Goal: Transaction & Acquisition: Purchase product/service

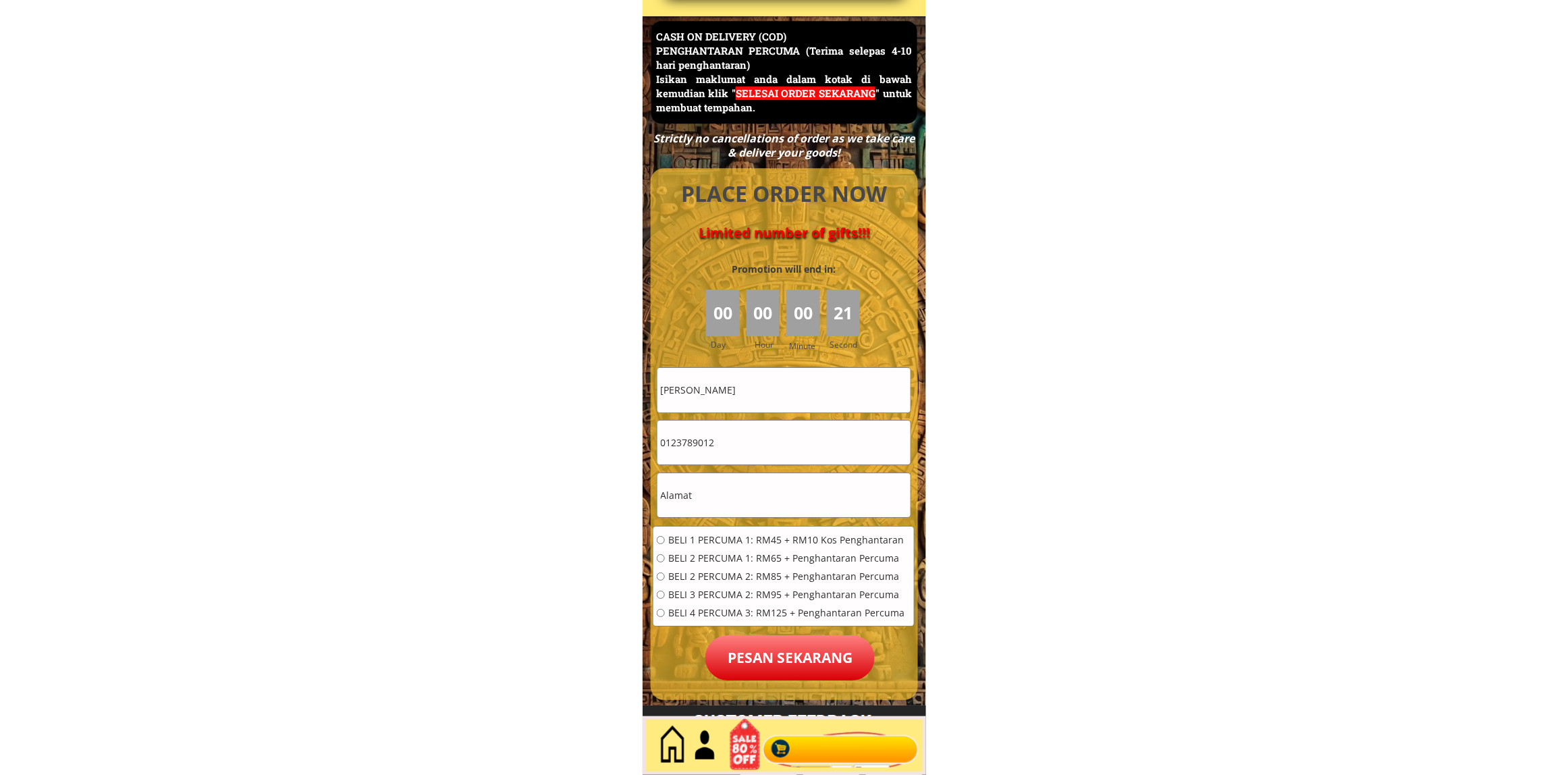
scroll to position [5858, 0]
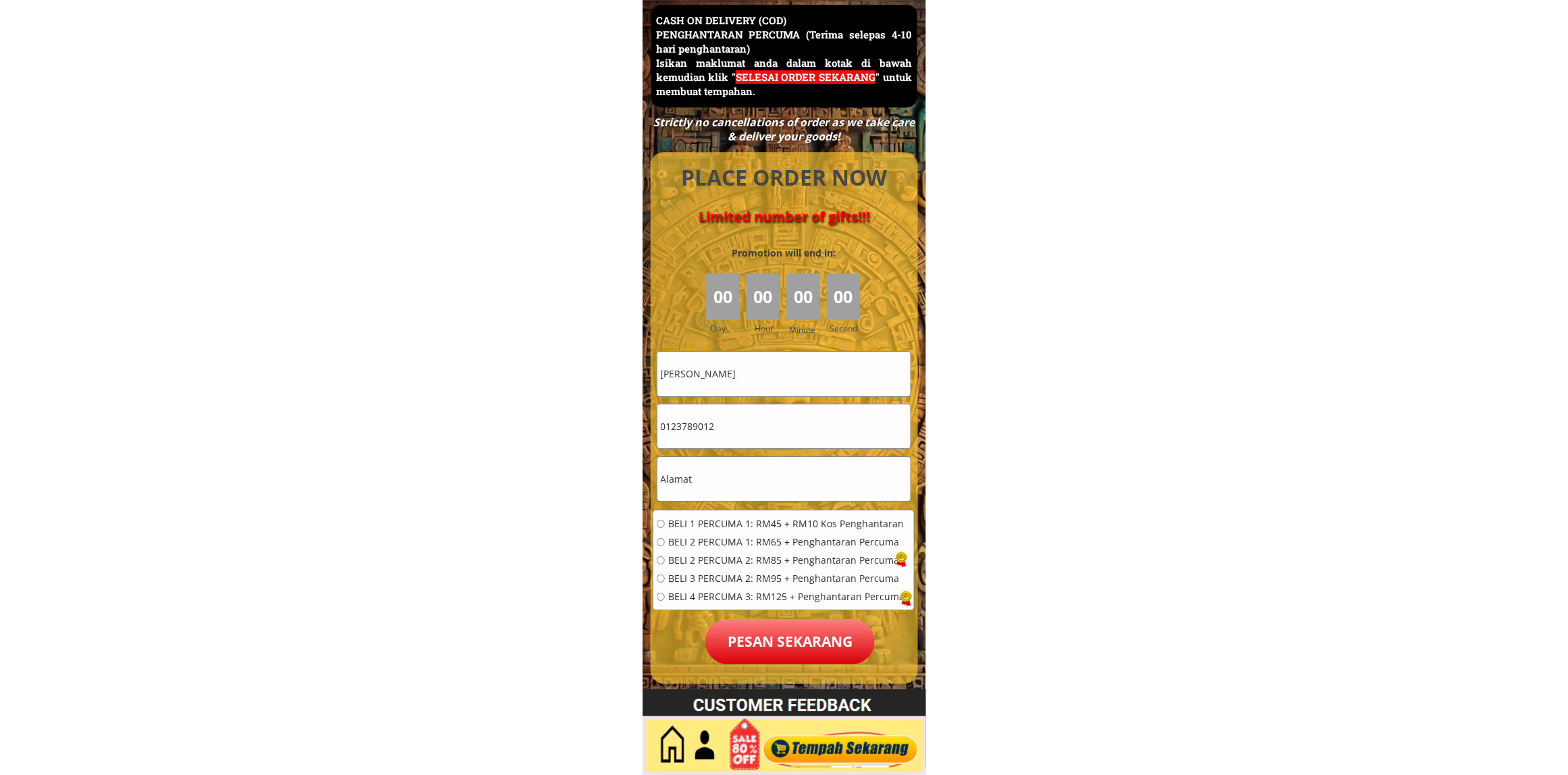
click at [766, 359] on input "Mohd farizul" at bounding box center [784, 374] width 253 height 44
paste input "Siti masitah ahmab"
type input "Siti masitah ahmab"
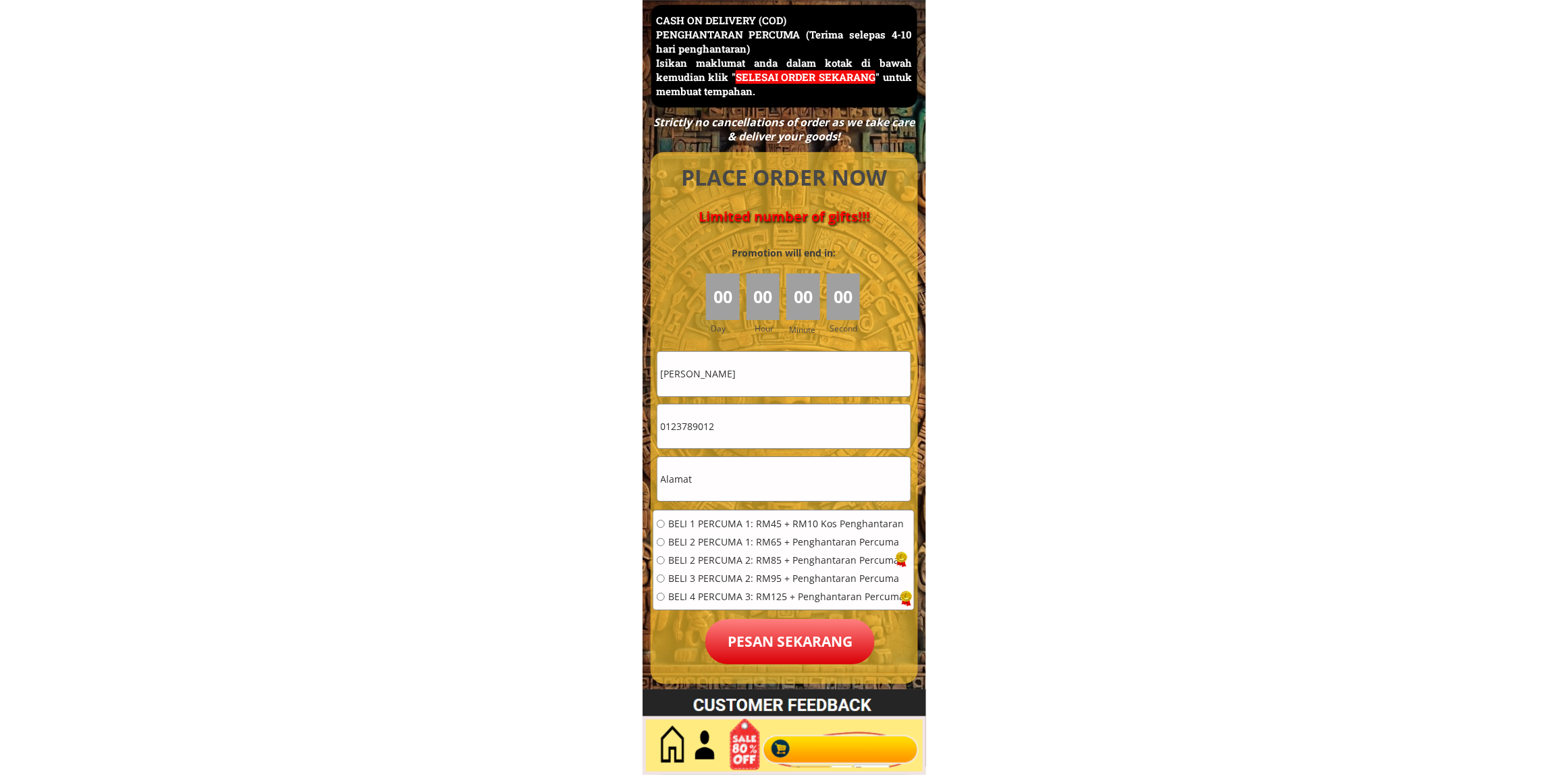
click at [778, 422] on input "0123789012" at bounding box center [784, 426] width 253 height 44
paste input "76226960"
type input "0176226960"
click at [722, 491] on input "text" at bounding box center [784, 479] width 253 height 44
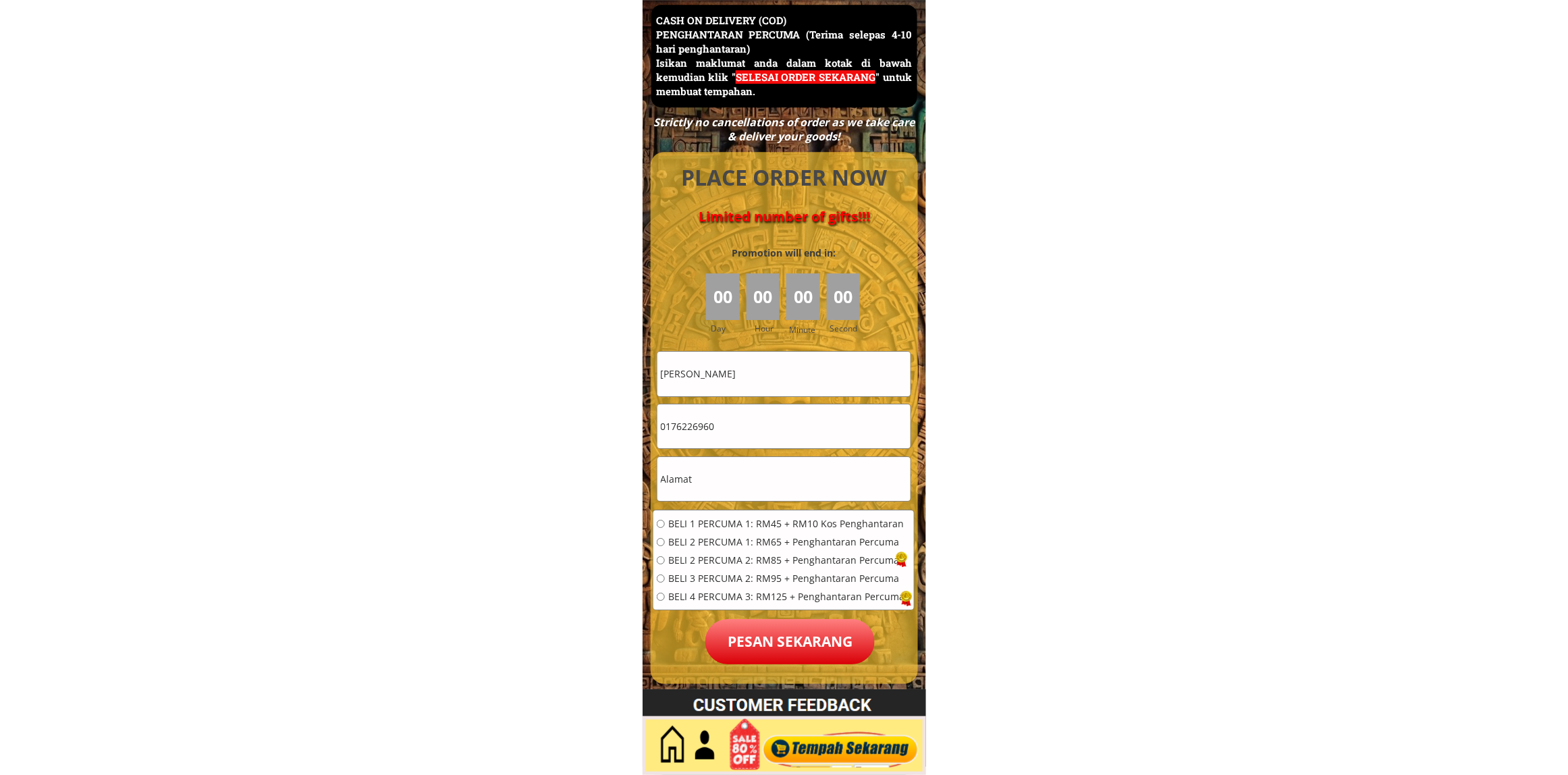
click at [722, 491] on input "text" at bounding box center [784, 479] width 253 height 44
paste input "Lot 84 lorong selamat16 kampung selamat kuntan pahang 25050"
type input "Lot 84 lorong selamat16 kampung selamat kuntan pahang 25050"
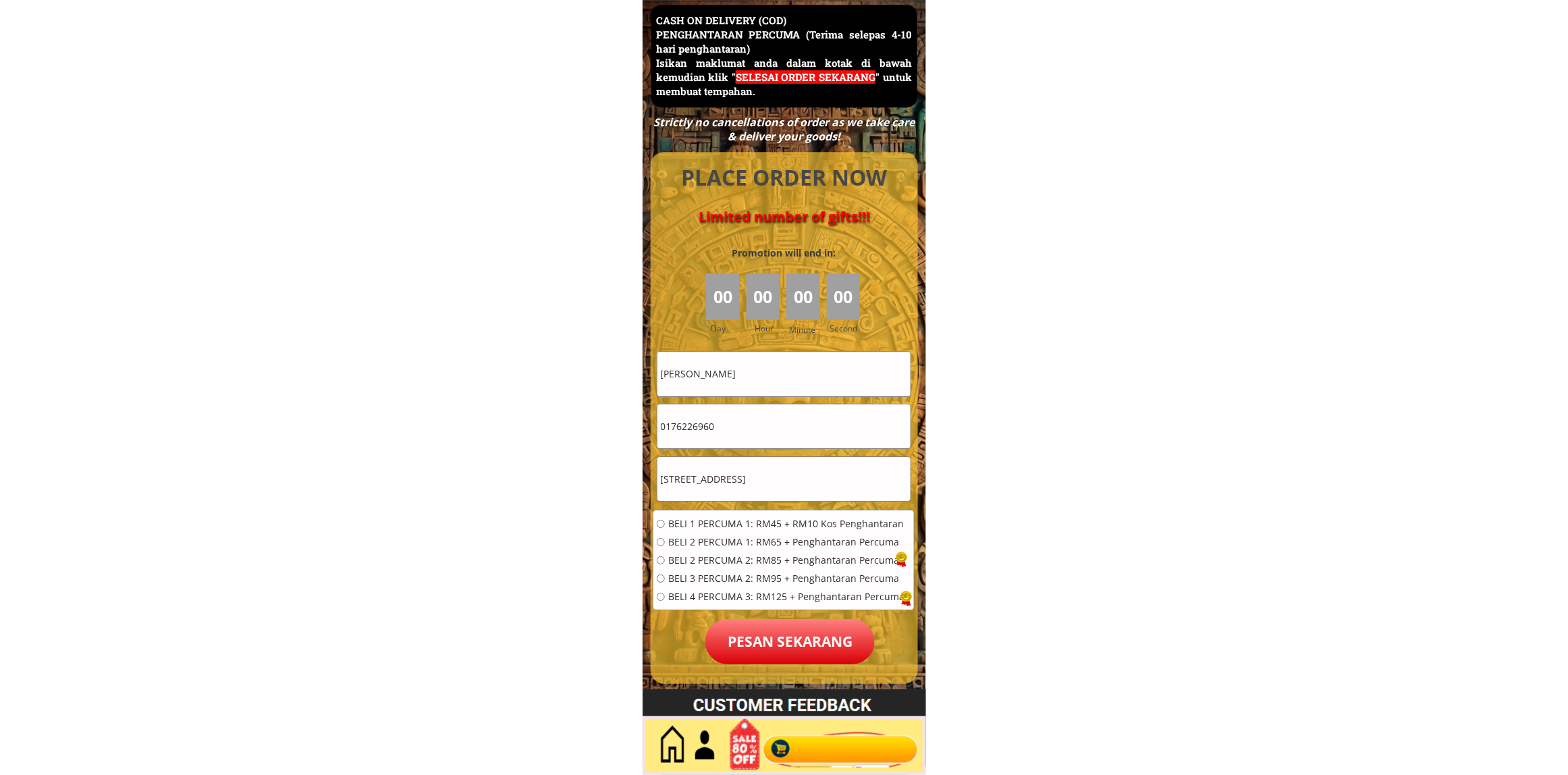
click at [716, 514] on div "BELI 1 PERCUMA 1: RM45 + RM10 Kos Penghantaran BELI 2 PERCUMA 1: RM65 + Penghan…" at bounding box center [783, 565] width 260 height 109
click at [729, 522] on span "BELI 1 PERCUMA 1: RM45 + RM10 Kos Penghantaran" at bounding box center [786, 524] width 236 height 10
radio input "true"
click at [770, 633] on p "Pesan sekarang" at bounding box center [790, 641] width 169 height 46
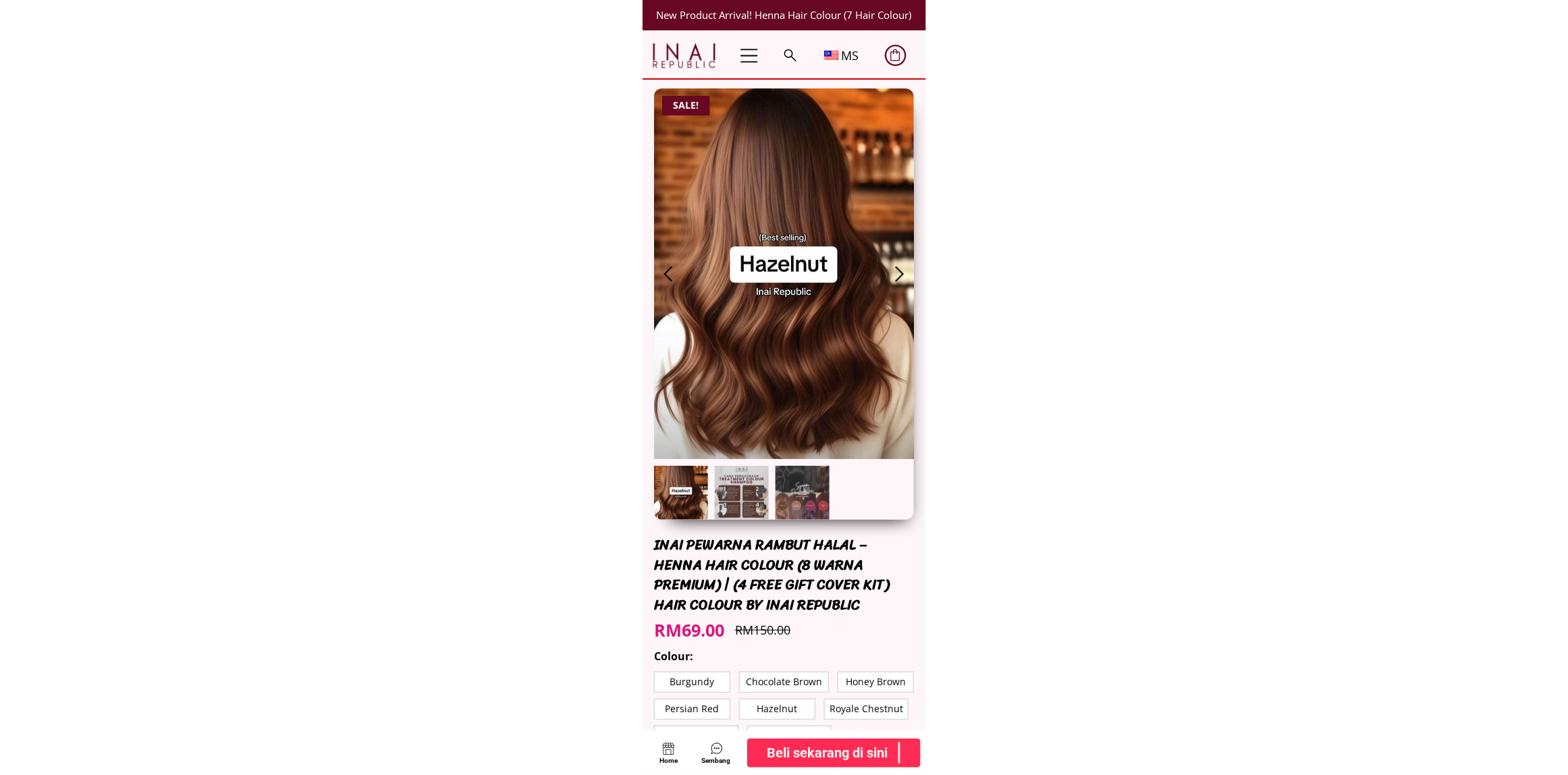
click at [816, 753] on b "Beli sekarang di sini" at bounding box center [827, 753] width 121 height 22
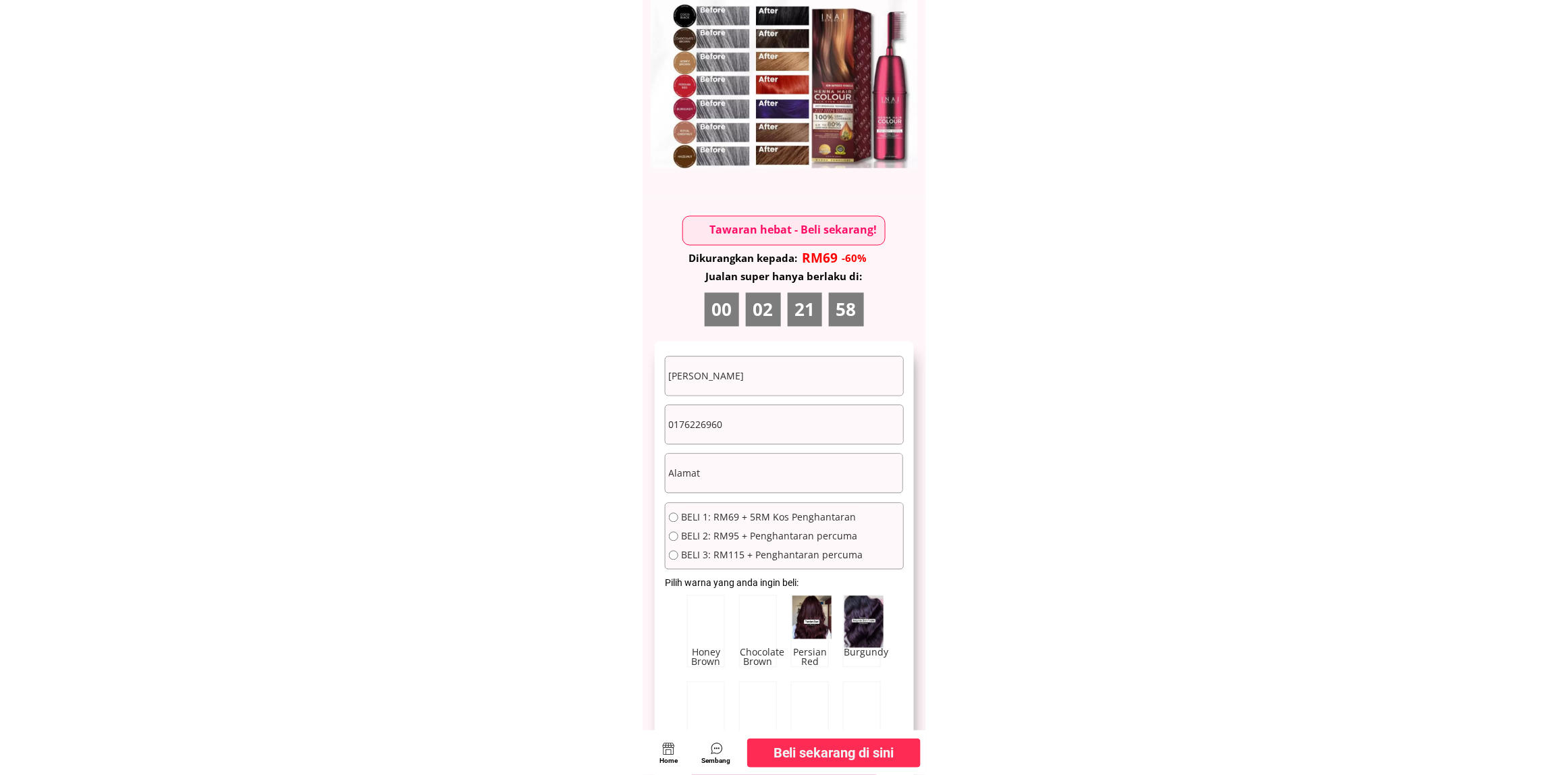
scroll to position [7340, 0]
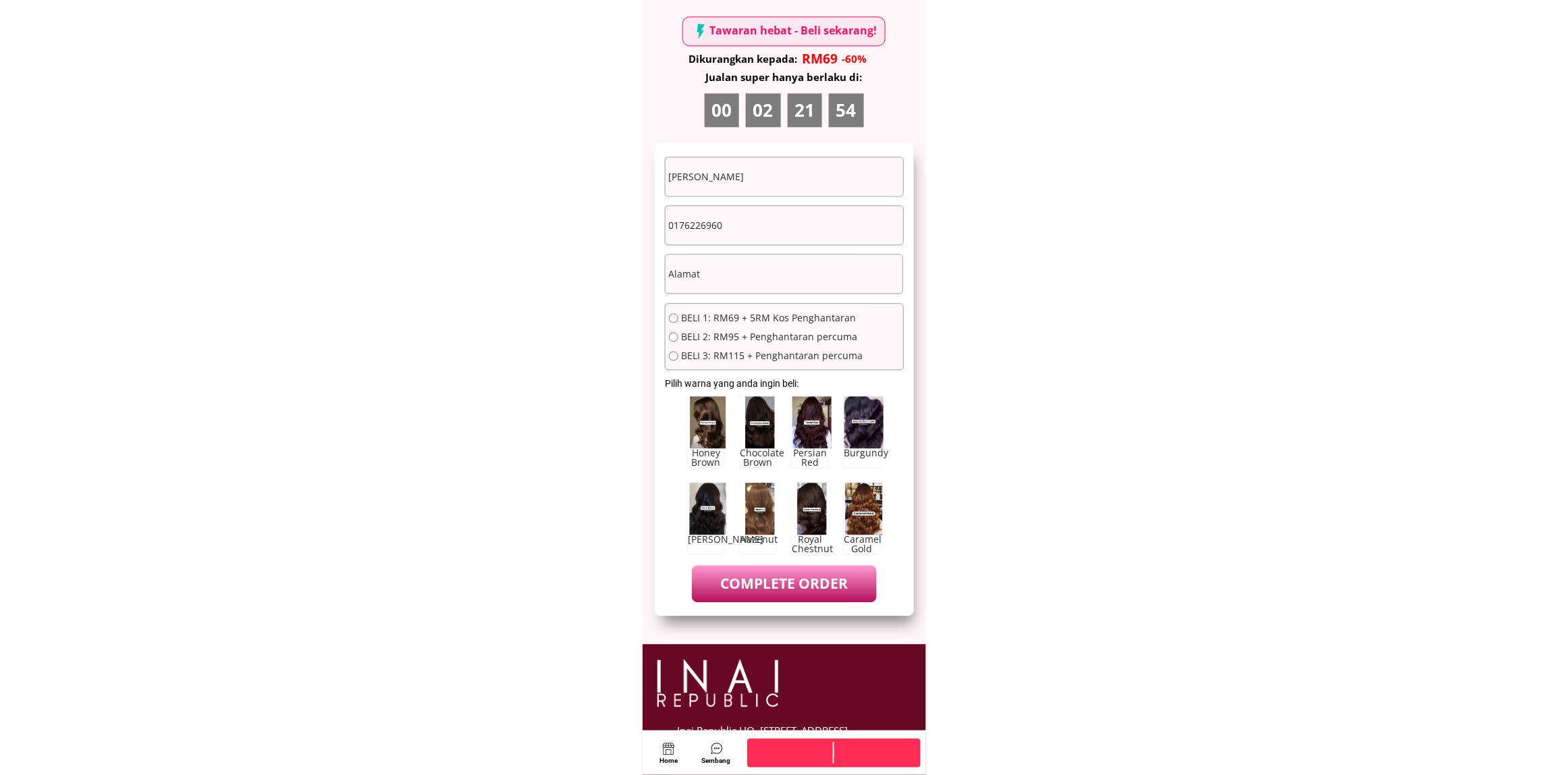
click at [801, 192] on input "Siti masitah ahmab" at bounding box center [784, 177] width 238 height 39
paste input "Zainon binti Hussin"
type input "Zainon binti Hussin"
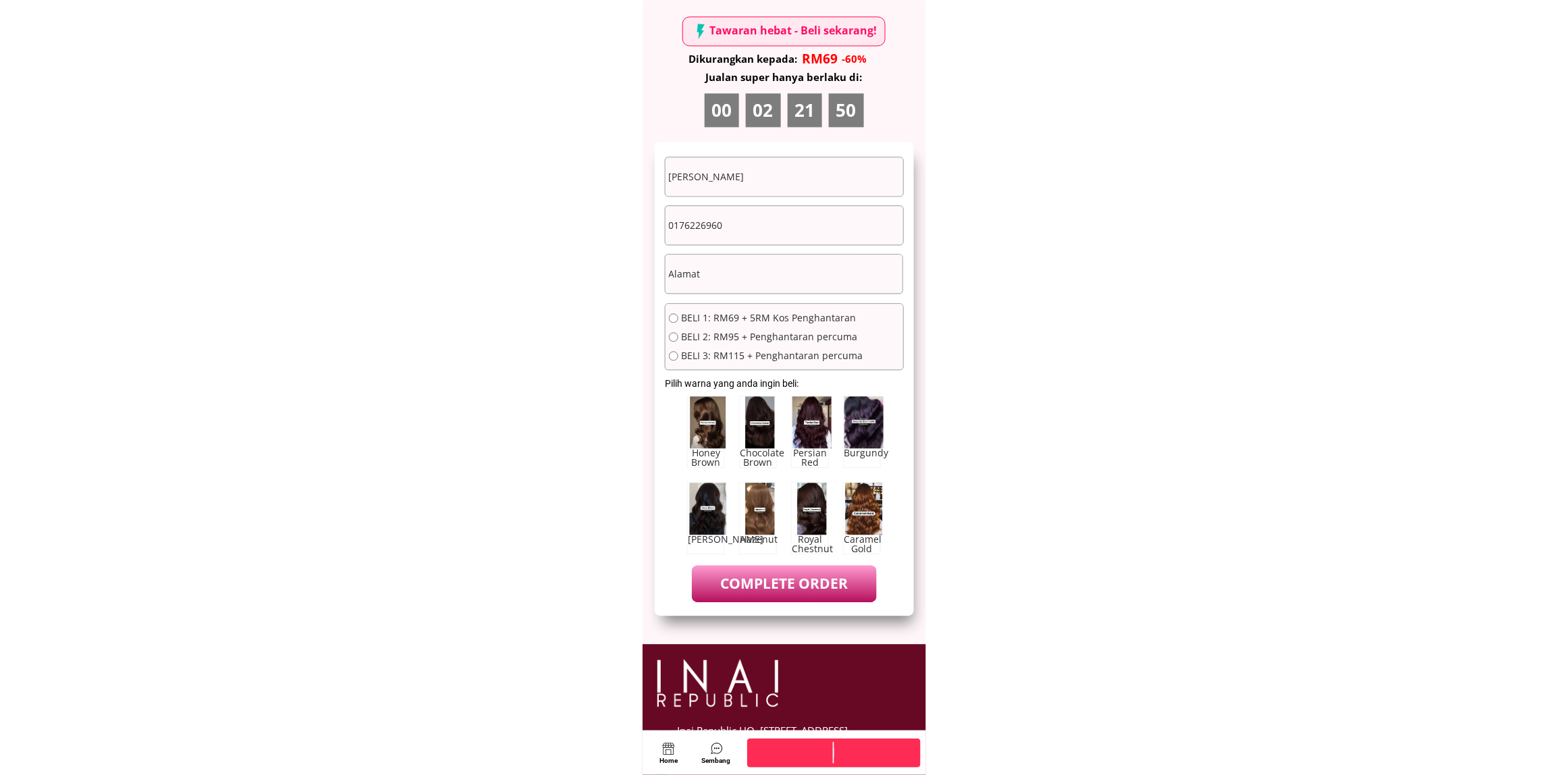
click at [725, 207] on input "0176226960" at bounding box center [784, 225] width 238 height 39
click at [725, 207] on input "0176226960" at bounding box center [784, 225] width 238 height 39
paste input "2245414"
type input "0122454140"
click at [780, 255] on input "text" at bounding box center [784, 274] width 238 height 39
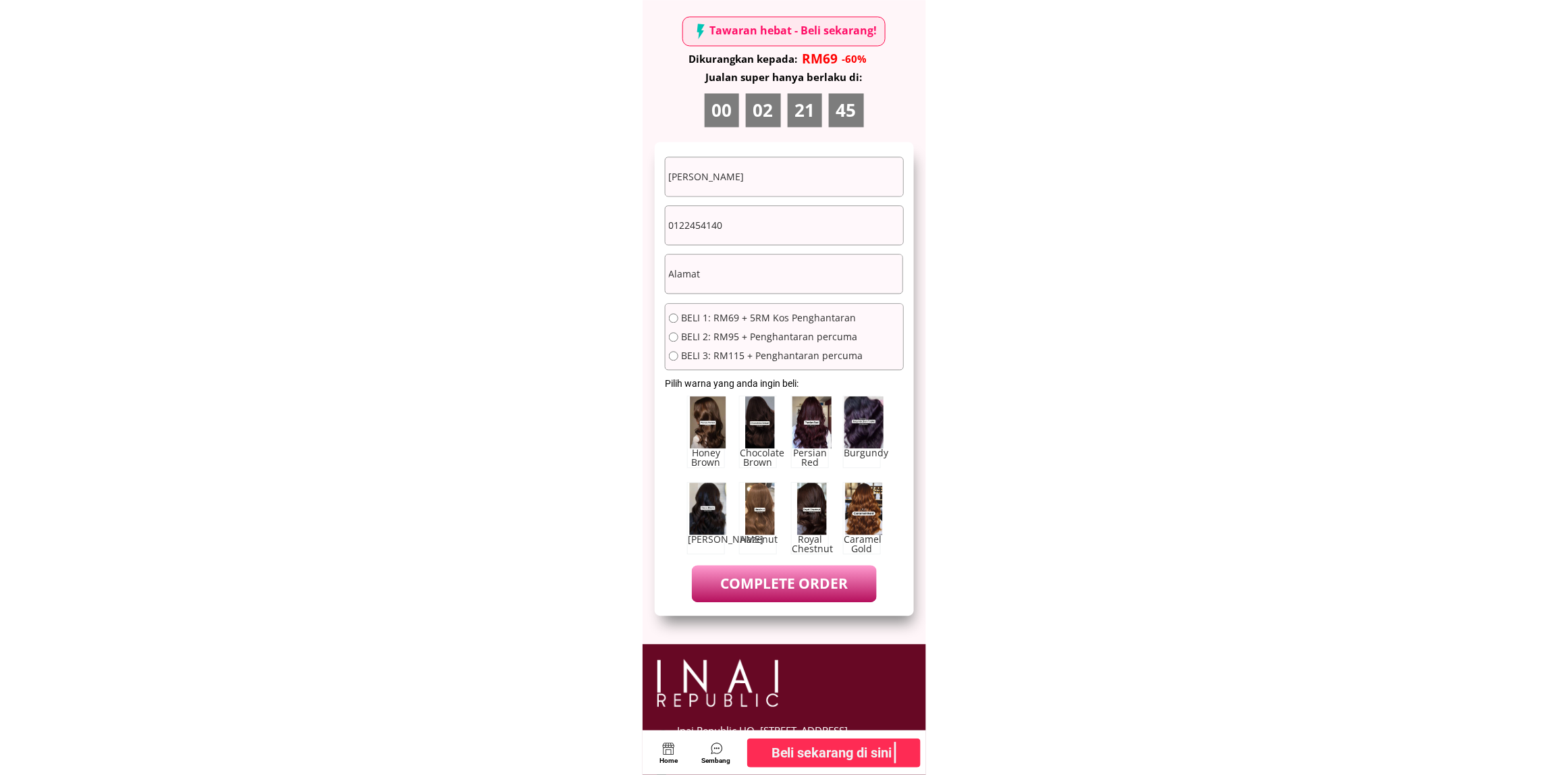
click at [780, 257] on input "text" at bounding box center [784, 274] width 238 height 39
paste input "No 22 Jln Sungai Cincin 27/57 Tmn Bunga Negara Shah Alam"
type input "No 22 Jln Sungai Cincin 27/57 Tmn Bunga Negara Shah Alam"
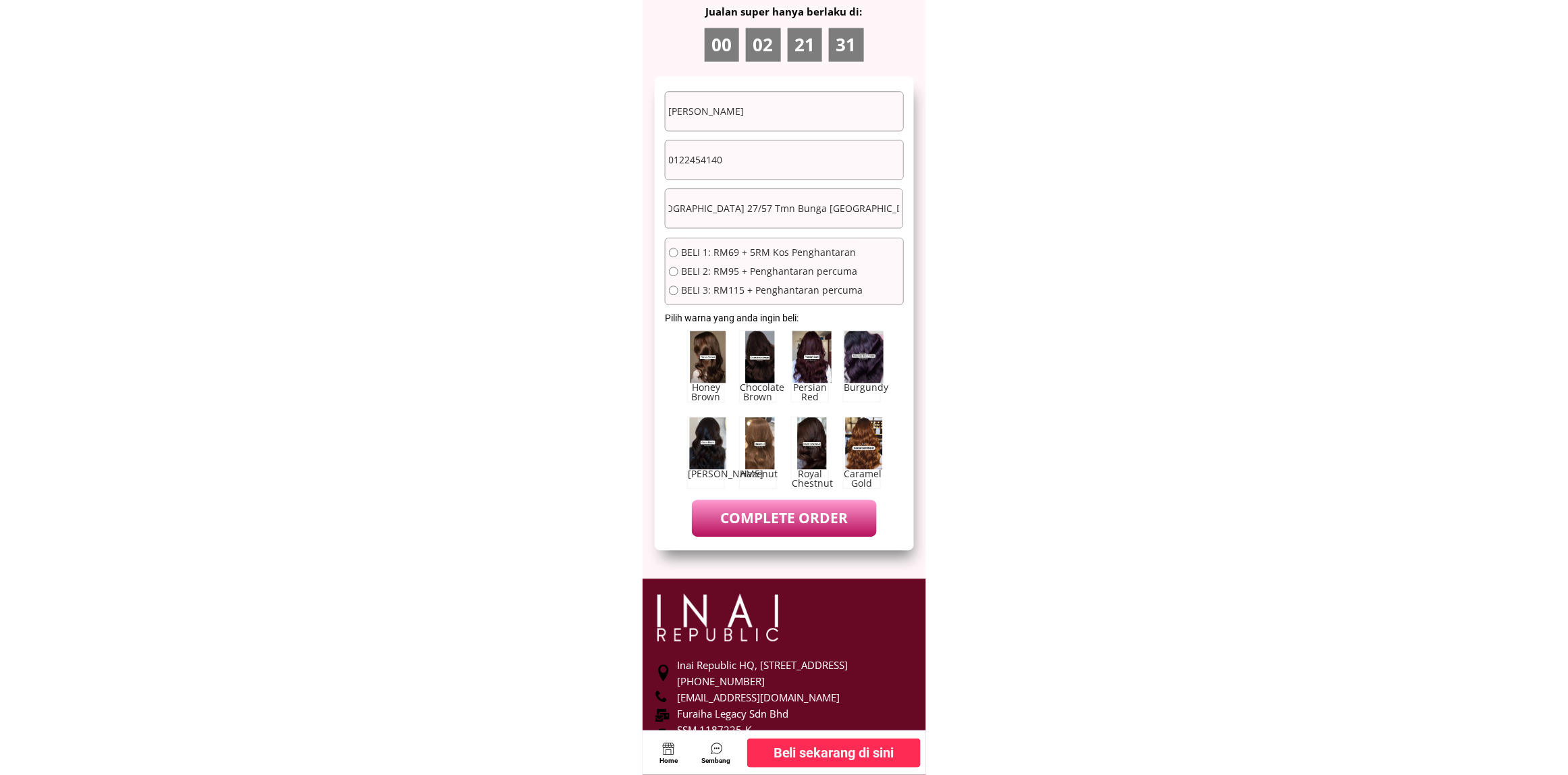
scroll to position [7544, 0]
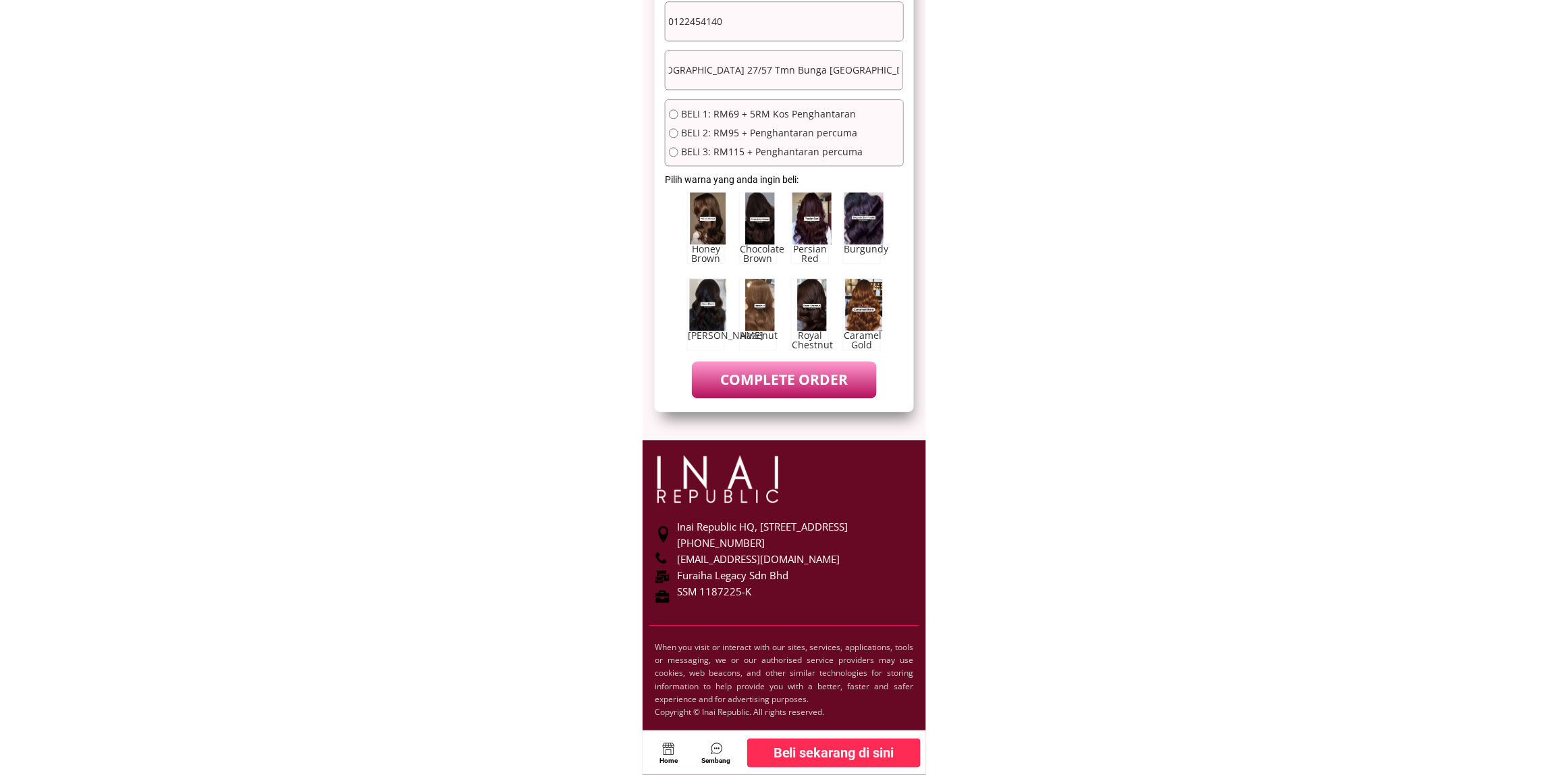
click at [740, 117] on span "BELI 1: RM69 + 5RM Kos Penghantaran" at bounding box center [772, 114] width 182 height 10
radio input "true"
click at [790, 376] on p "COMPLETE ORDER" at bounding box center [784, 380] width 184 height 37
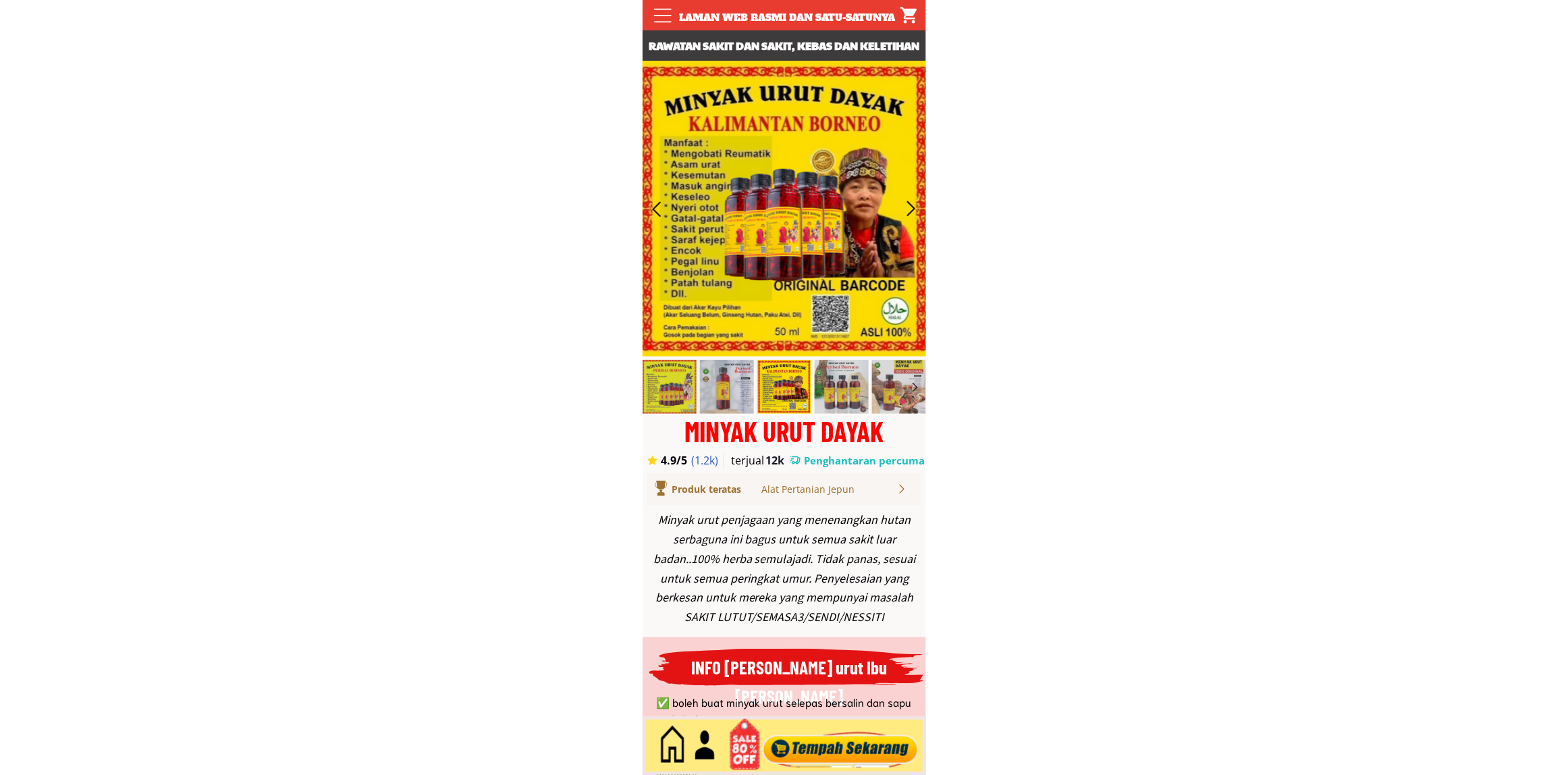
click at [841, 744] on div at bounding box center [840, 746] width 163 height 45
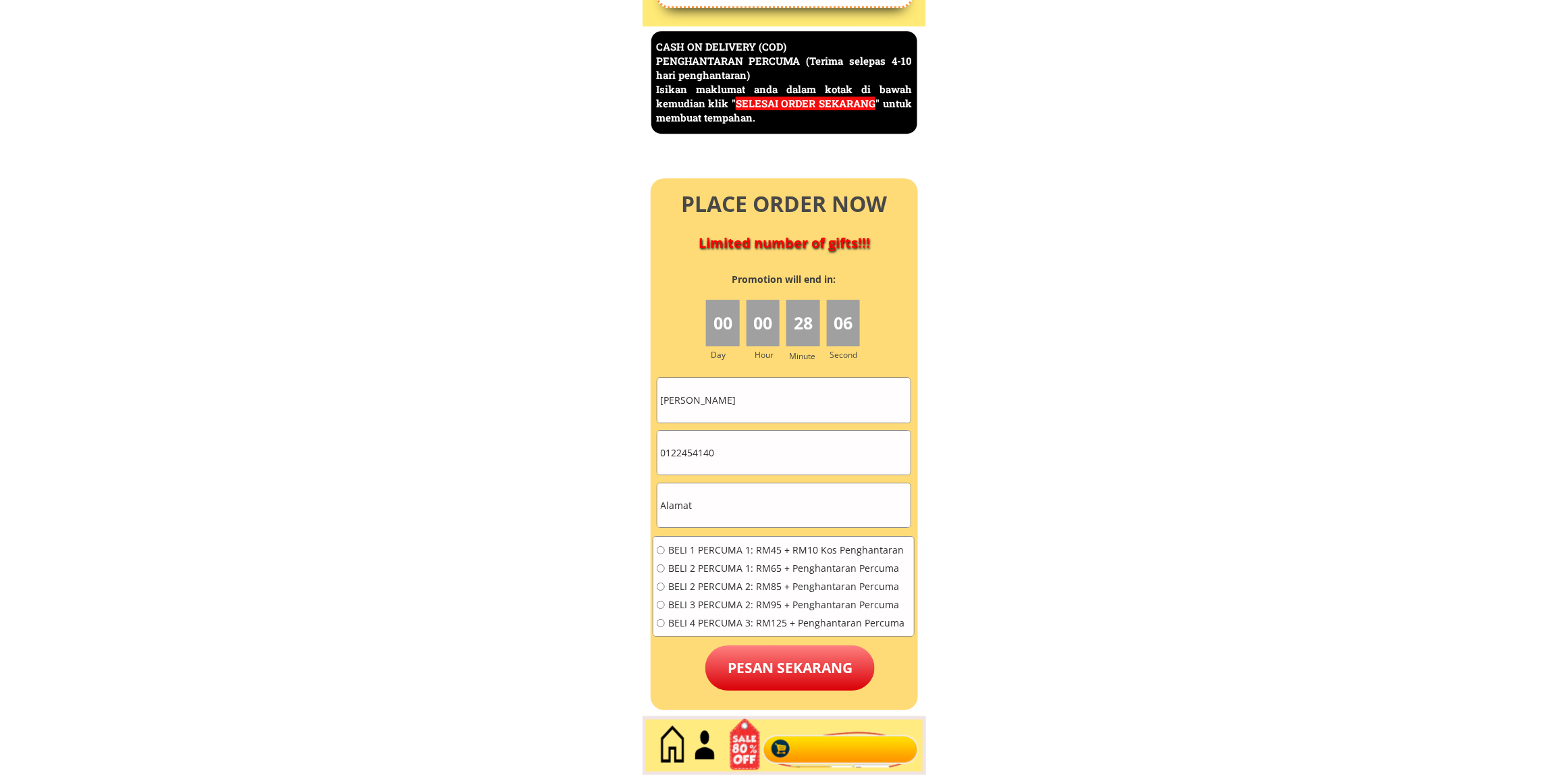
scroll to position [5858, 0]
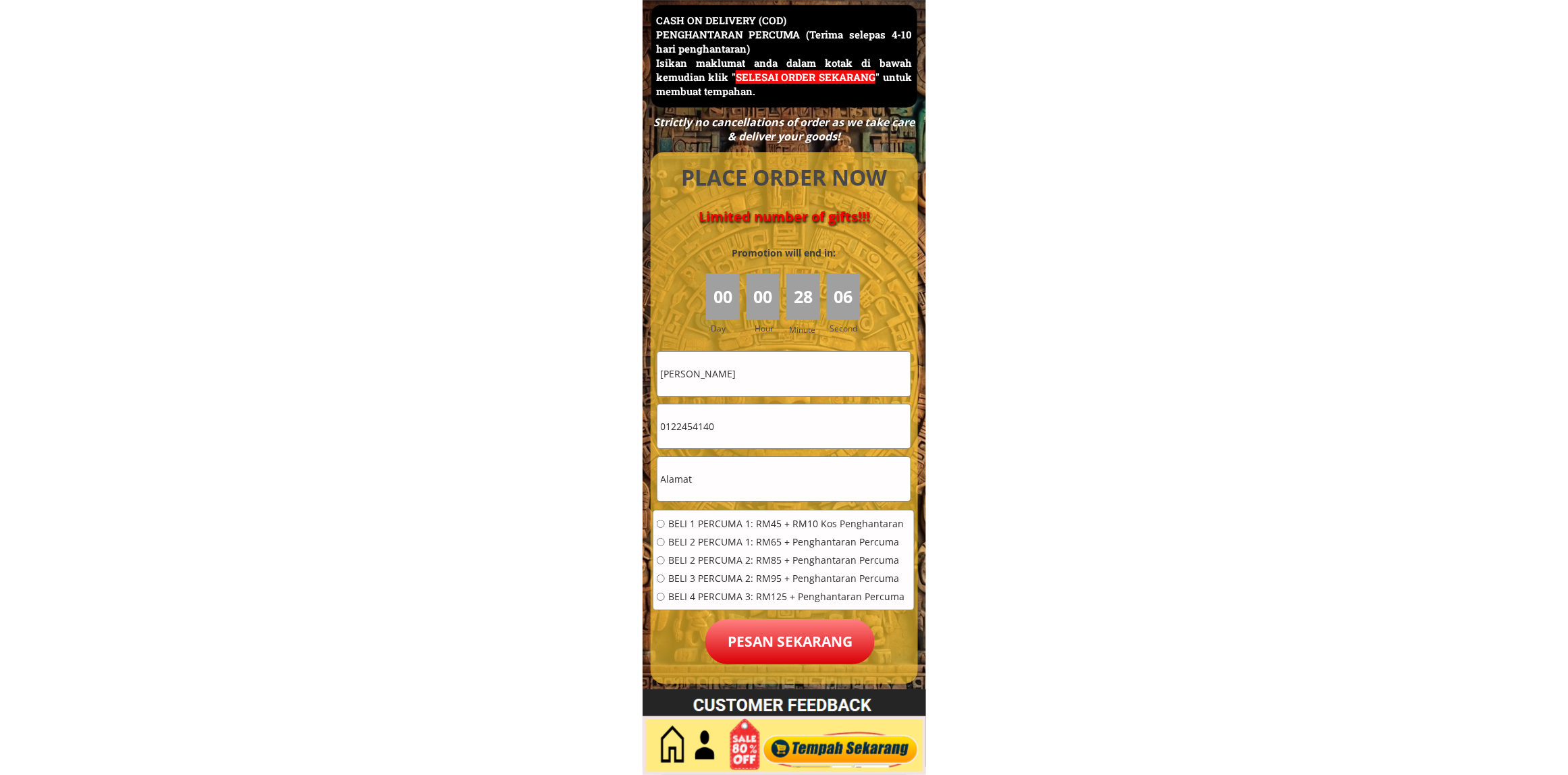
click at [775, 425] on input "0122454140" at bounding box center [784, 426] width 253 height 44
paste input "3900937"
type input "0139009370"
click at [787, 369] on input "Zainon binti Hussin" at bounding box center [784, 374] width 253 height 44
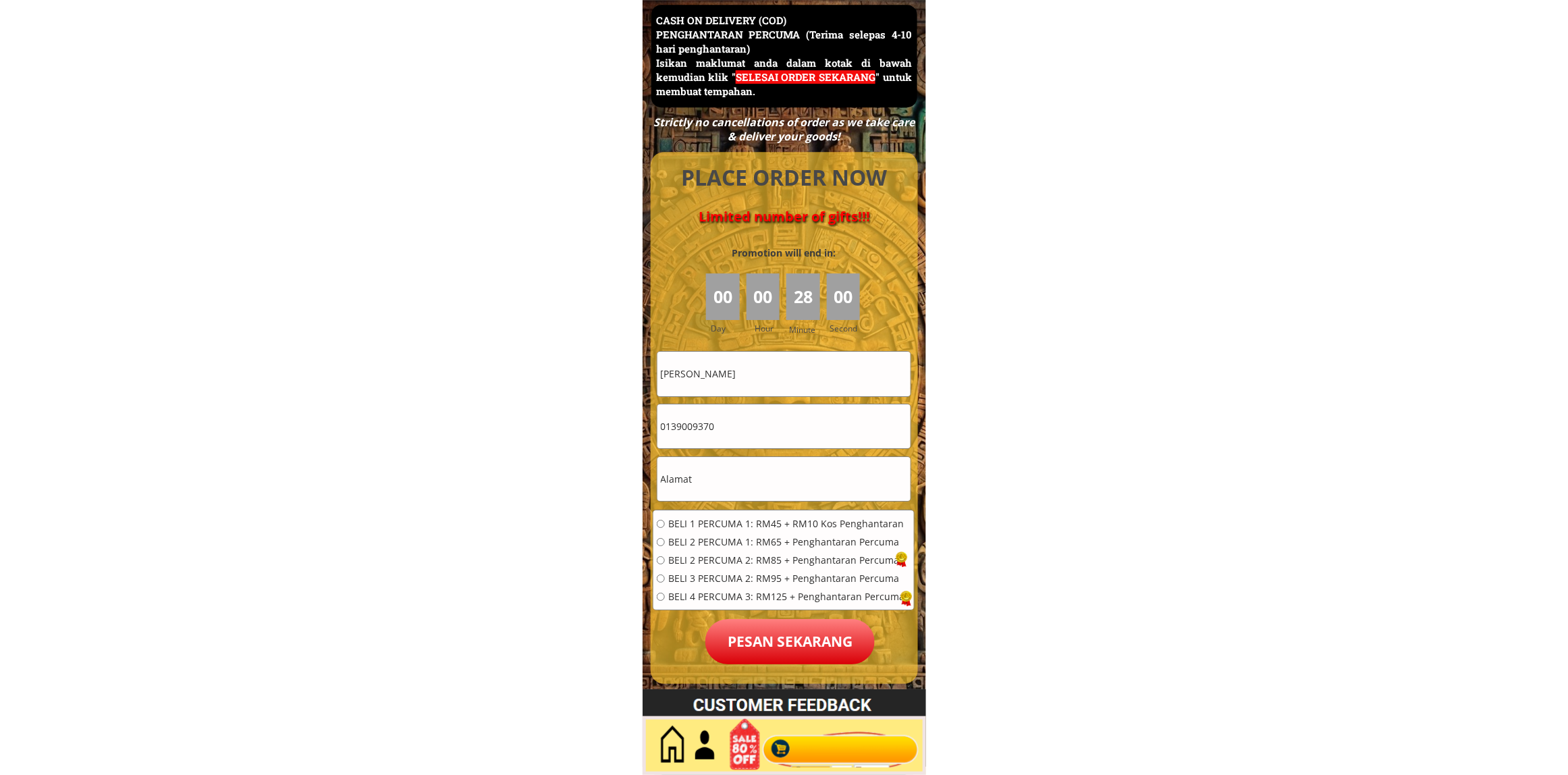
click at [787, 369] on input "Zainon binti Hussin" at bounding box center [784, 374] width 253 height 44
paste input "zainab binti mat mong"
click at [780, 365] on input "Zainon binti zainab binti mat mong" at bounding box center [784, 374] width 253 height 44
click at [781, 365] on input "Zainon binti zainab binti mat mong" at bounding box center [784, 374] width 253 height 44
drag, startPoint x: 781, startPoint y: 365, endPoint x: 785, endPoint y: 377, distance: 12.6
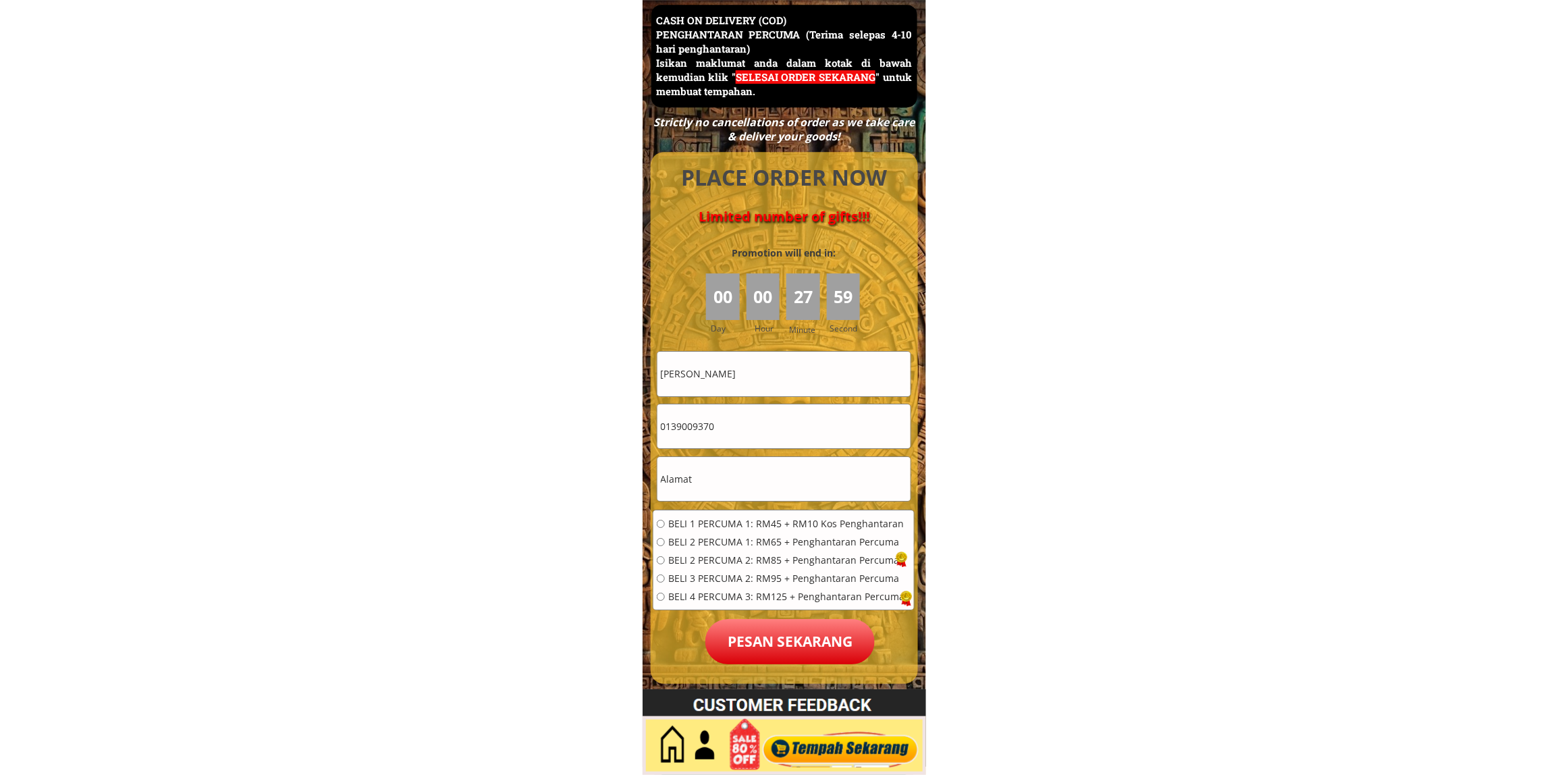
click at [785, 377] on input "Zainon binti zainab binti mat mong" at bounding box center [784, 374] width 253 height 44
paste input "text"
type input "zainab binti mat mong"
click at [719, 478] on input "text" at bounding box center [784, 479] width 253 height 44
paste input "Lot 1060 Lorong senandung kampung saujana setiu terengganu"
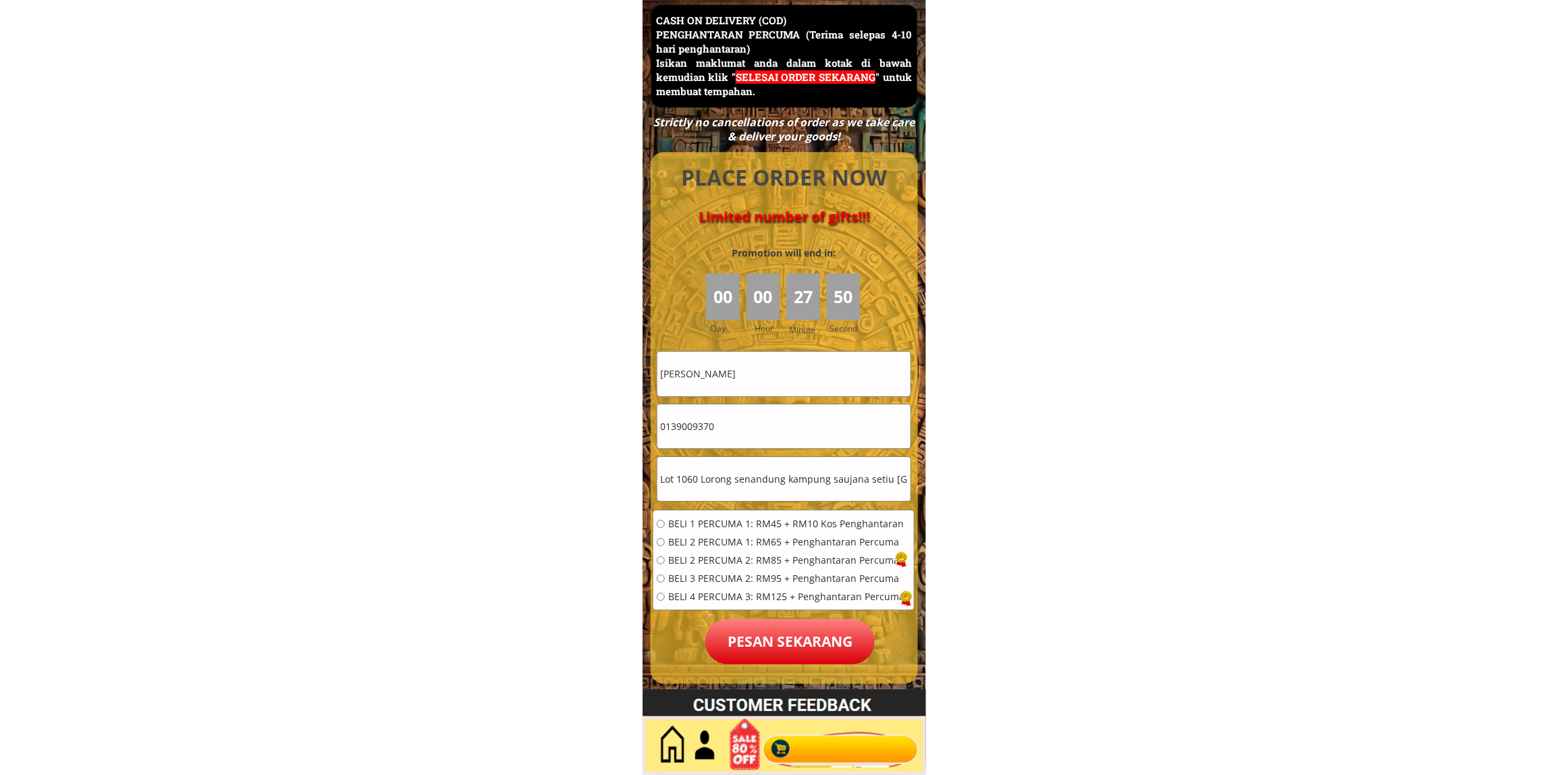
scroll to position [0, 34]
type input "Lot 1060 Lorong senandung kampung saujana setiu terengganu"
click at [732, 527] on span "BELI 1 PERCUMA 1: RM45 + RM10 Kos Penghantaran" at bounding box center [786, 524] width 236 height 10
radio input "true"
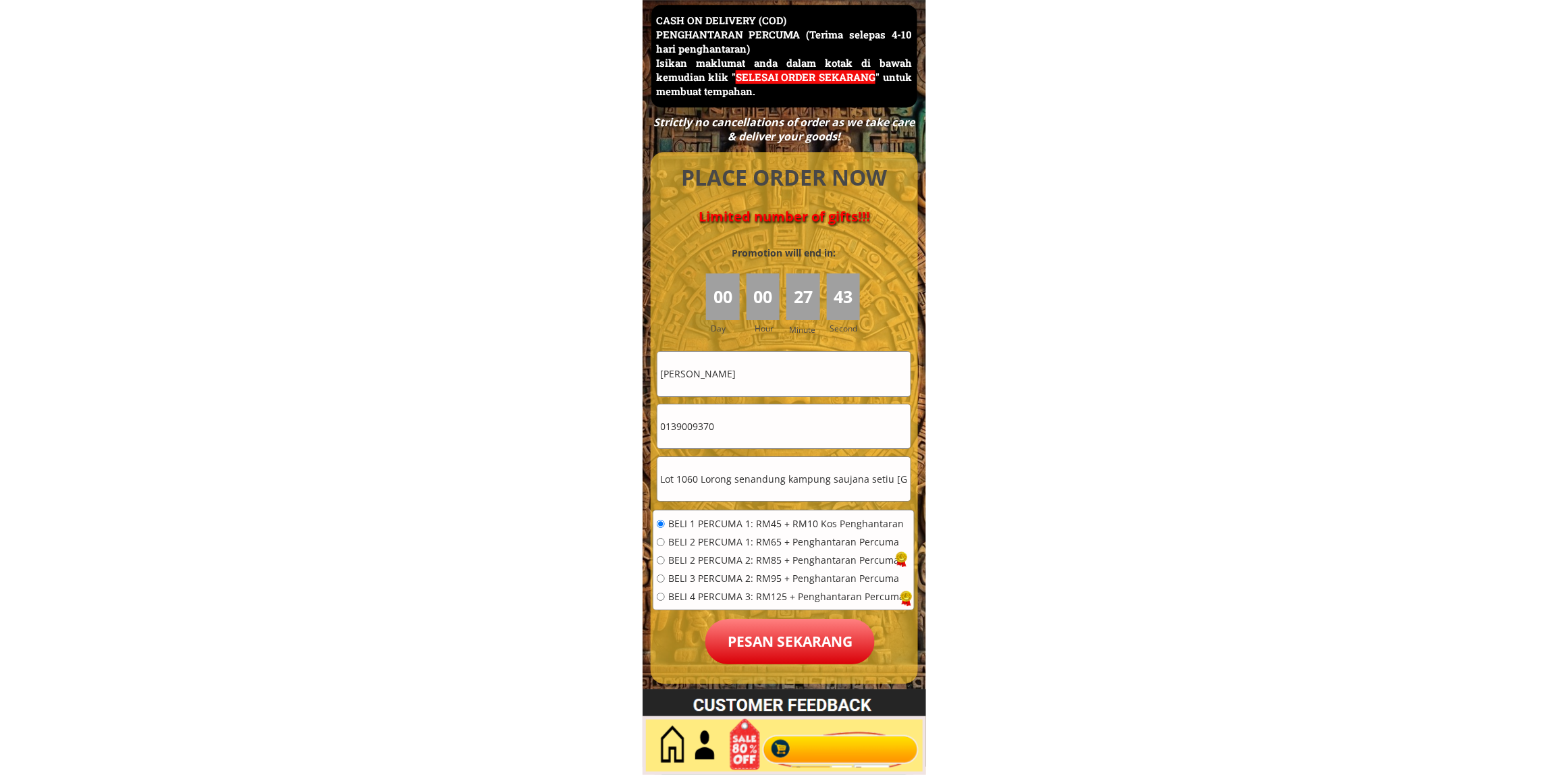
click at [761, 630] on p "Pesan sekarang" at bounding box center [790, 641] width 169 height 46
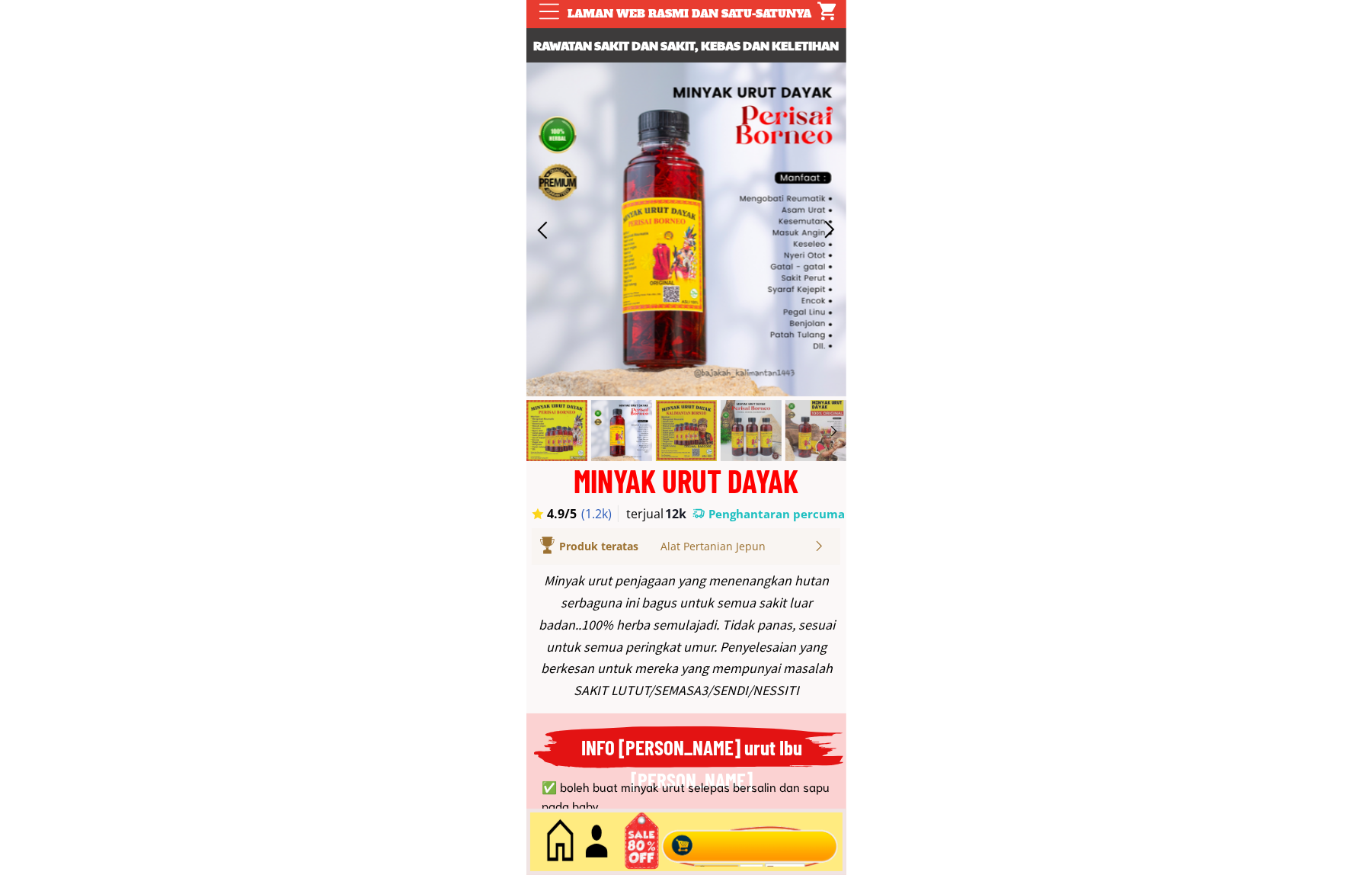
scroll to position [317, 0]
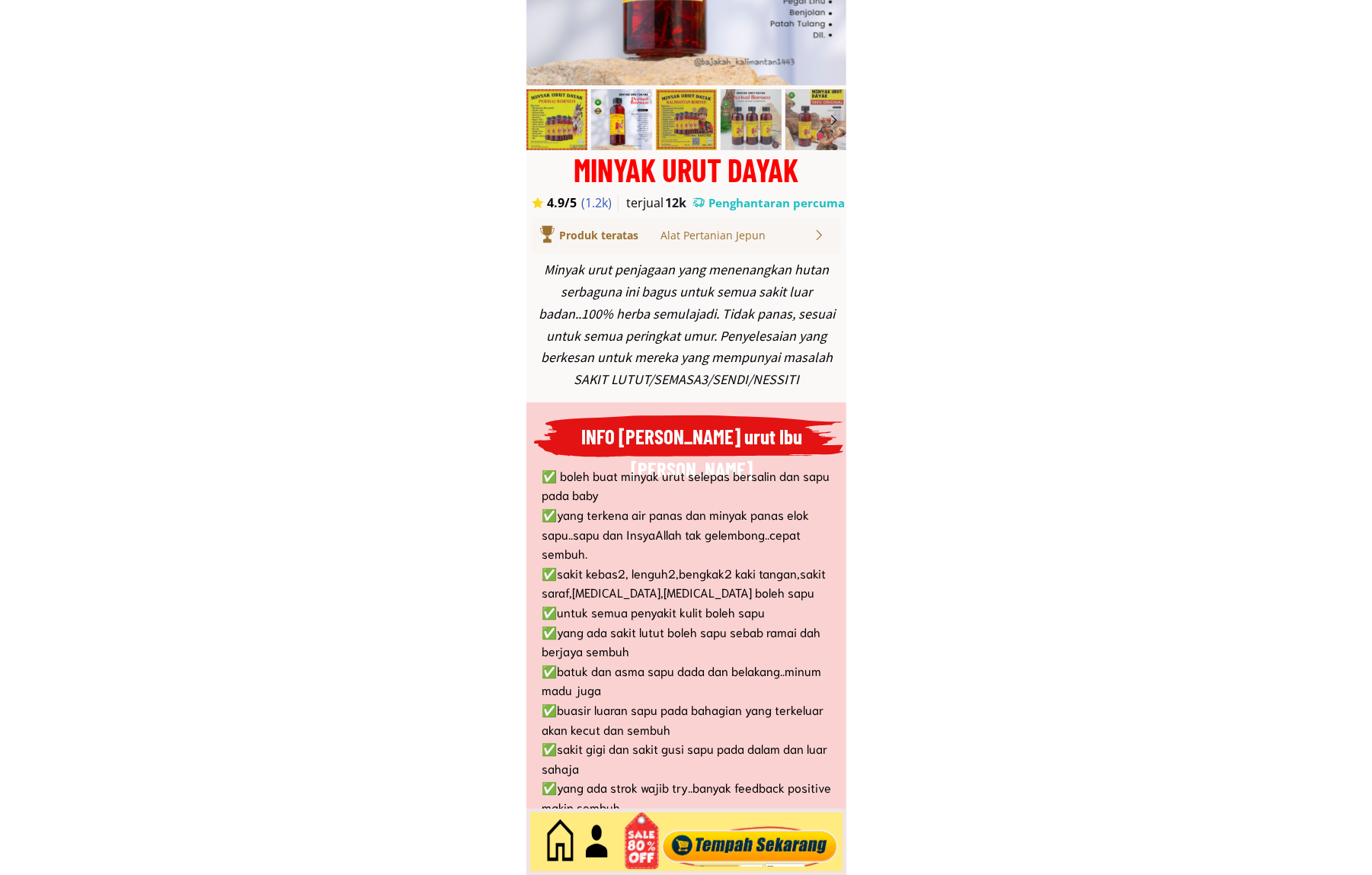
click at [767, 845] on div at bounding box center [749, 842] width 184 height 51
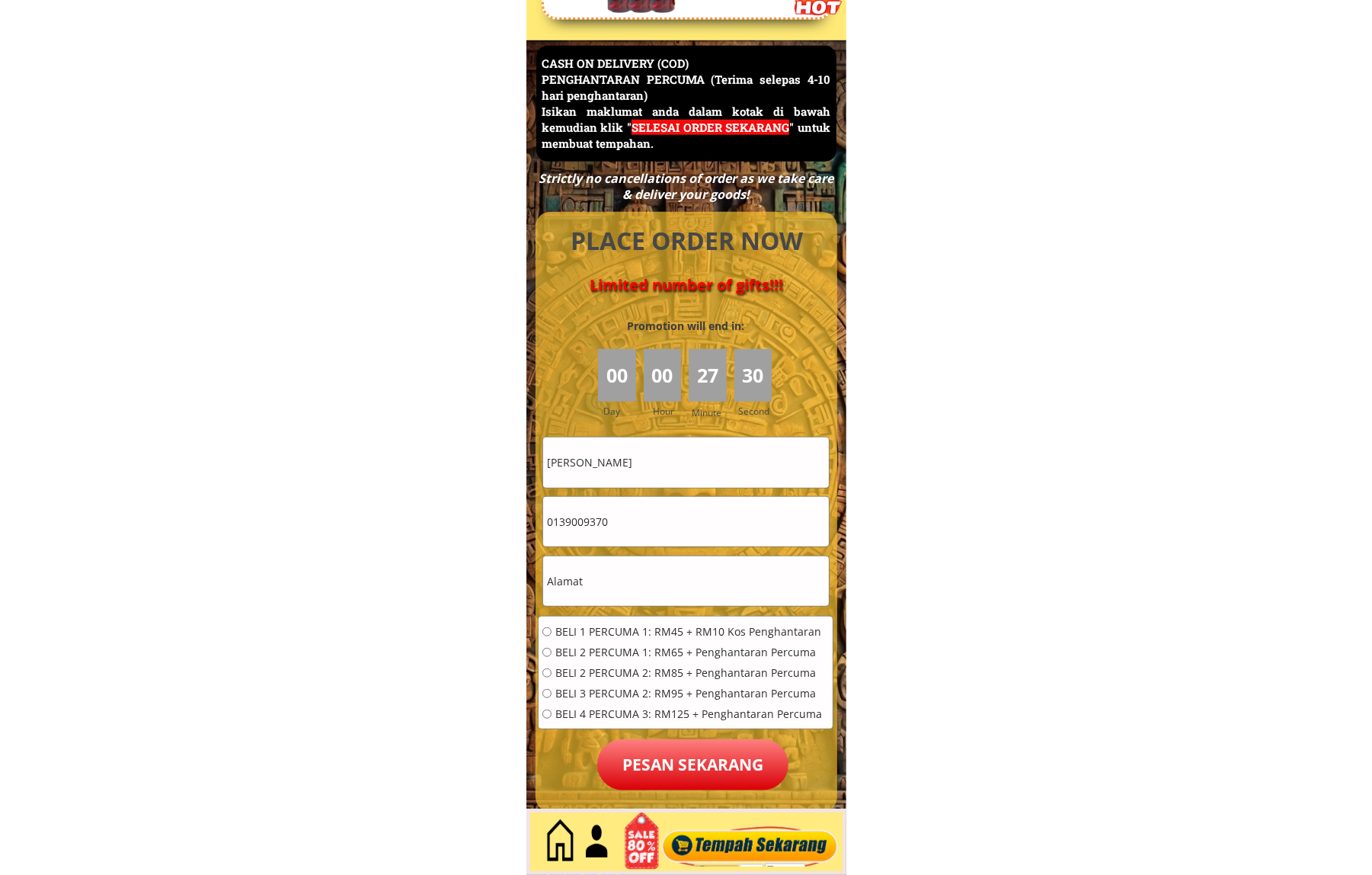
scroll to position [6614, 0]
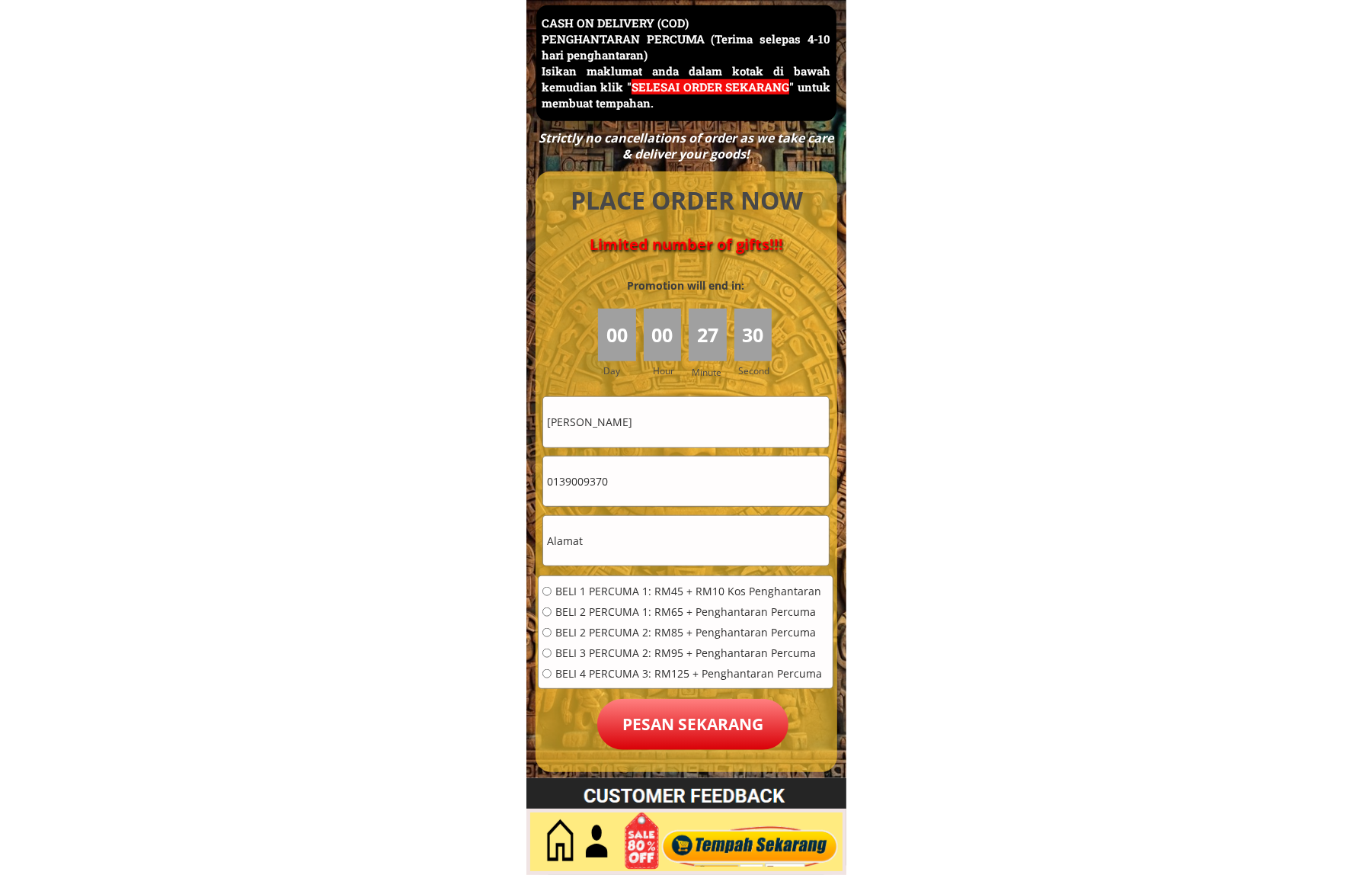
click at [682, 424] on input "zainab binti mat mong" at bounding box center [685, 422] width 285 height 50
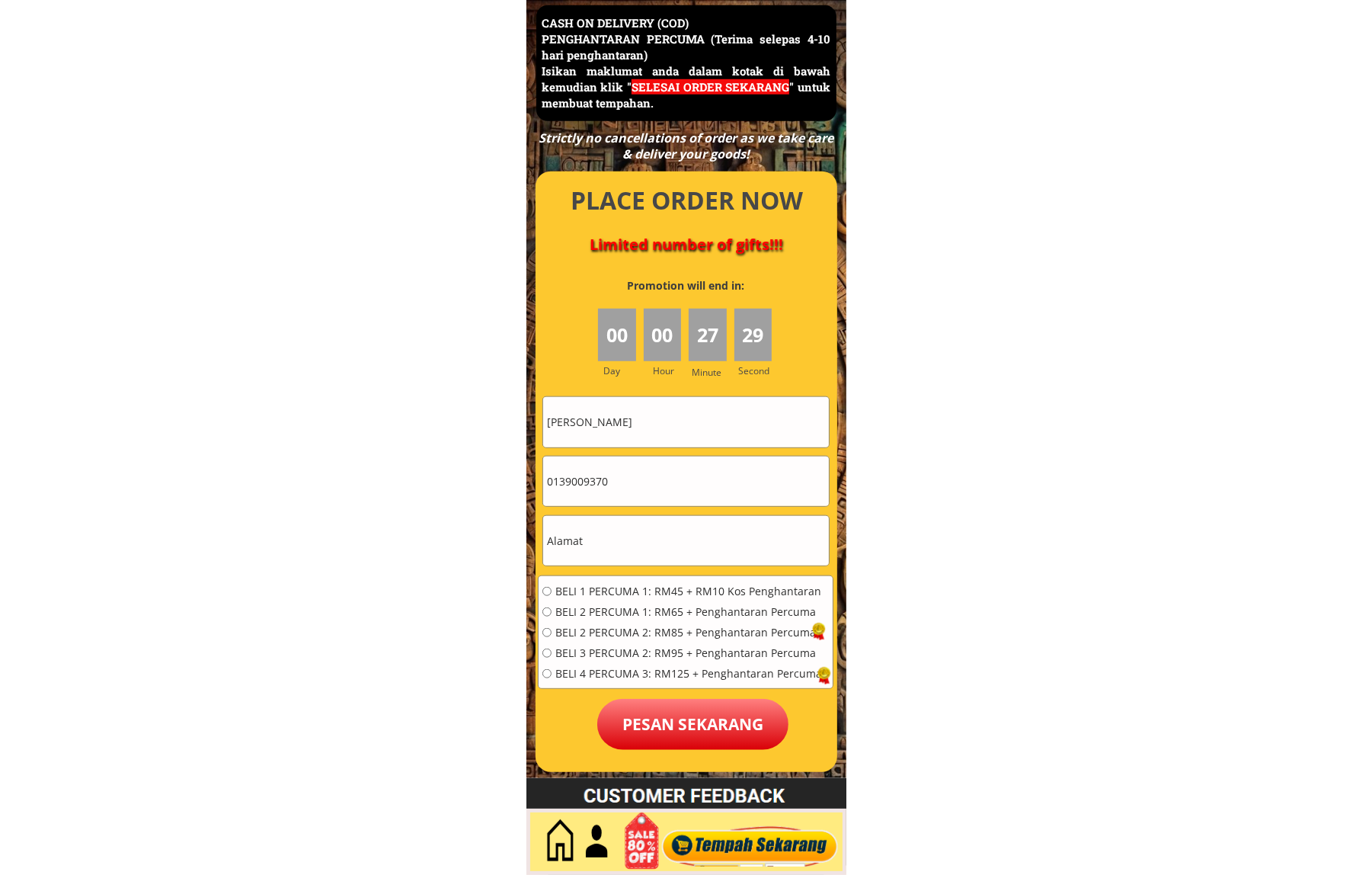
paste input "Rima bakran"
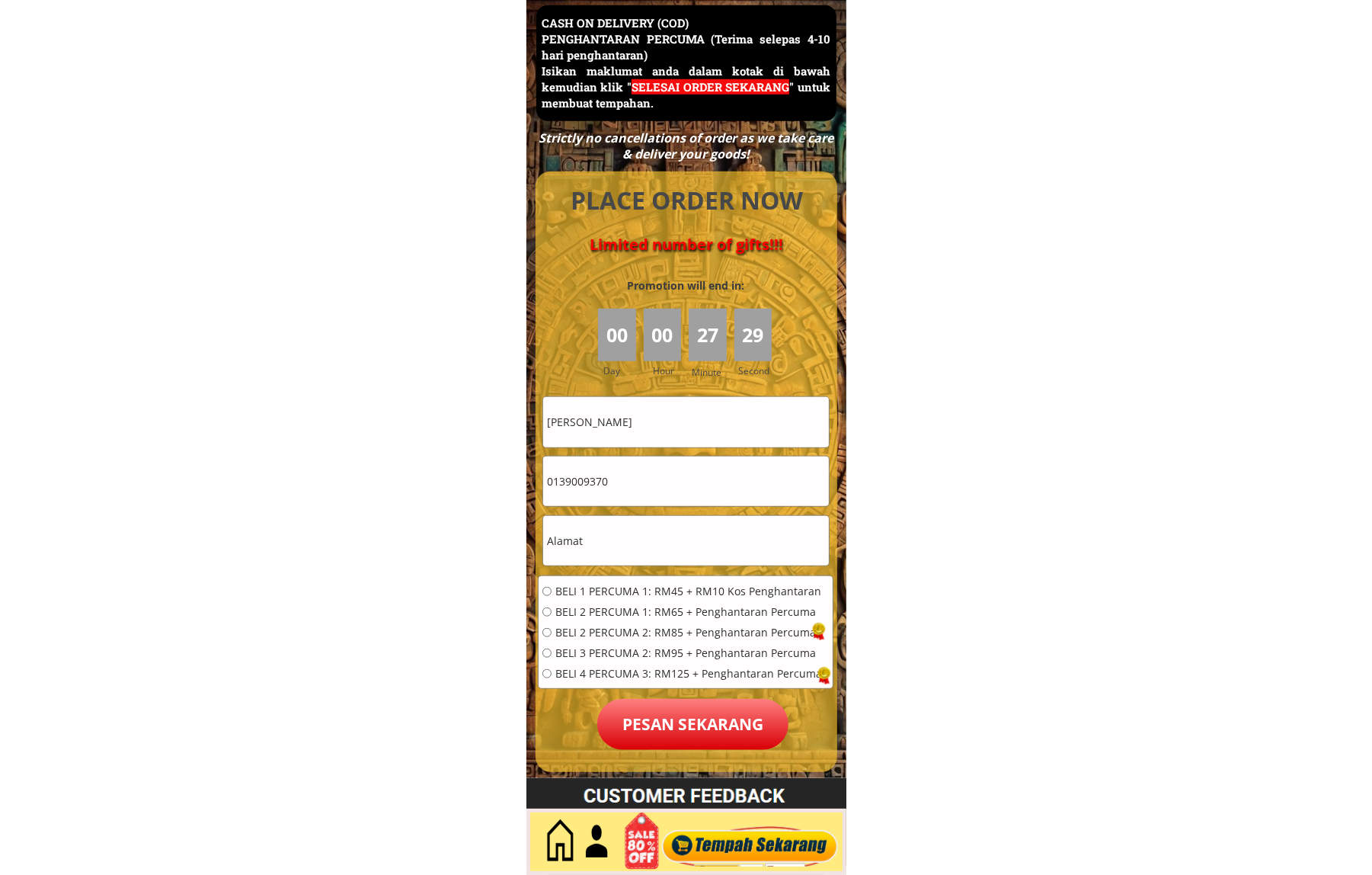
type input "Rima bakran"
click at [679, 531] on input "text" at bounding box center [685, 541] width 285 height 50
paste input "0198285244"
click at [619, 536] on input "0198285244" at bounding box center [685, 541] width 285 height 50
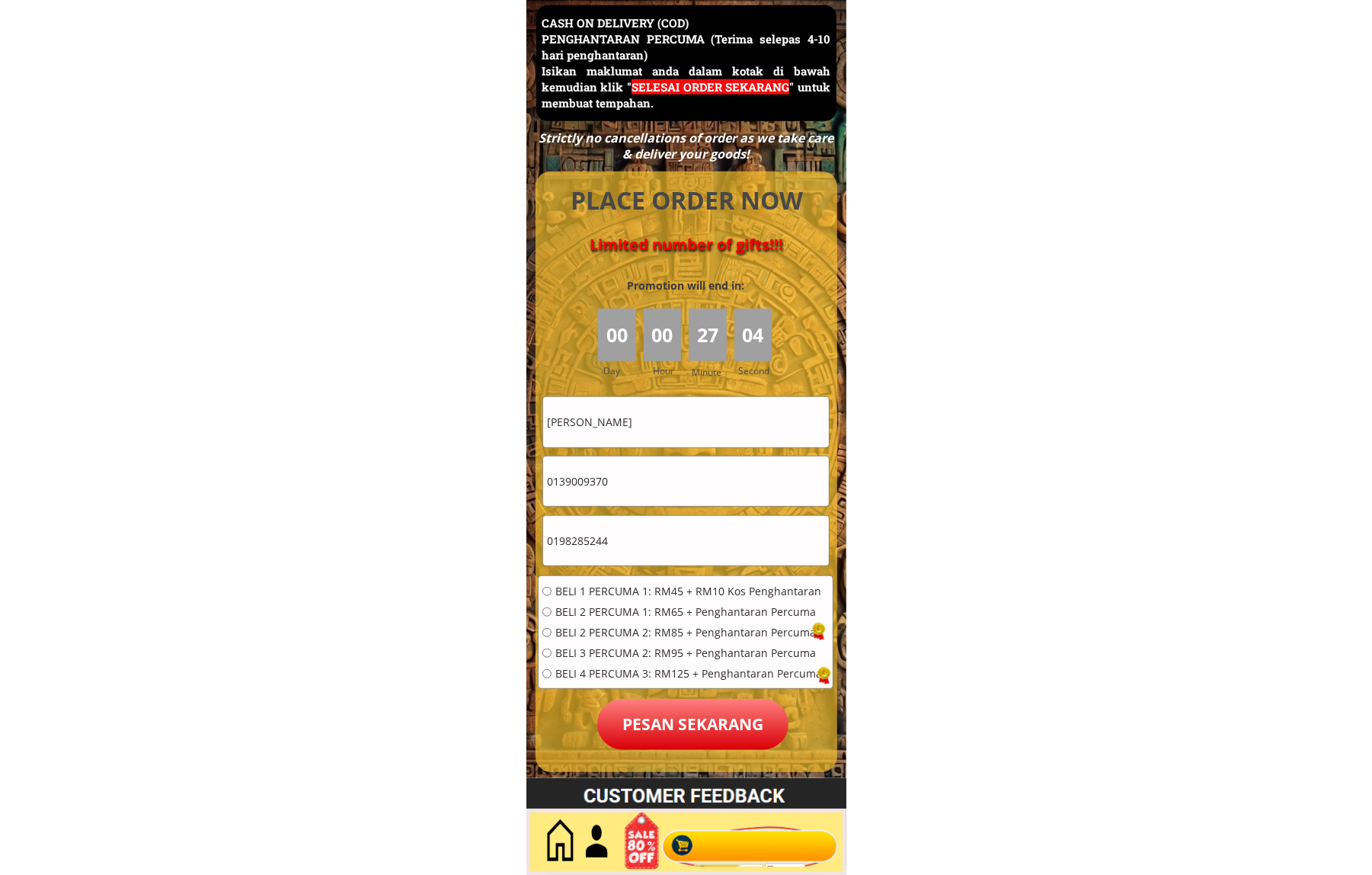
click at [619, 536] on input "0198285244" at bounding box center [685, 541] width 285 height 50
paste input "Menara Merdeka 118, Presint Merdeka"
type input "Menara Merdeka 118, Presint Merdeka"
click at [662, 473] on input "0139009370" at bounding box center [685, 481] width 285 height 50
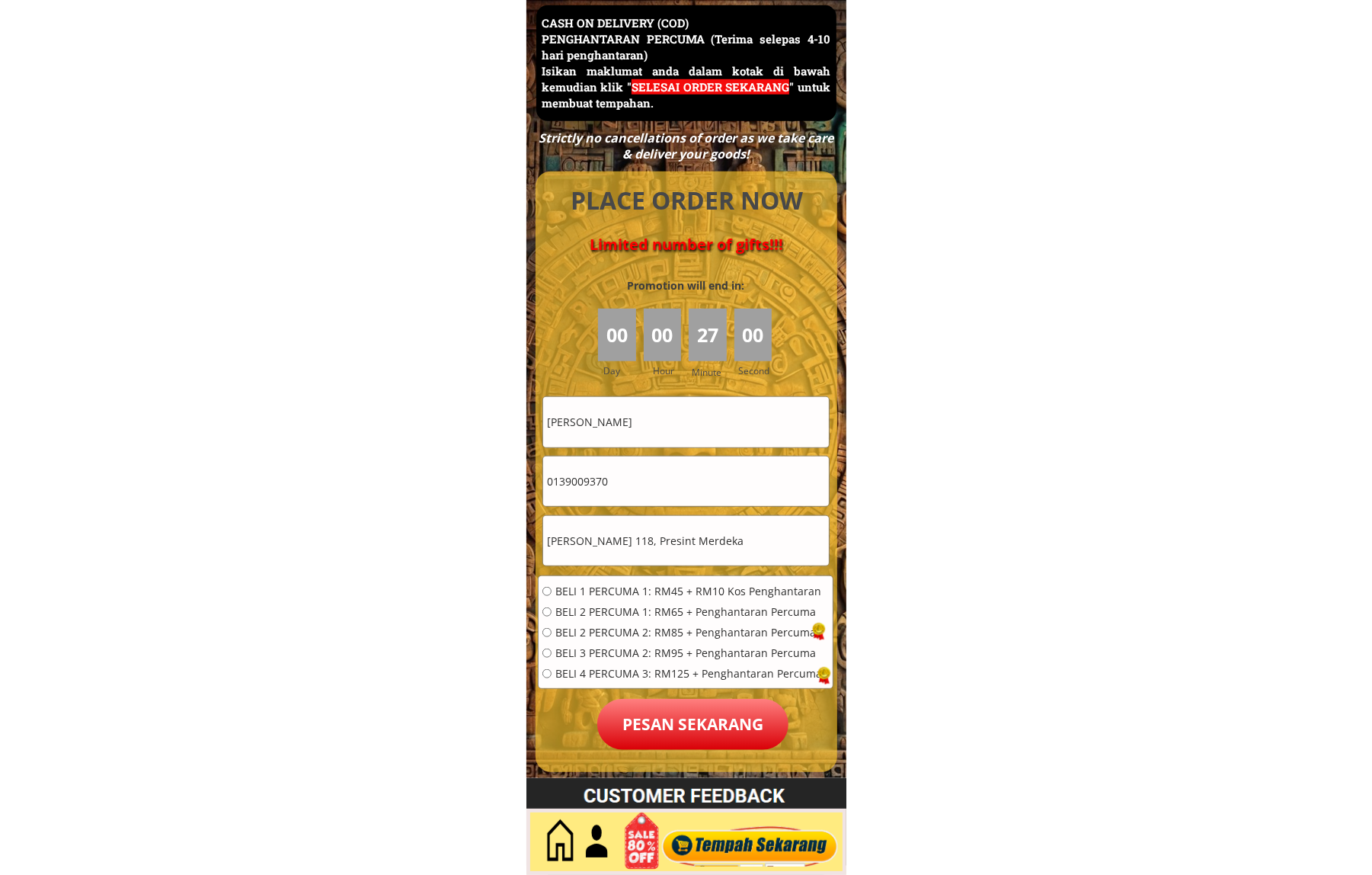
click at [662, 473] on input "0139009370" at bounding box center [685, 481] width 285 height 50
paste input "98285244"
type input "0198285244"
click at [594, 595] on span "BELI 1 PERCUMA 1: RM45 + RM10 Kos Penghantaran" at bounding box center [689, 591] width 267 height 11
radio input "true"
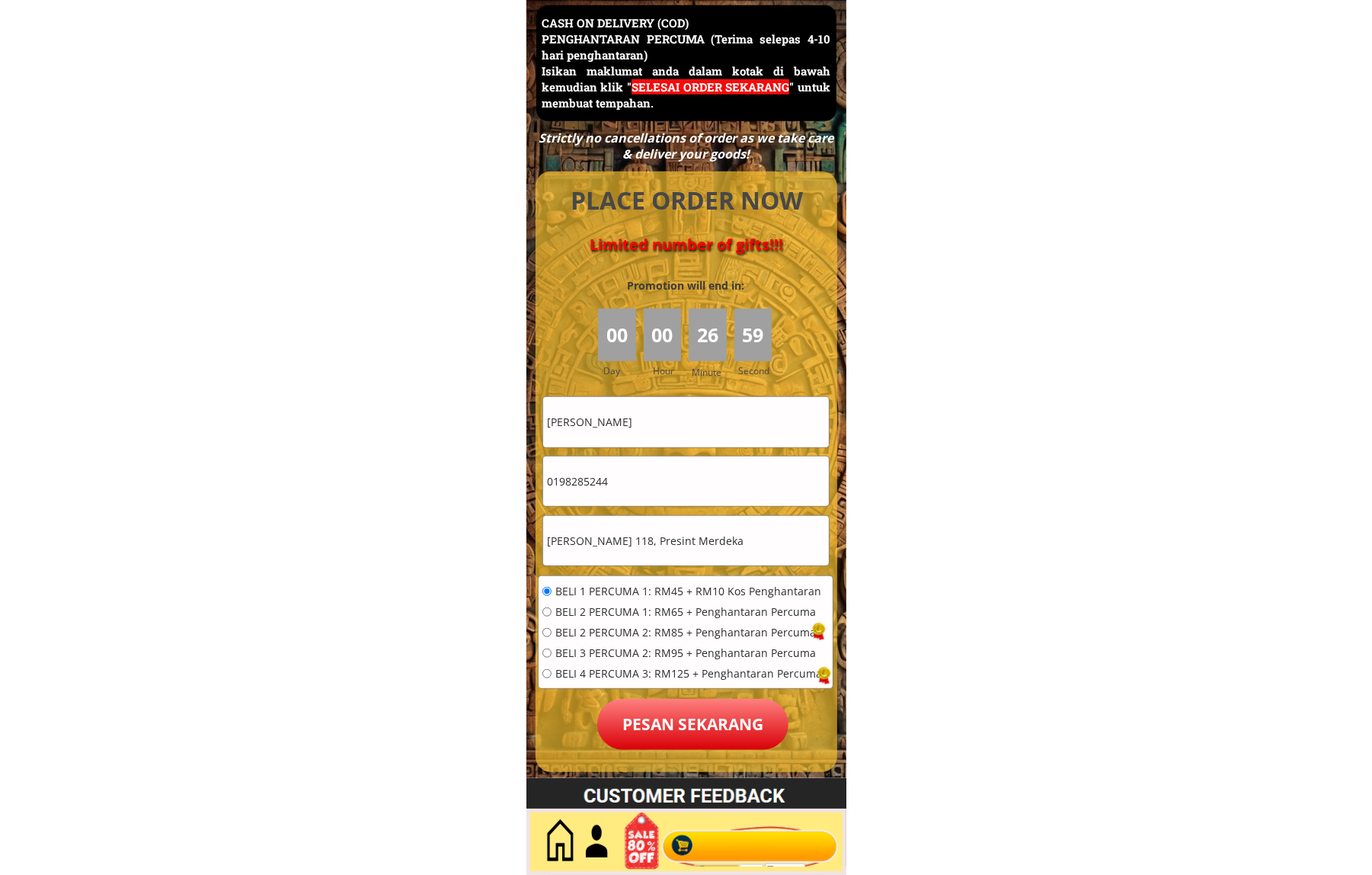
click at [654, 711] on p "Pesan sekarang" at bounding box center [693, 724] width 191 height 51
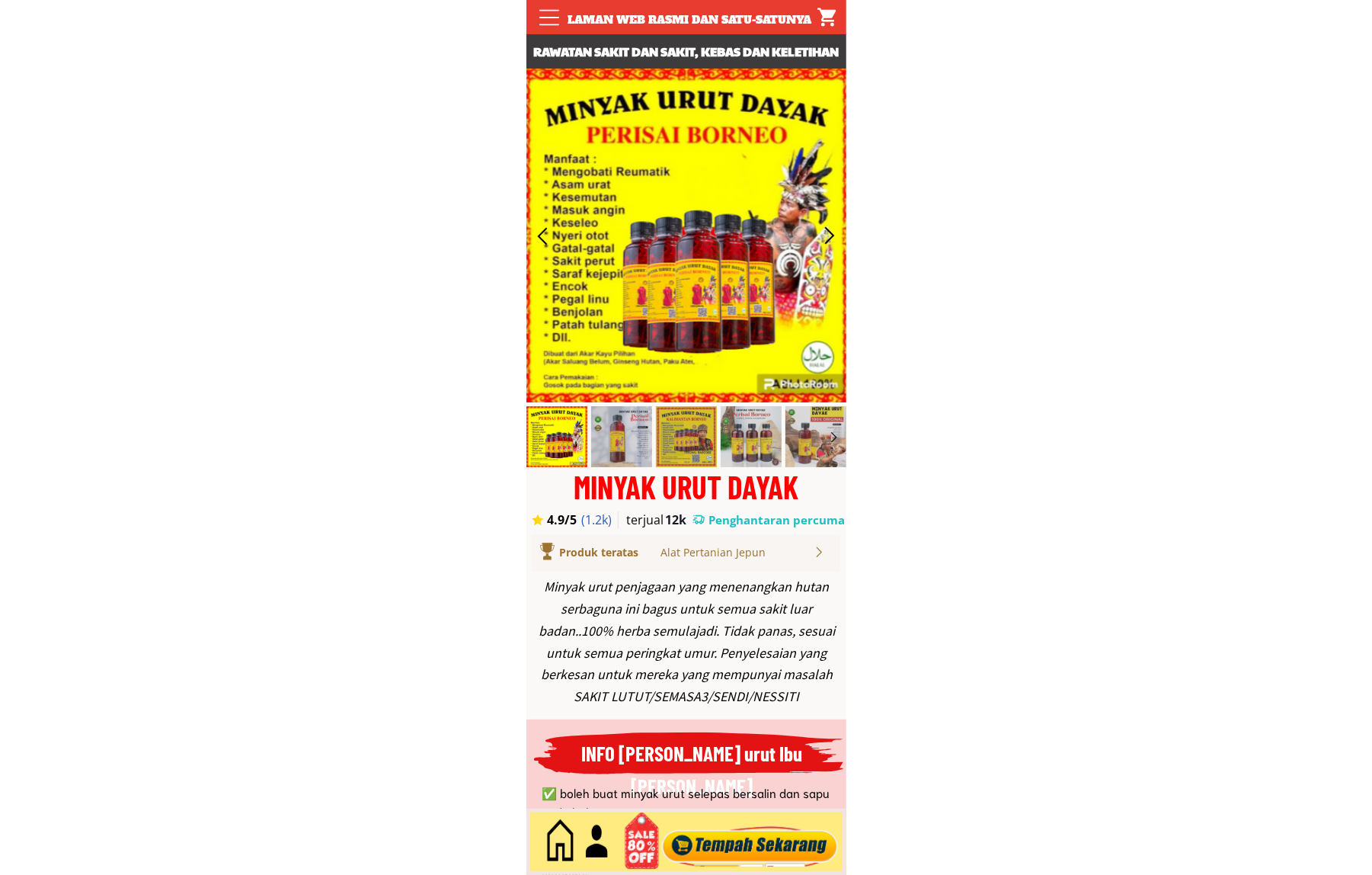
click at [767, 848] on div at bounding box center [749, 842] width 184 height 51
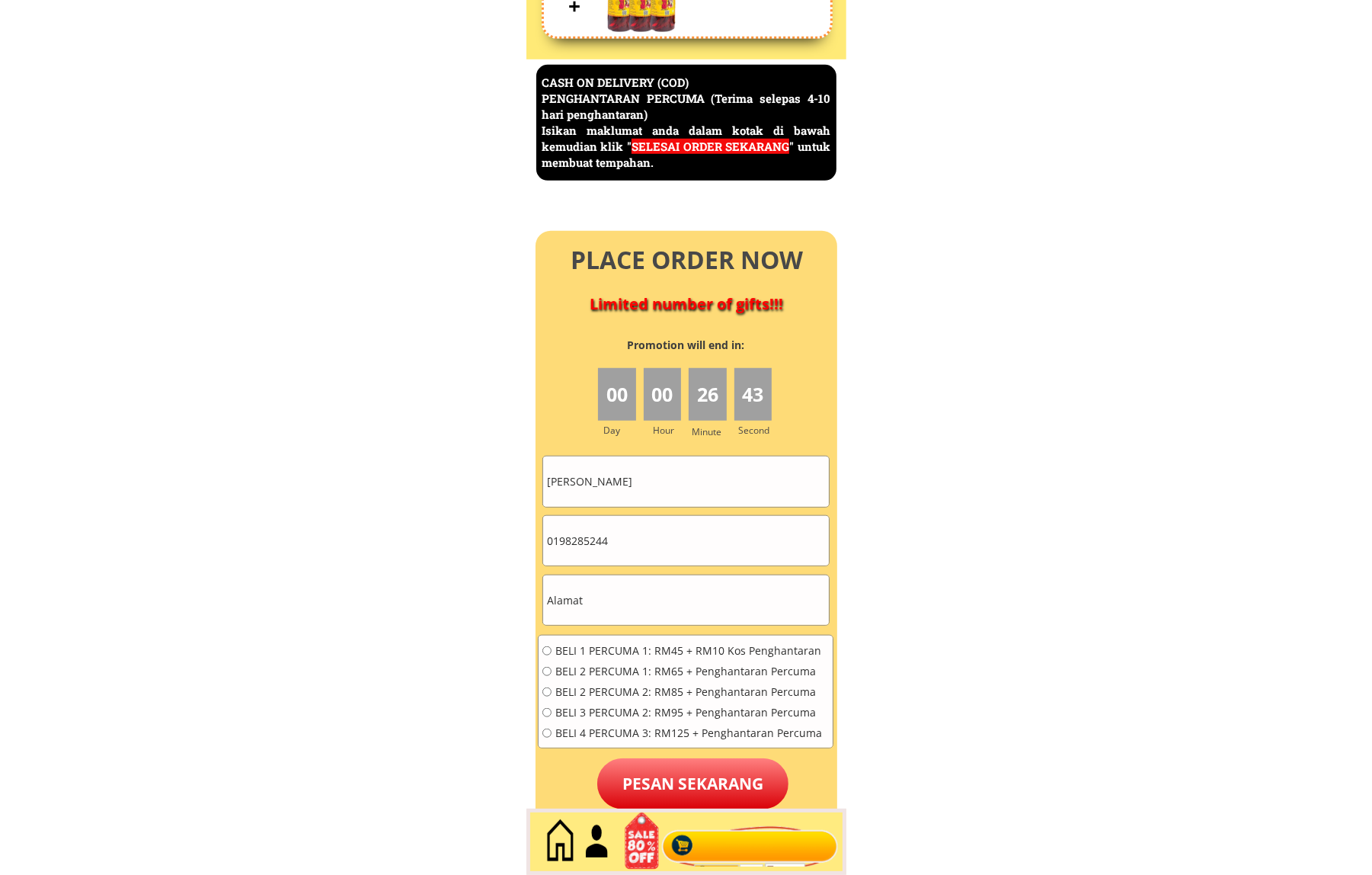
scroll to position [6614, 0]
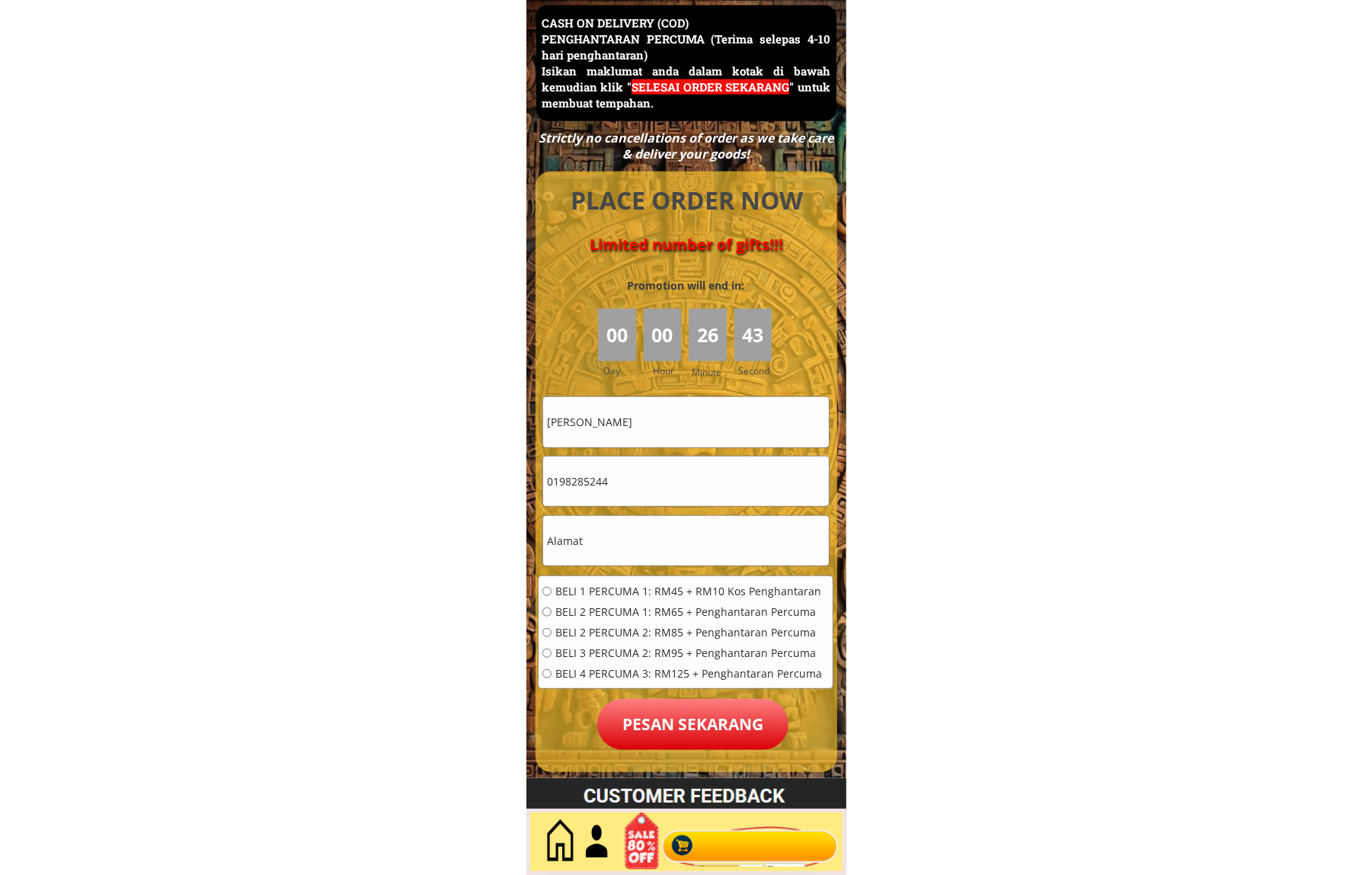
click at [665, 428] on input "[PERSON_NAME]" at bounding box center [685, 422] width 285 height 50
click at [667, 428] on input "[PERSON_NAME]" at bounding box center [685, 422] width 285 height 50
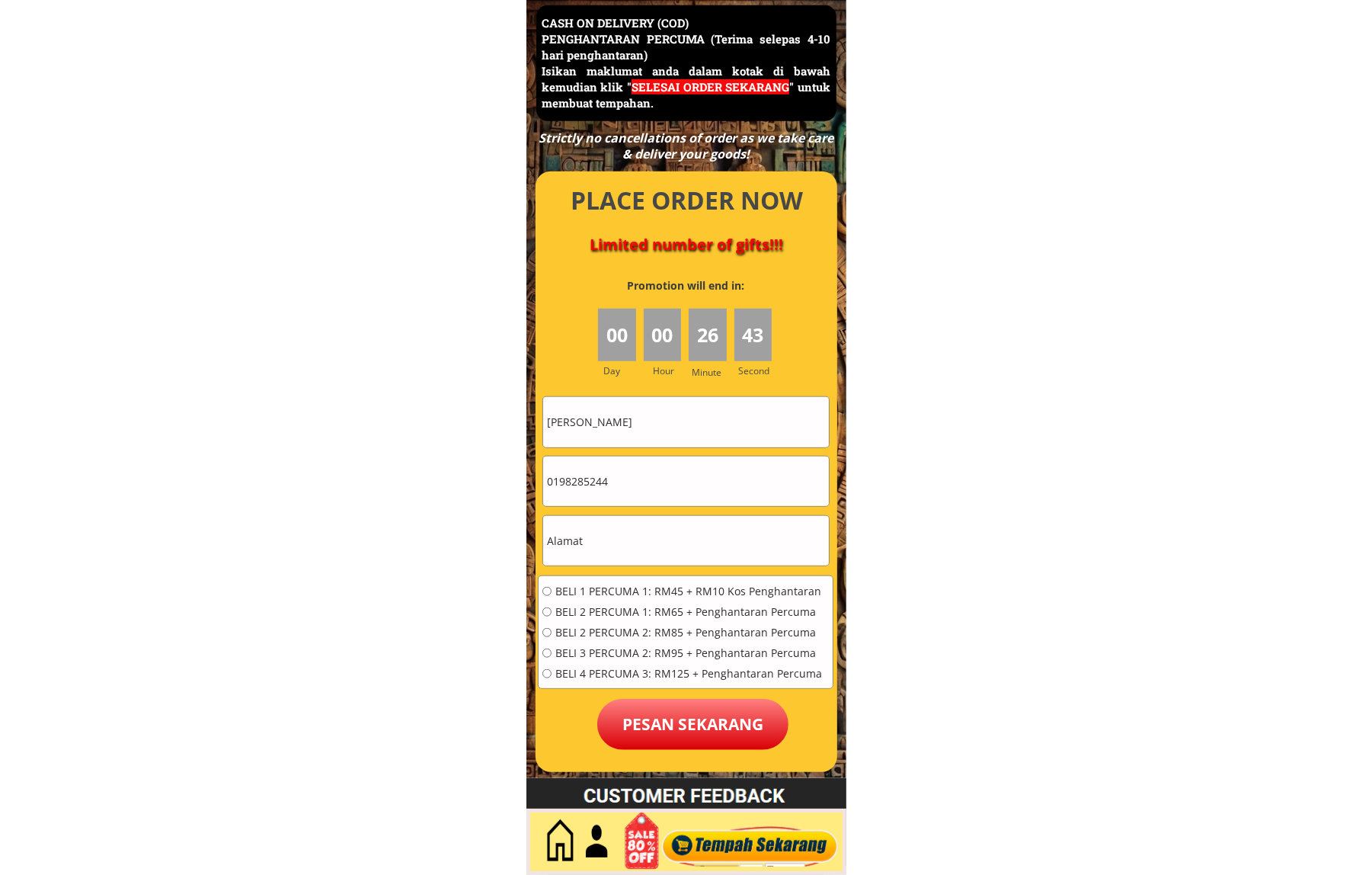
paste input "Nurlela"
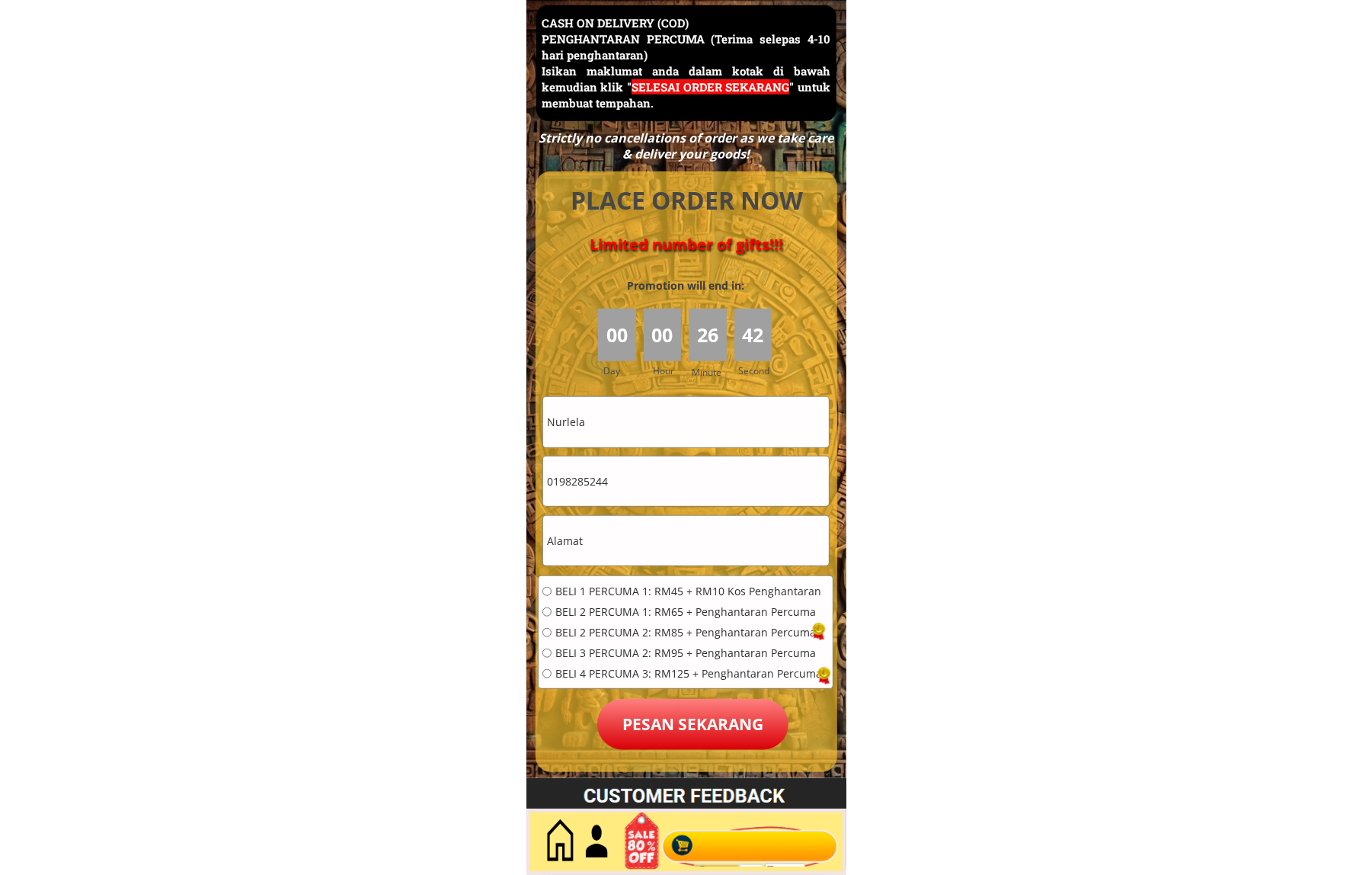
type input "Nurlela"
click at [655, 488] on input "0198285244" at bounding box center [685, 481] width 285 height 50
paste input "164530339"
type input "01164530339"
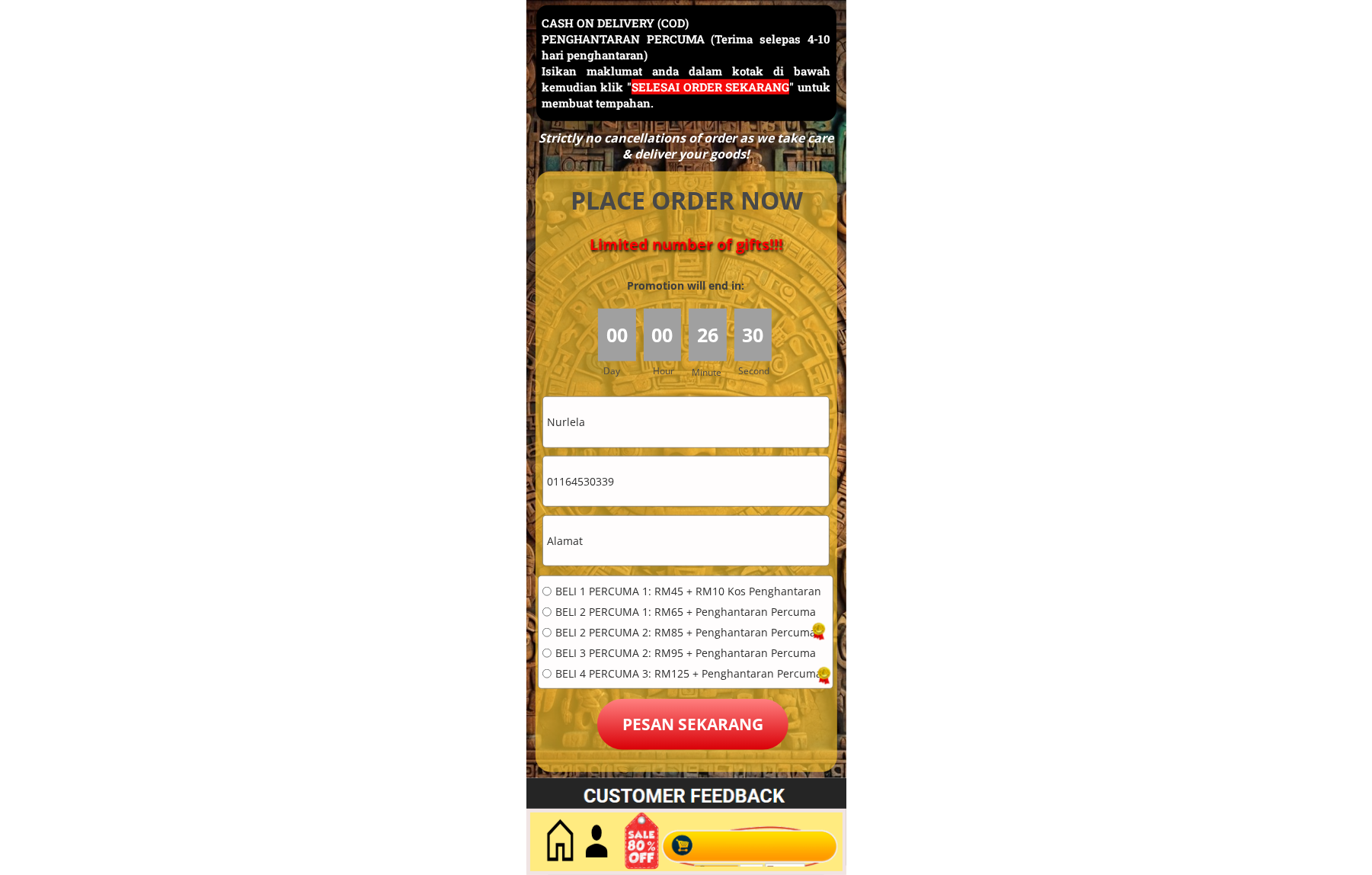
click at [594, 551] on input "text" at bounding box center [685, 541] width 285 height 50
paste input "Nurlela"
type input "Nurlela"
click at [603, 595] on span "BELI 1 PERCUMA 1: RM45 + RM10 Kos Penghantaran" at bounding box center [689, 591] width 267 height 11
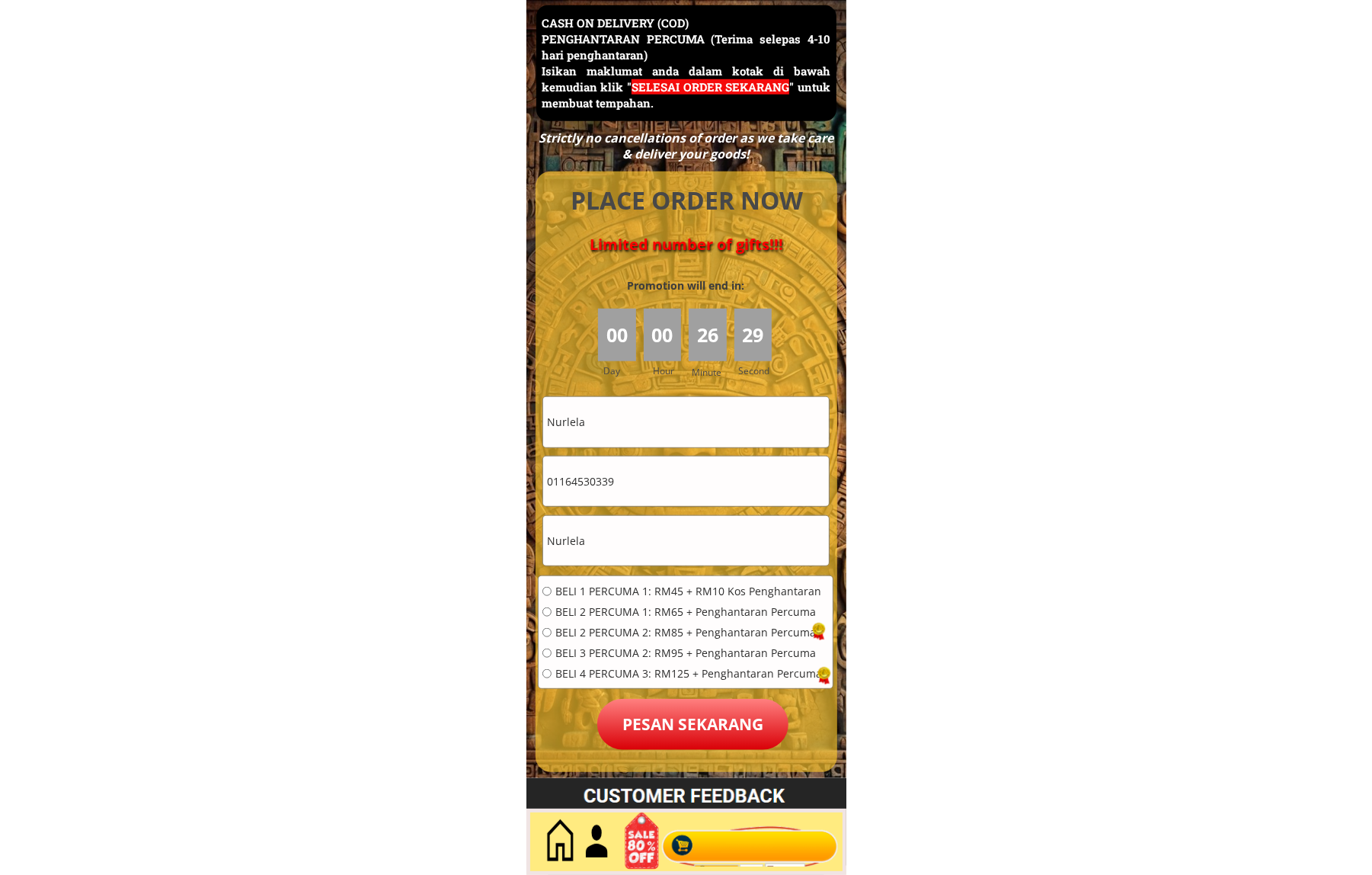
radio input "true"
click at [703, 709] on p "Pesan sekarang" at bounding box center [693, 724] width 191 height 51
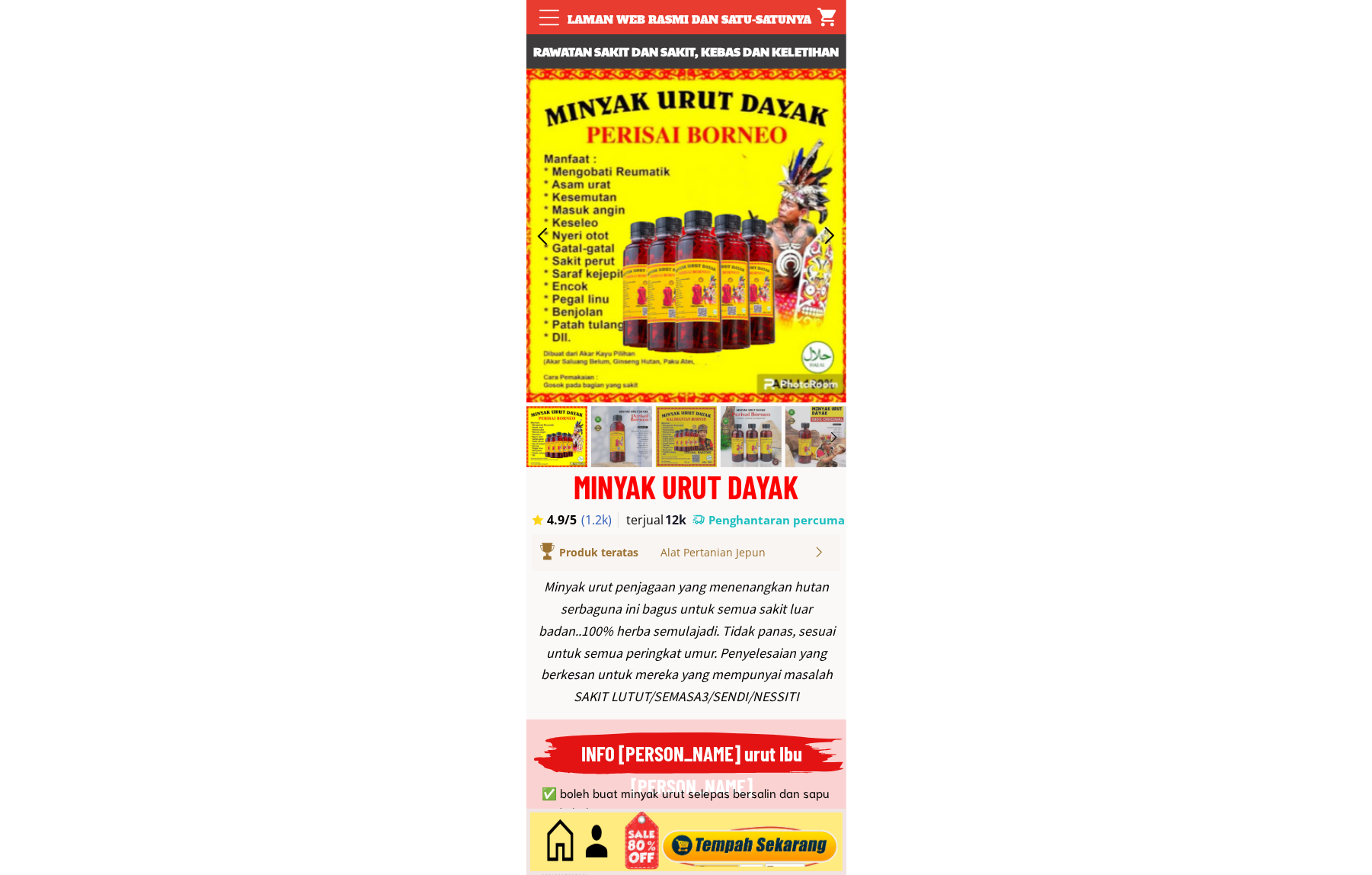
click at [736, 828] on div at bounding box center [749, 842] width 184 height 51
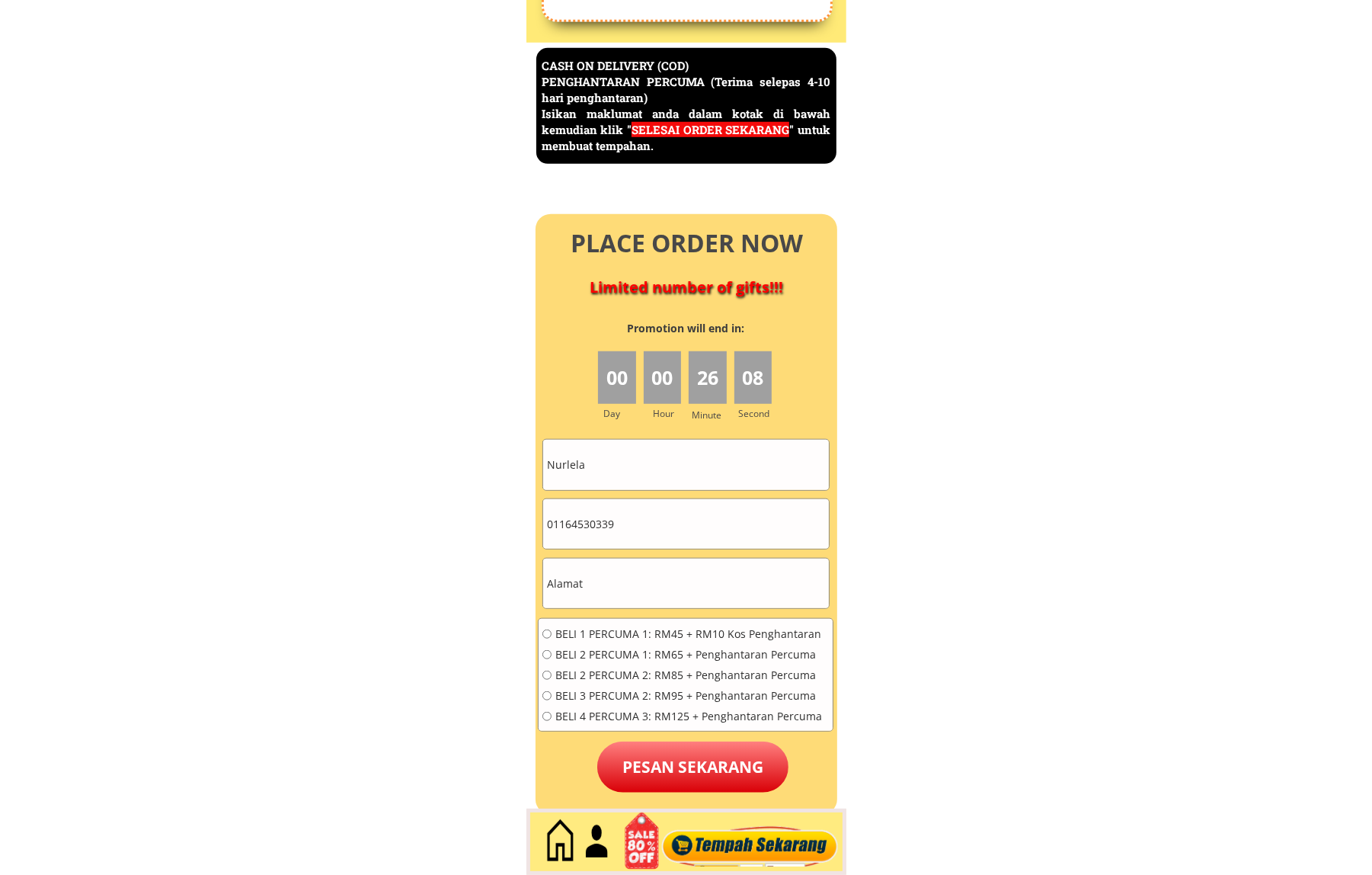
scroll to position [6614, 0]
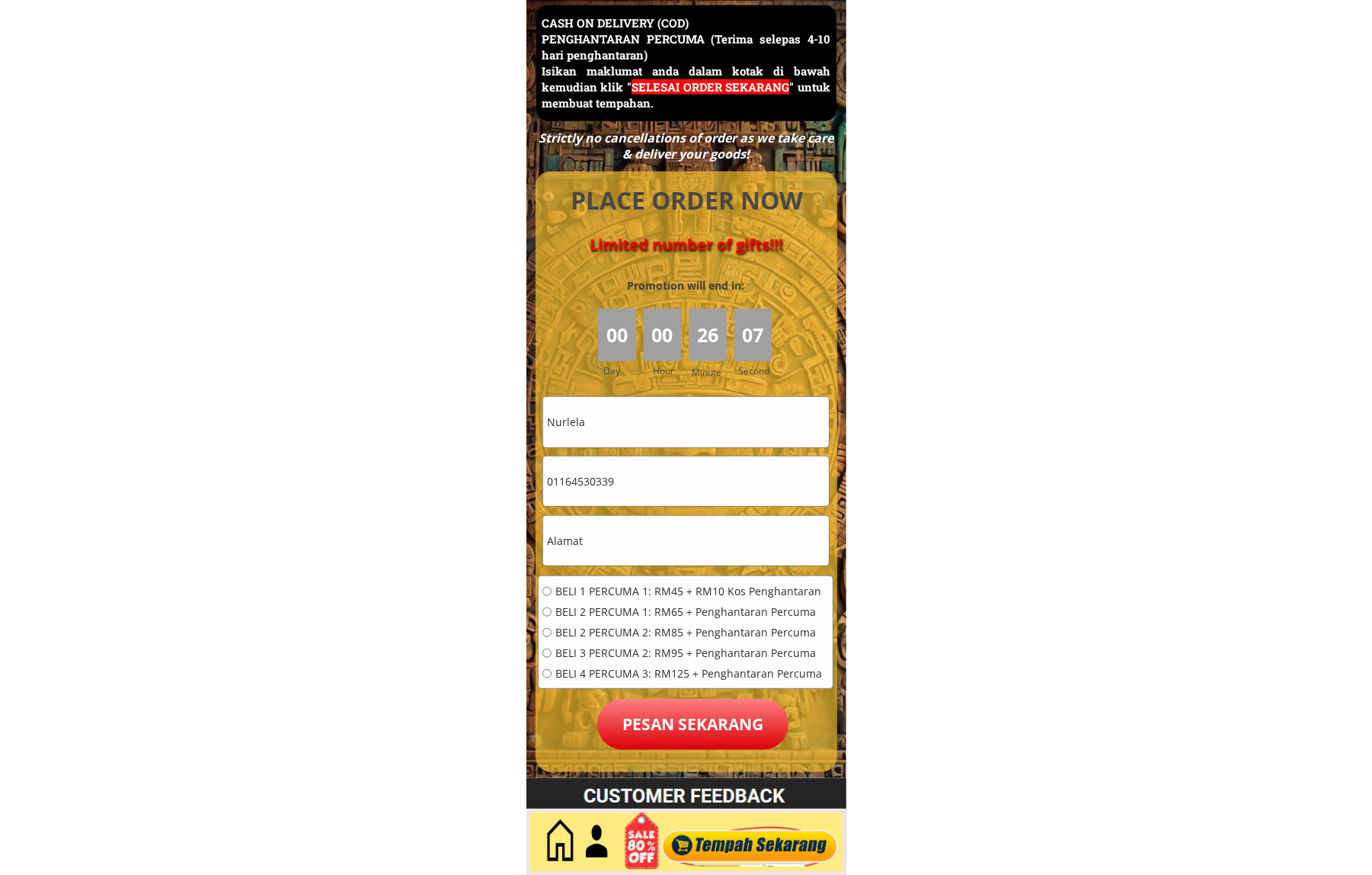
click at [694, 429] on input "Nurlela" at bounding box center [685, 422] width 285 height 50
paste input "[PERSON_NAME]"
type input "[PERSON_NAME]"
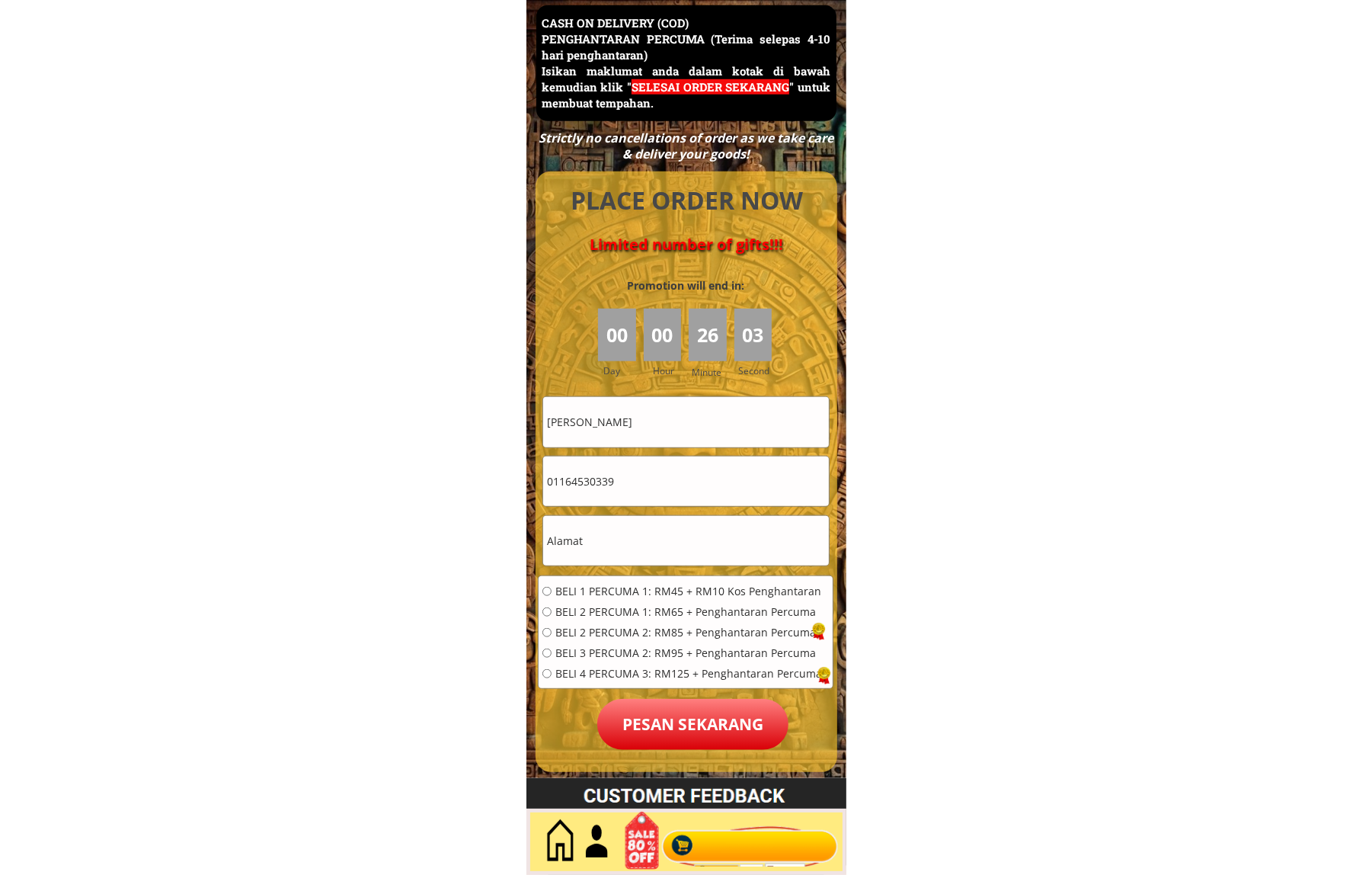
click at [638, 462] on input "01164530339" at bounding box center [685, 481] width 285 height 50
paste input "68624991"
type input "0168624991"
click at [604, 503] on input "0168624991" at bounding box center [685, 481] width 285 height 50
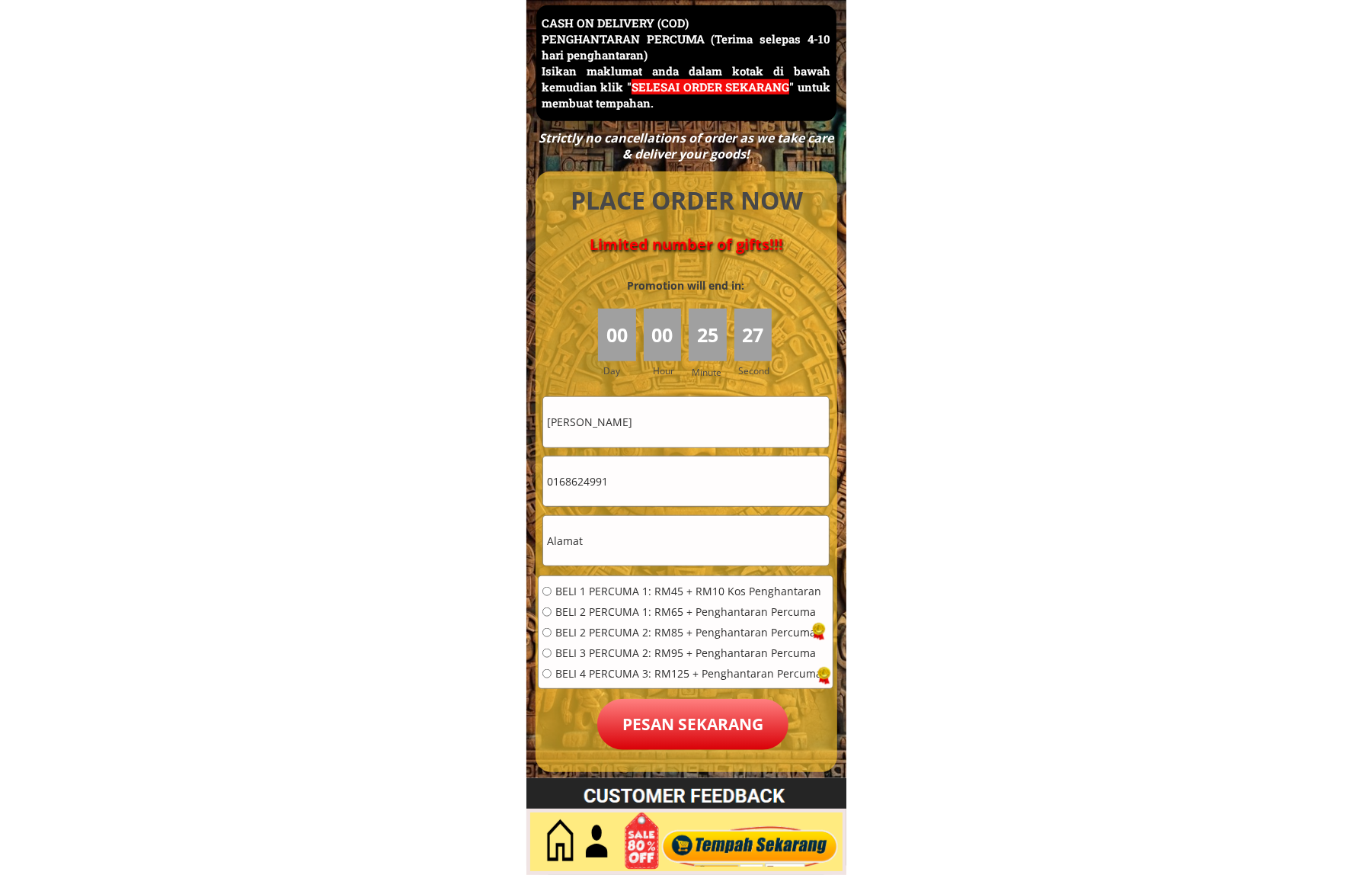
click at [600, 531] on input "text" at bounding box center [685, 541] width 285 height 50
paste input "5-2, Aras Bawah, Parkir Bertingkat Bukit Aman, Jalan Tanglin"
type input "5-2, Aras Bawah, Parkir Bertingkat Bukit Aman, Jalan Tanglin"
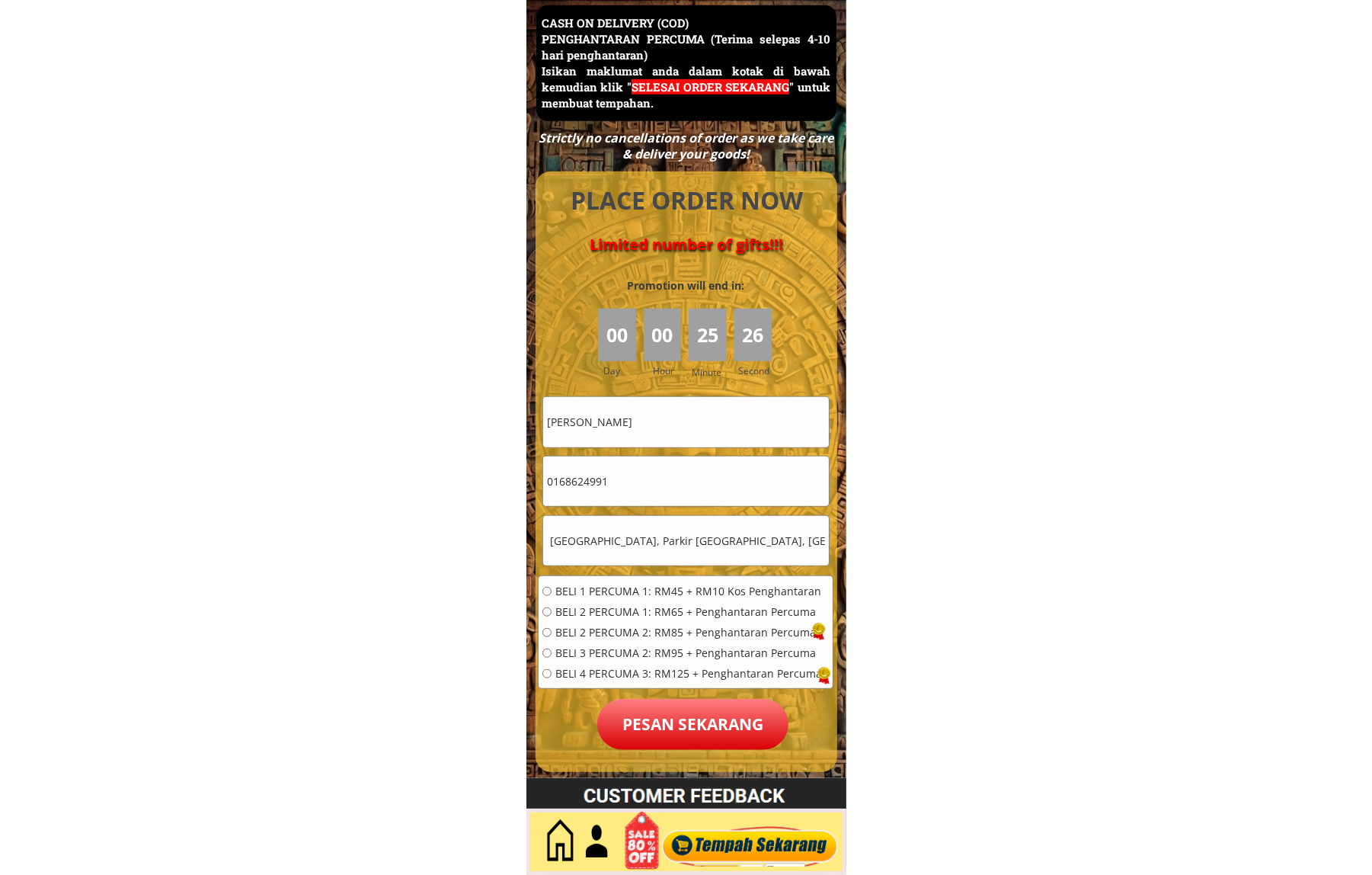
scroll to position [0, 0]
click at [608, 589] on span "BELI 1 PERCUMA 1: RM45 + RM10 Kos Penghantaran" at bounding box center [689, 591] width 267 height 11
radio input "true"
click at [678, 711] on p "Pesan sekarang" at bounding box center [693, 724] width 191 height 51
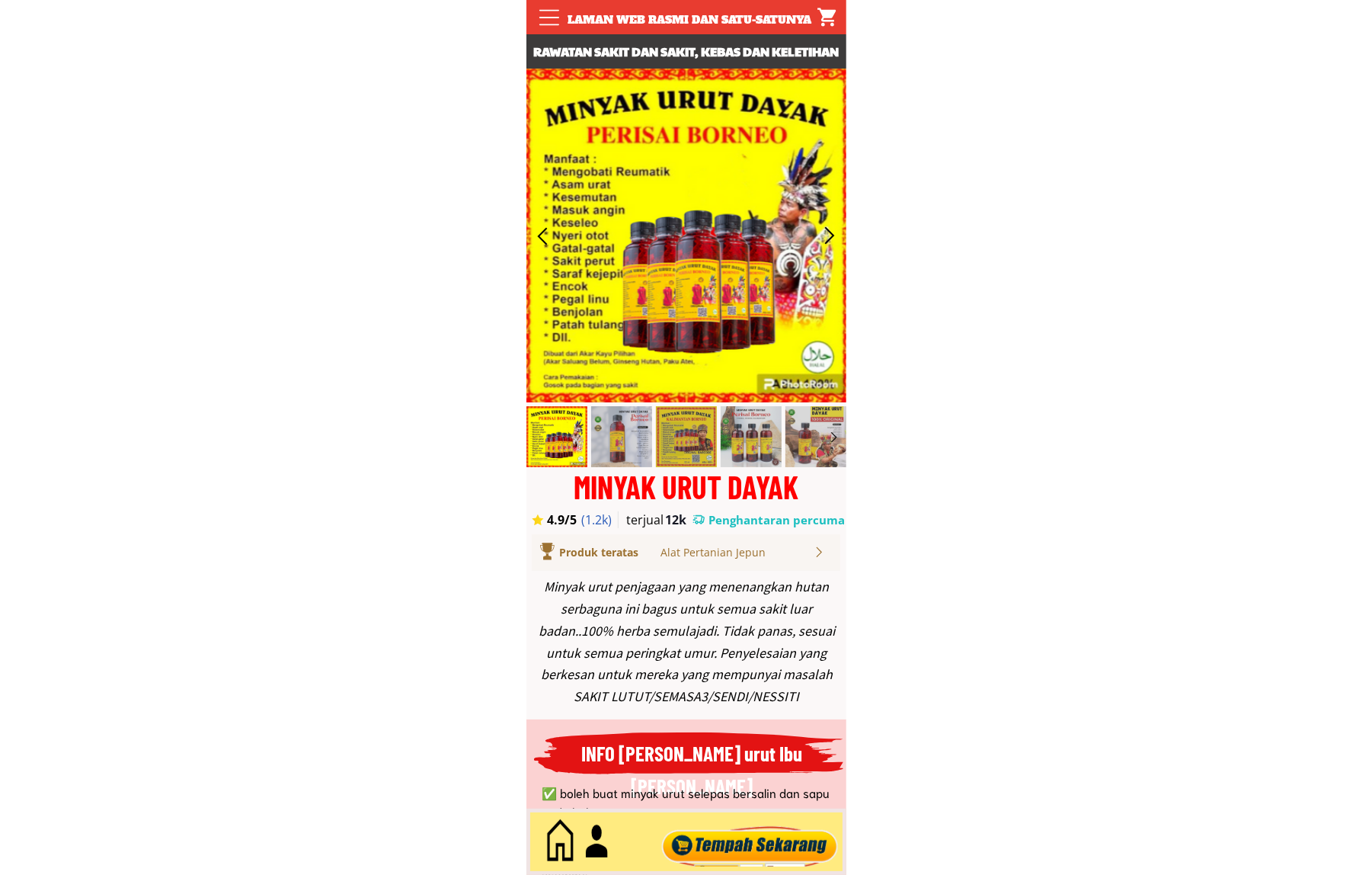
click at [740, 839] on div at bounding box center [749, 842] width 184 height 51
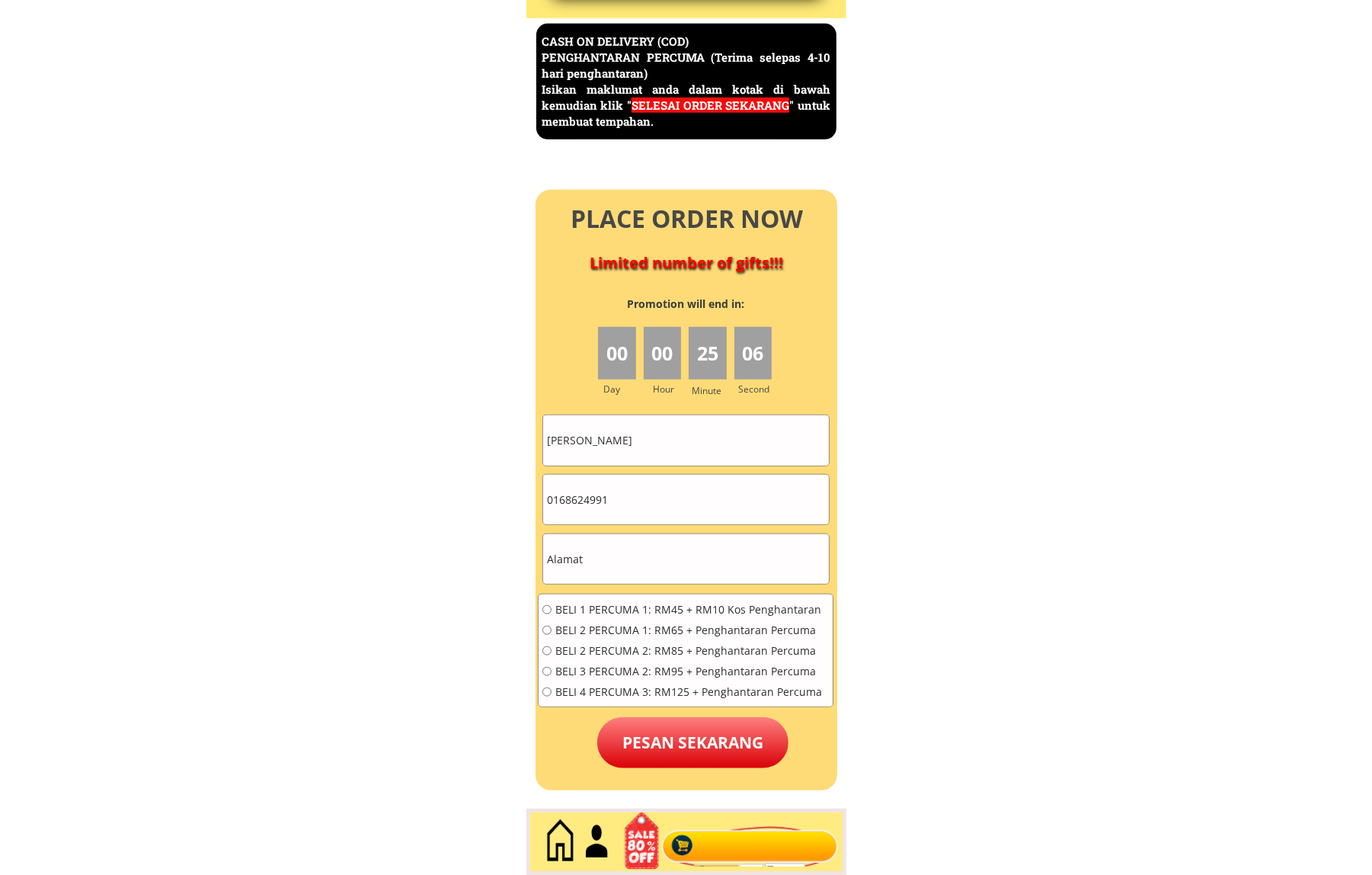
scroll to position [6614, 0]
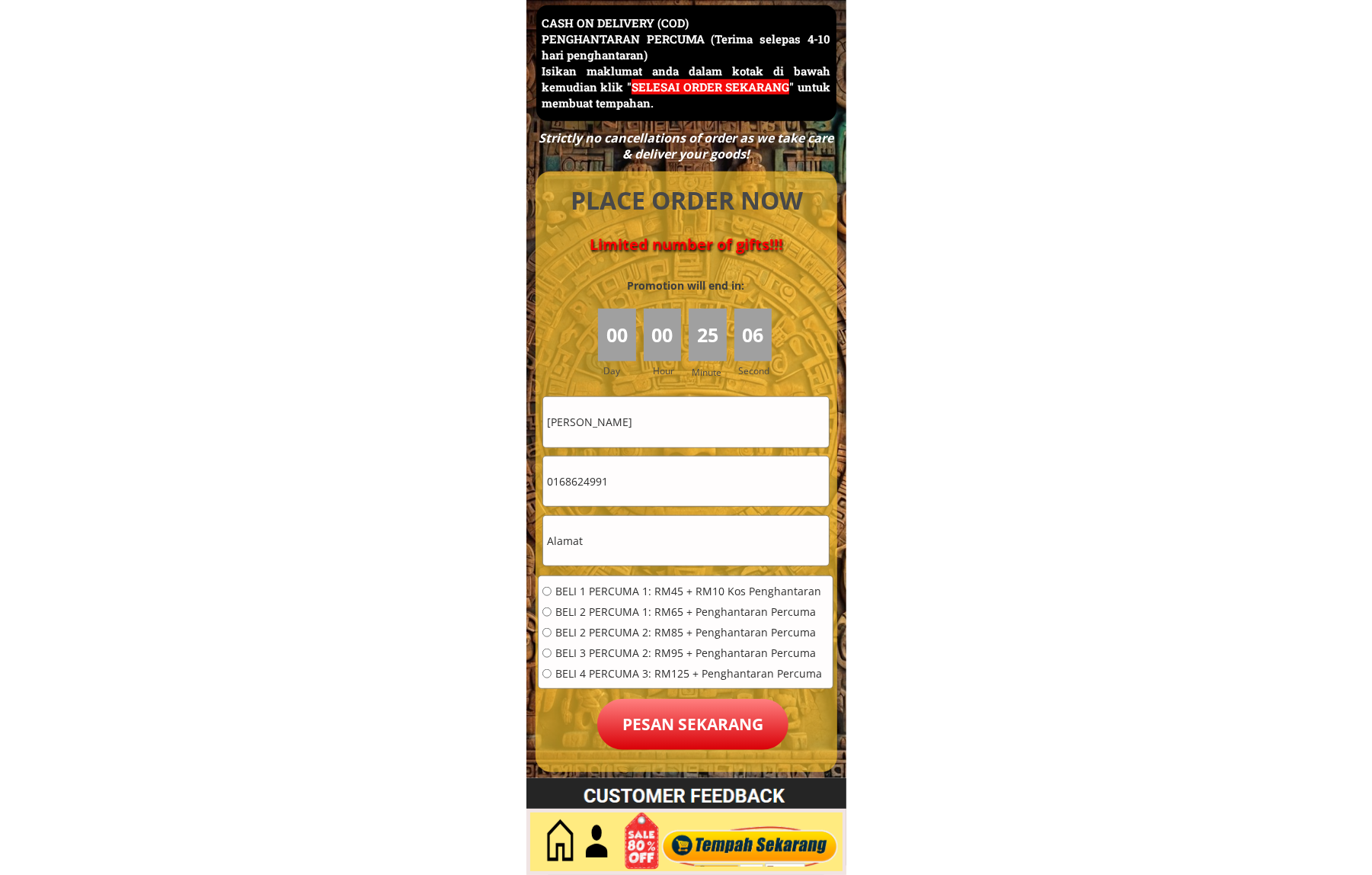
click at [657, 501] on input "0168624991" at bounding box center [685, 481] width 285 height 50
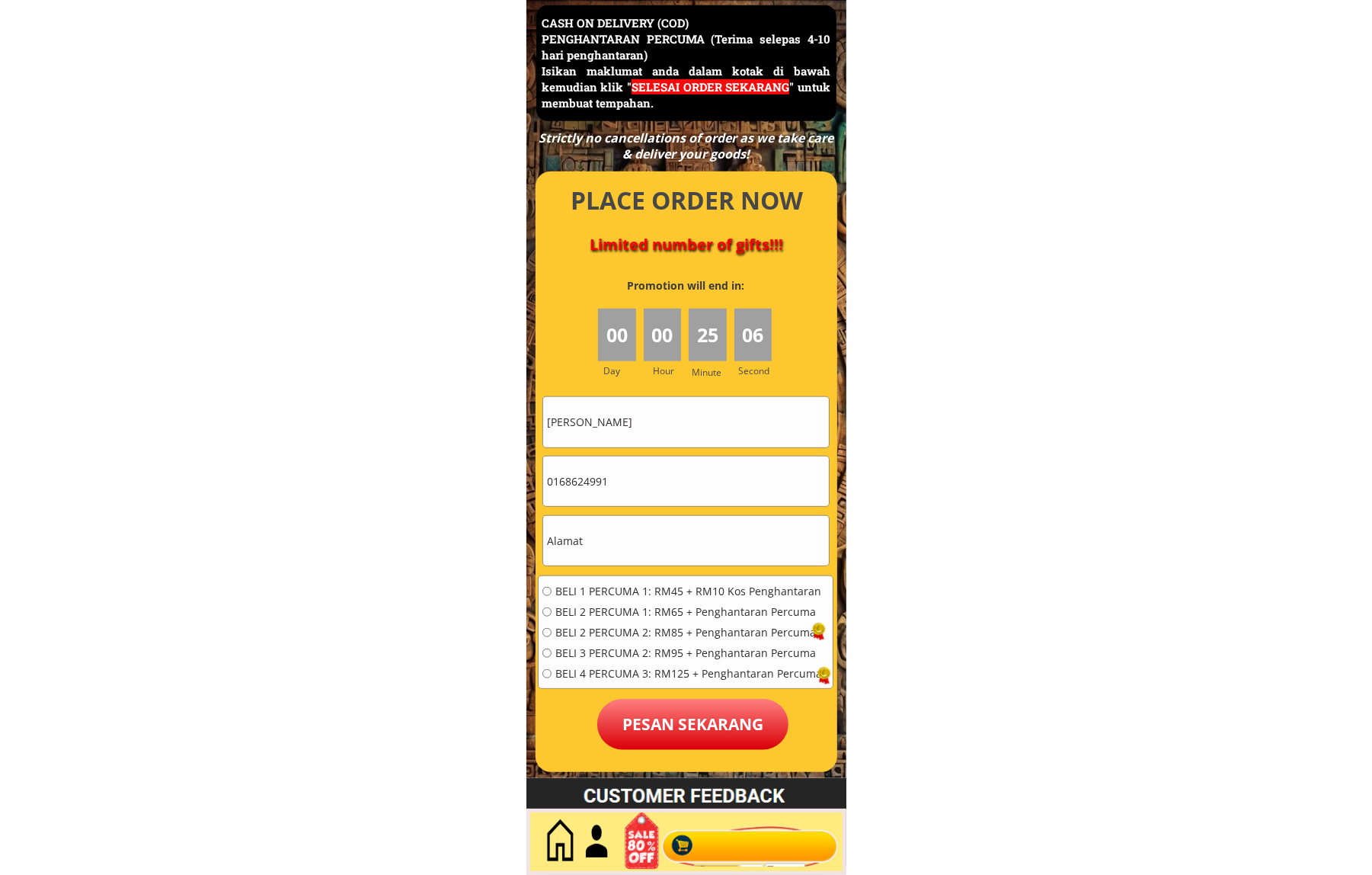
paste input "7500412"
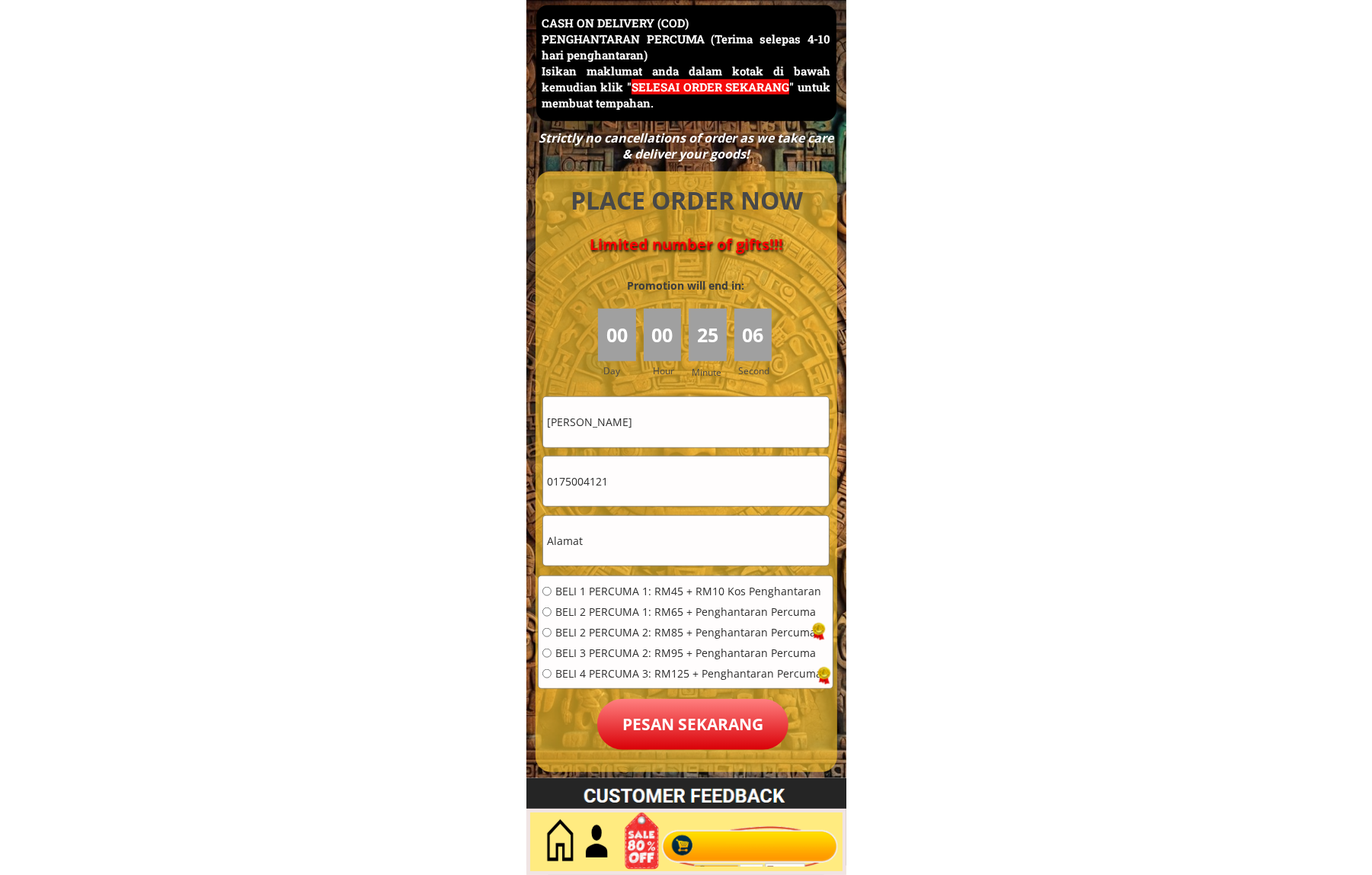
type input "0175004121"
click at [656, 412] on input "[PERSON_NAME]" at bounding box center [685, 422] width 285 height 50
click at [656, 410] on input "[PERSON_NAME]" at bounding box center [685, 422] width 285 height 50
paste input "Mazlan b.Raxaly"
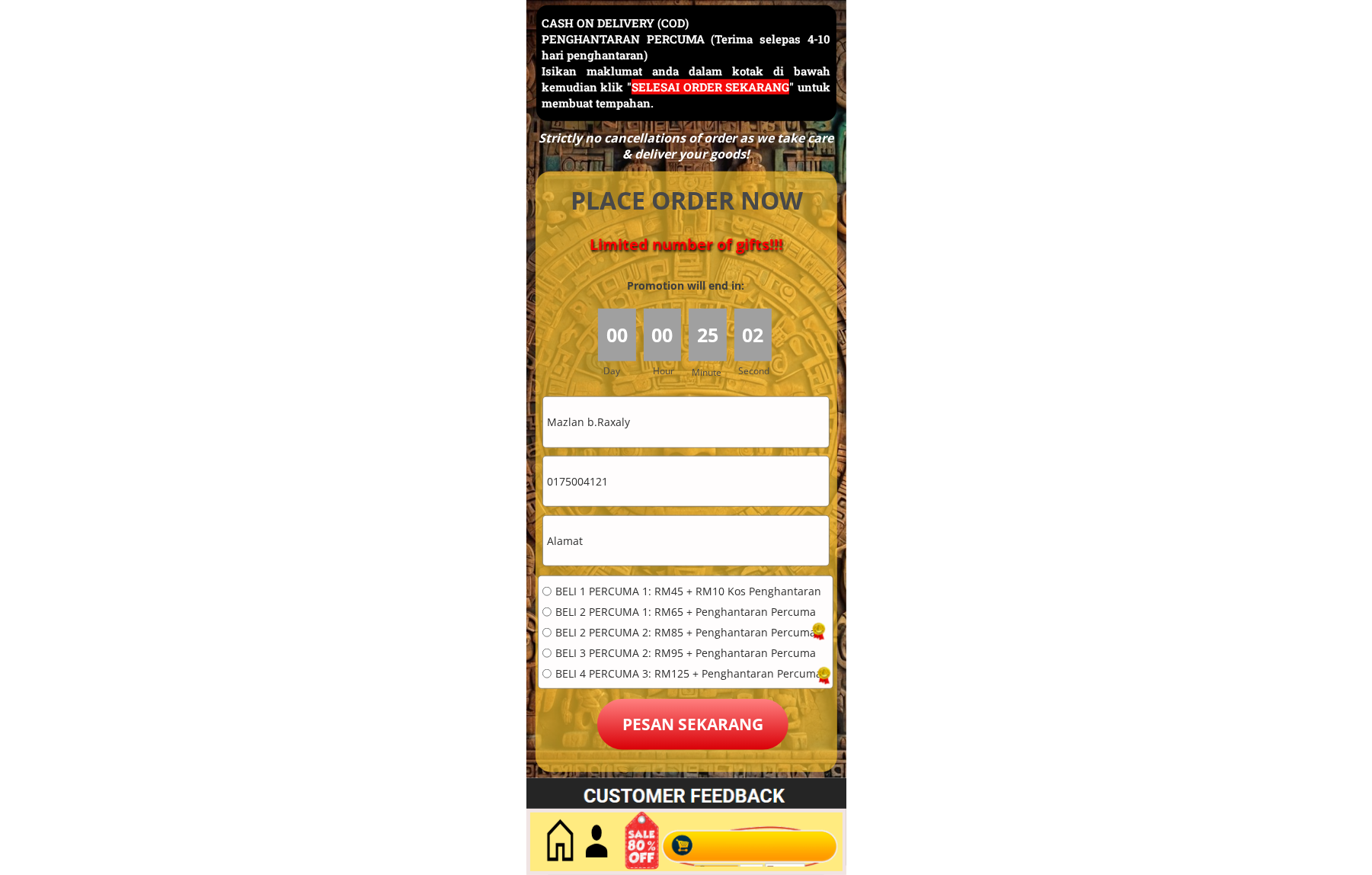
type input "Mazlan b.Raxaly"
click at [655, 549] on input "text" at bounding box center [685, 541] width 285 height 50
paste input "84.Kampong Laneh..Padang Rengas.33600"
type input "84.Kampong Laneh..Padang Rengas.33600"
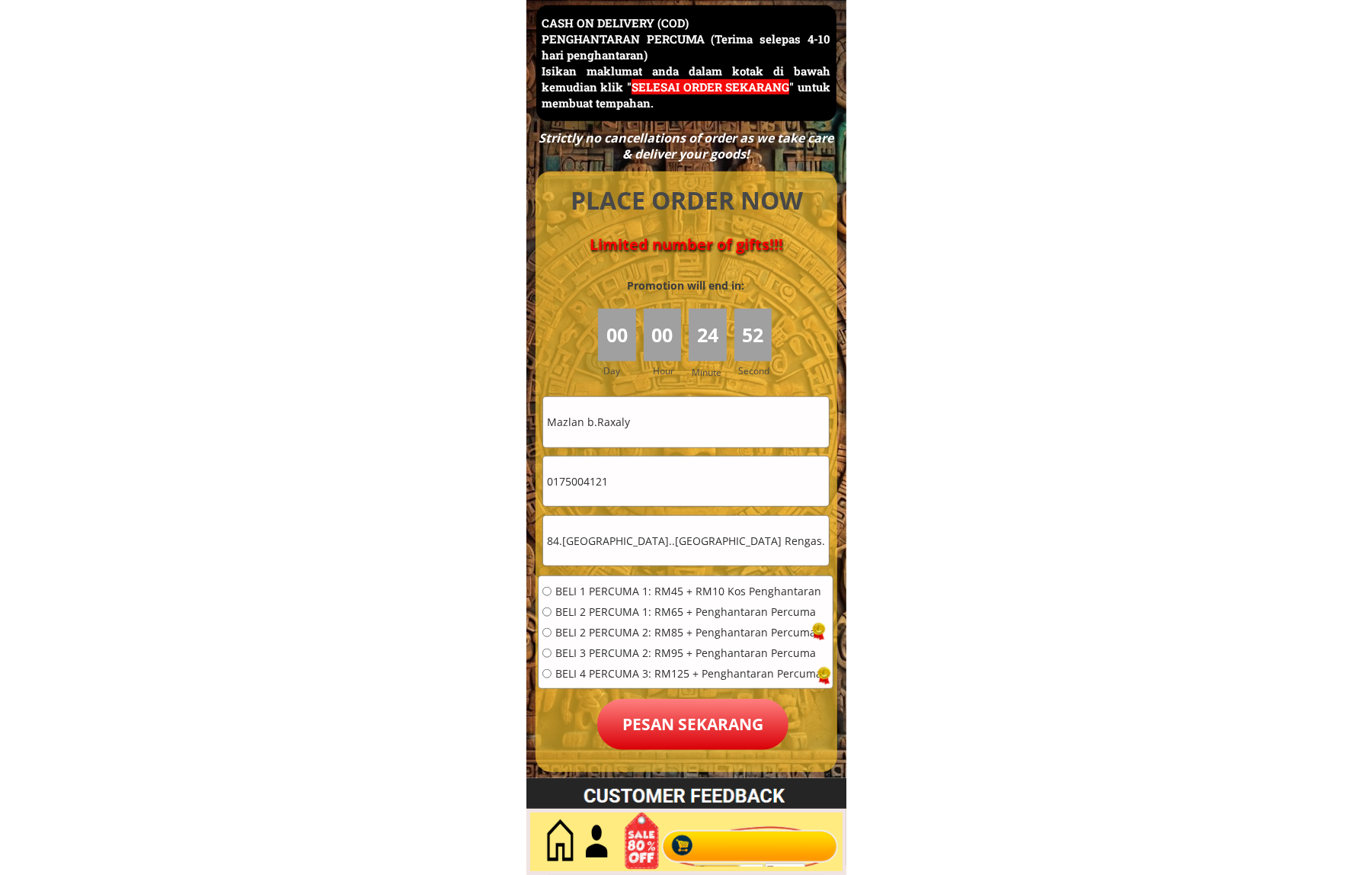
click at [634, 590] on span "BELI 1 PERCUMA 1: RM45 + RM10 Kos Penghantaran" at bounding box center [689, 591] width 267 height 11
radio input "true"
click at [679, 699] on p "Pesan sekarang" at bounding box center [693, 724] width 191 height 51
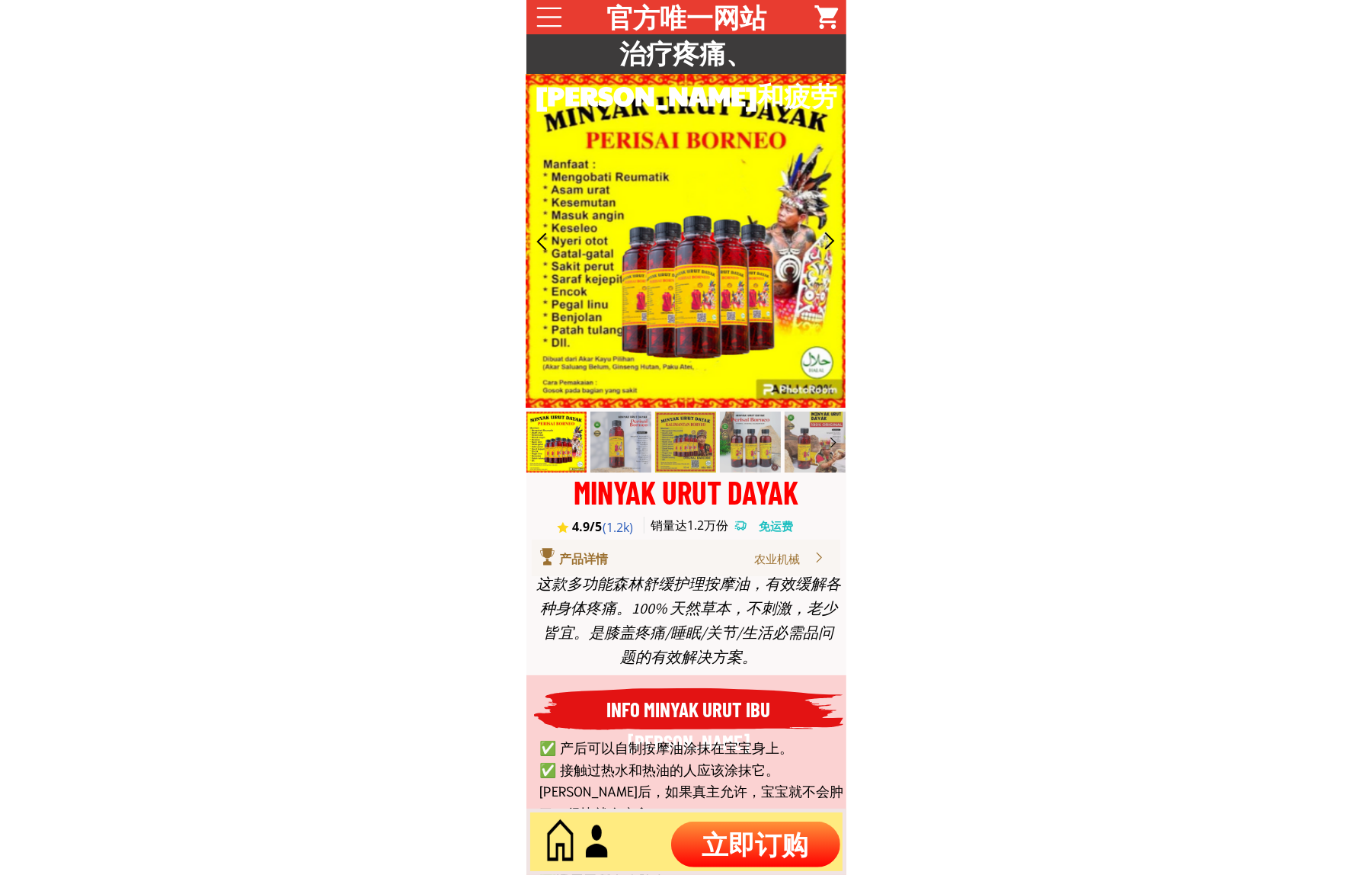
click at [724, 851] on p "立即订购" at bounding box center [755, 845] width 169 height 45
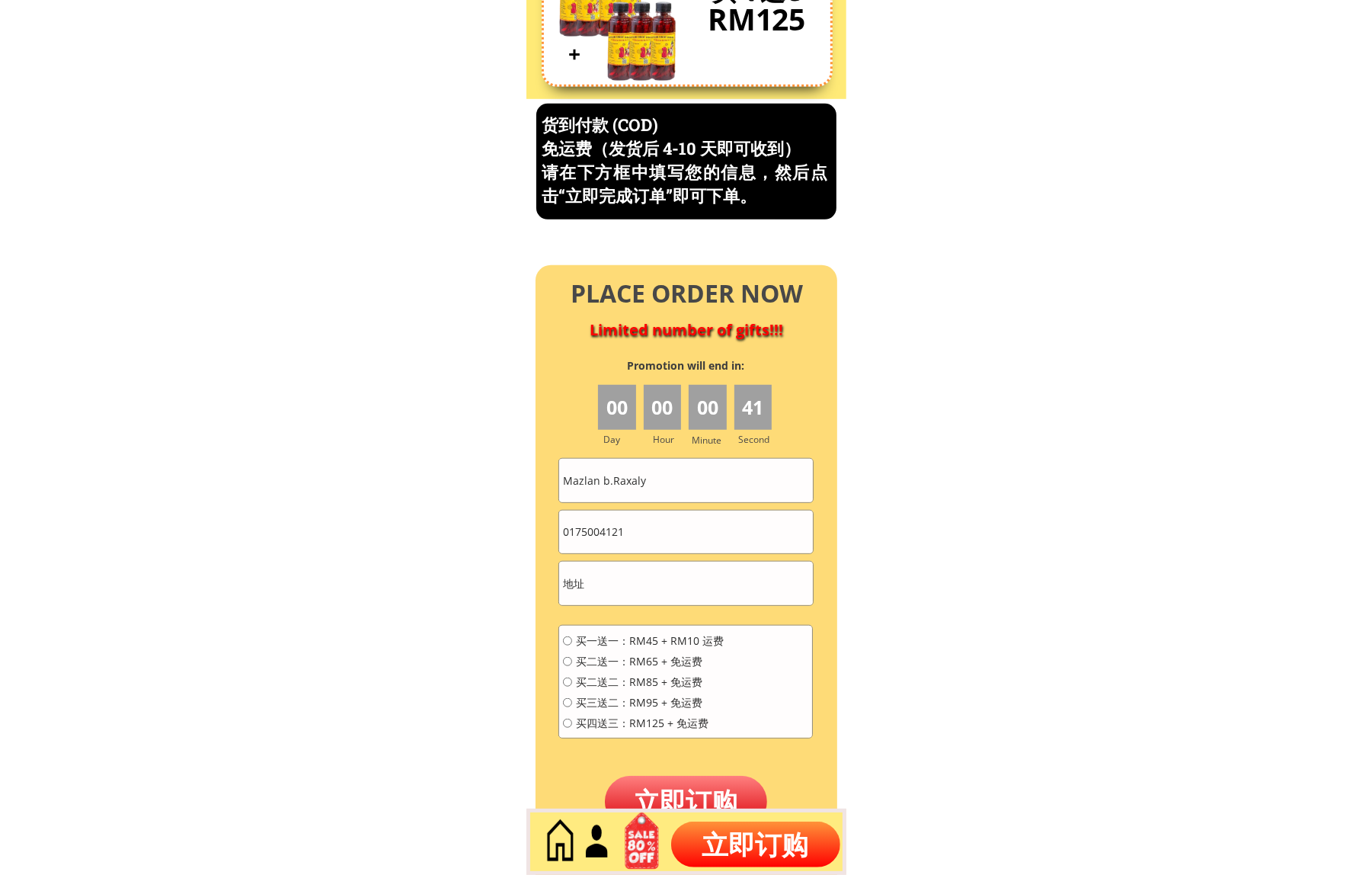
scroll to position [6519, 0]
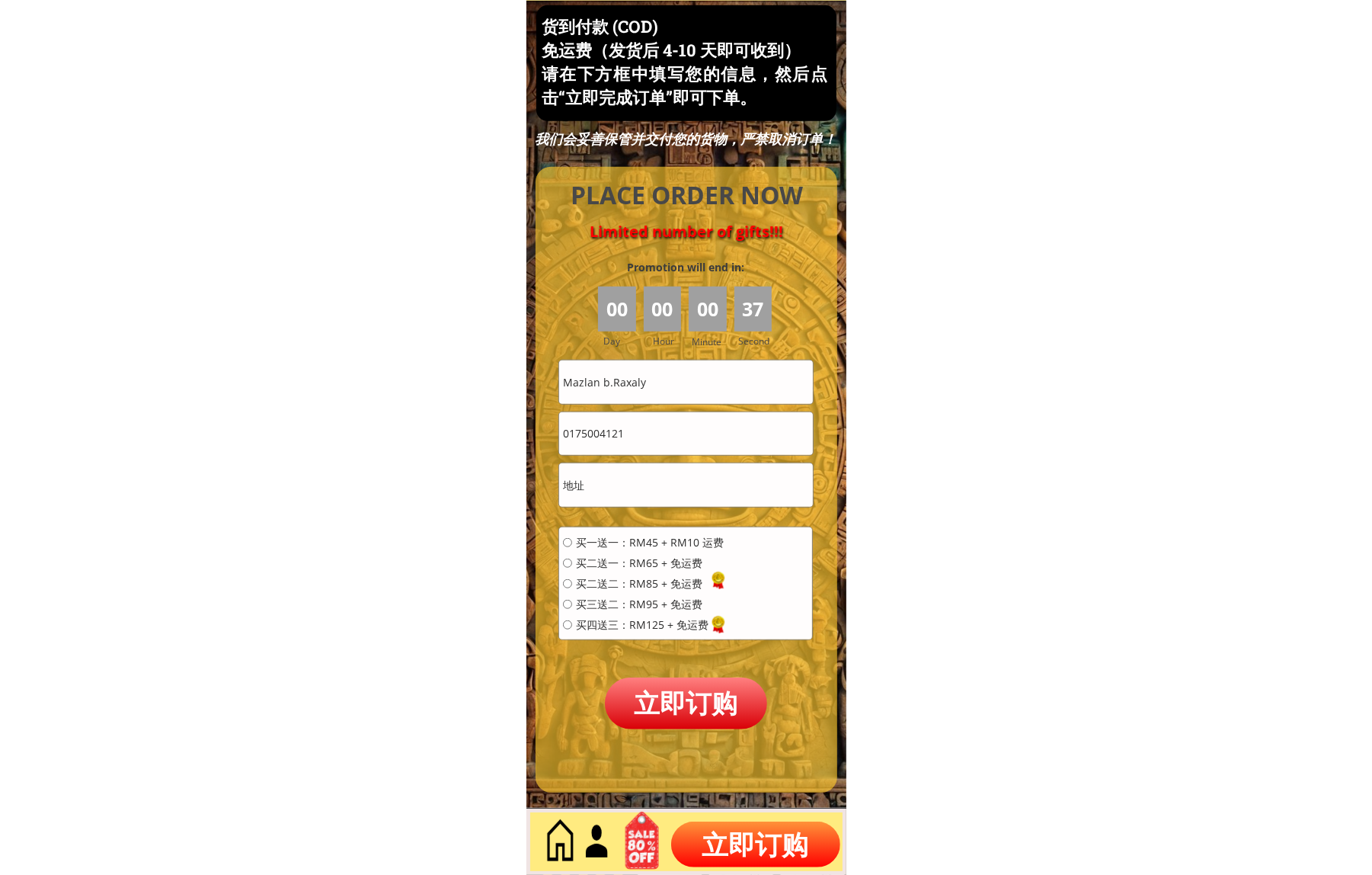
click at [687, 394] on input "Mazlan b.Raxaly" at bounding box center [685, 381] width 253 height 43
paste input "[PERSON_NAME]"
type input "[PERSON_NAME]"
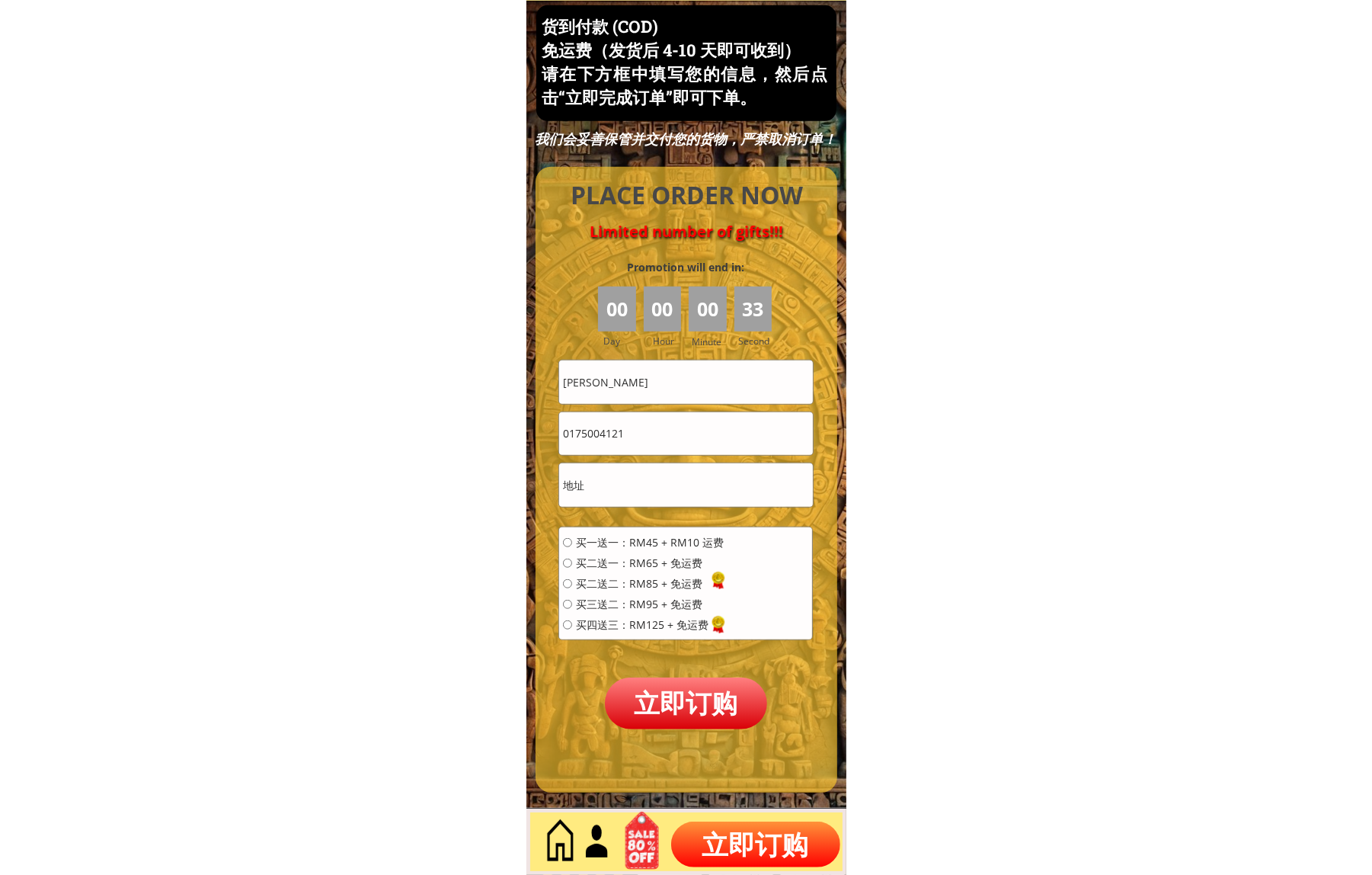
click at [655, 442] on input "0175004121" at bounding box center [685, 434] width 253 height 43
paste input "6-9446692"
drag, startPoint x: 582, startPoint y: 433, endPoint x: 592, endPoint y: 462, distance: 30.7
click at [582, 435] on input "016-9446692" at bounding box center [685, 434] width 253 height 43
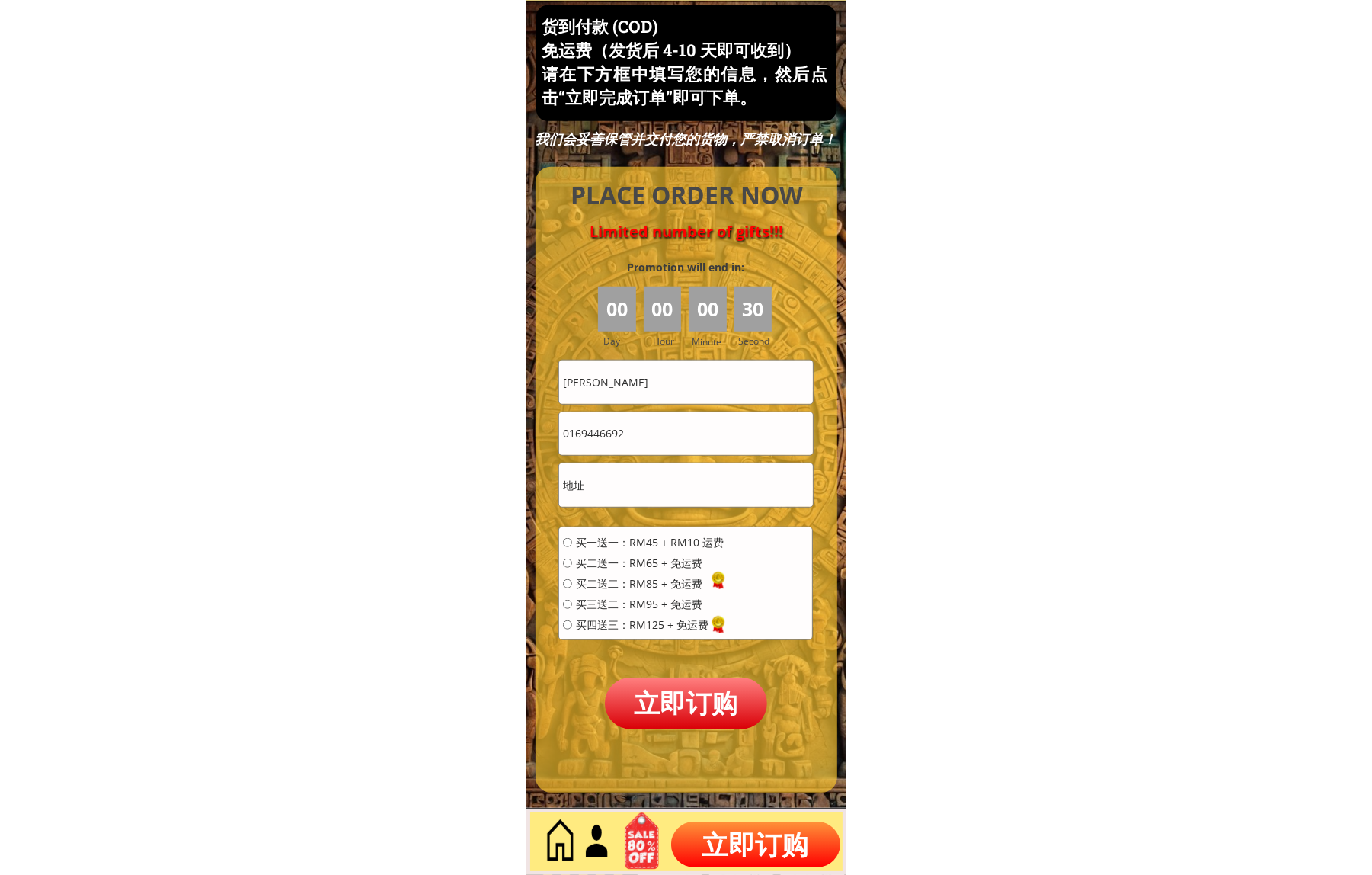
type input "0169446692"
click at [645, 485] on input "text" at bounding box center [685, 484] width 253 height 43
drag, startPoint x: 645, startPoint y: 485, endPoint x: 641, endPoint y: 525, distance: 40.2
click at [644, 485] on input "text" at bounding box center [685, 484] width 253 height 43
paste input "Lorong Wong Huen 4, kampung kemansur 28700 Bentong Pahang H-23""
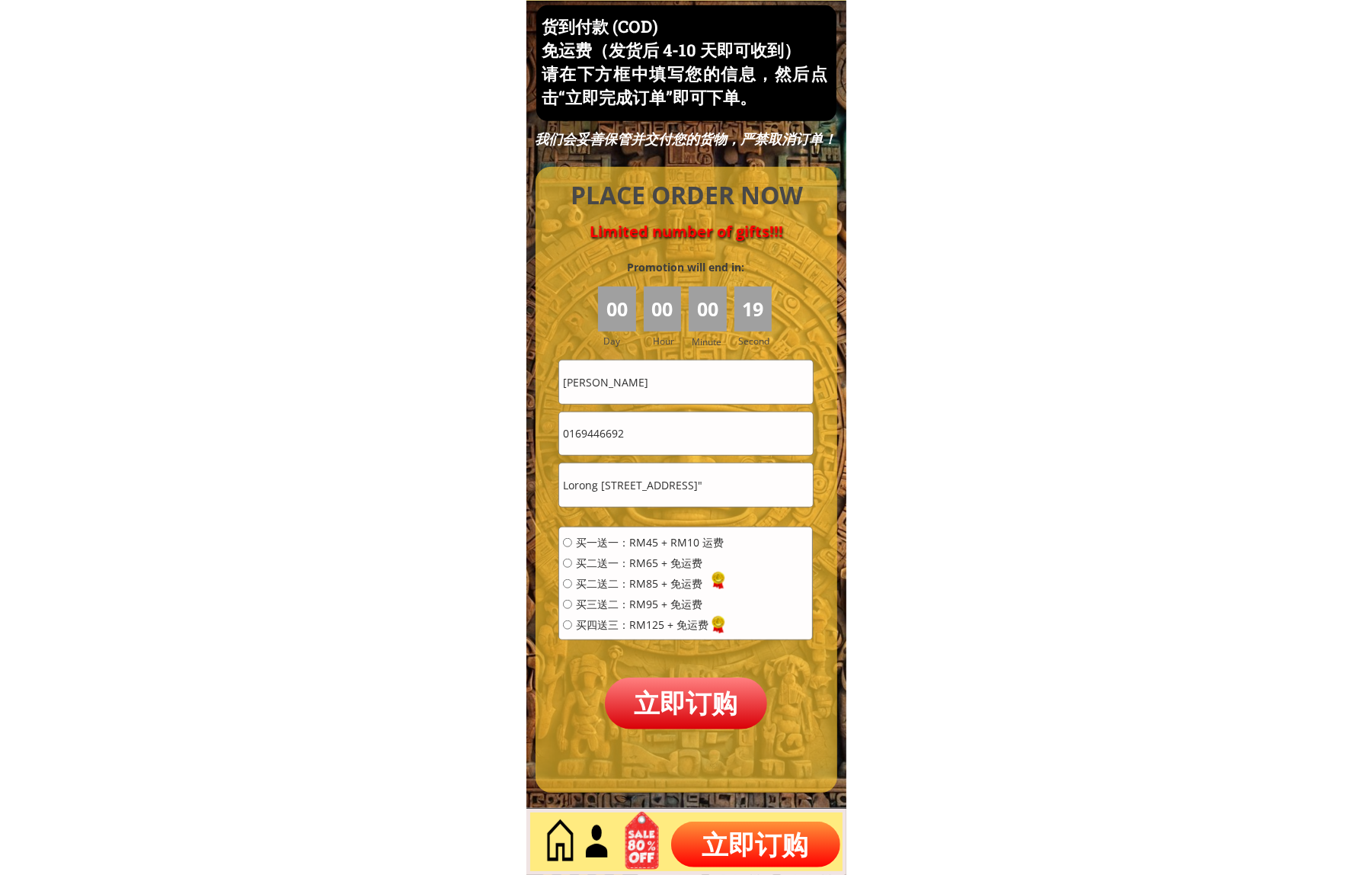
scroll to position [0, 113]
type input "Lorong Wong Huen 4, kampung kemansur 28700 Bentong Pahang H-23""
click at [635, 551] on div "买一送一：RM45 + RM10 运费 买二送一：RM65 + 免运费 买二送二：RM85 + 免运费 买三送二：RM95 + 免运费 买四送三：RM125 …" at bounding box center [643, 589] width 161 height 103
click at [625, 554] on div "买一送一：RM45 + RM10 运费 买二送一：RM65 + 免运费 买二送二：RM85 + 免运费 买三送二：RM95 + 免运费 买四送三：RM125 …" at bounding box center [643, 589] width 161 height 103
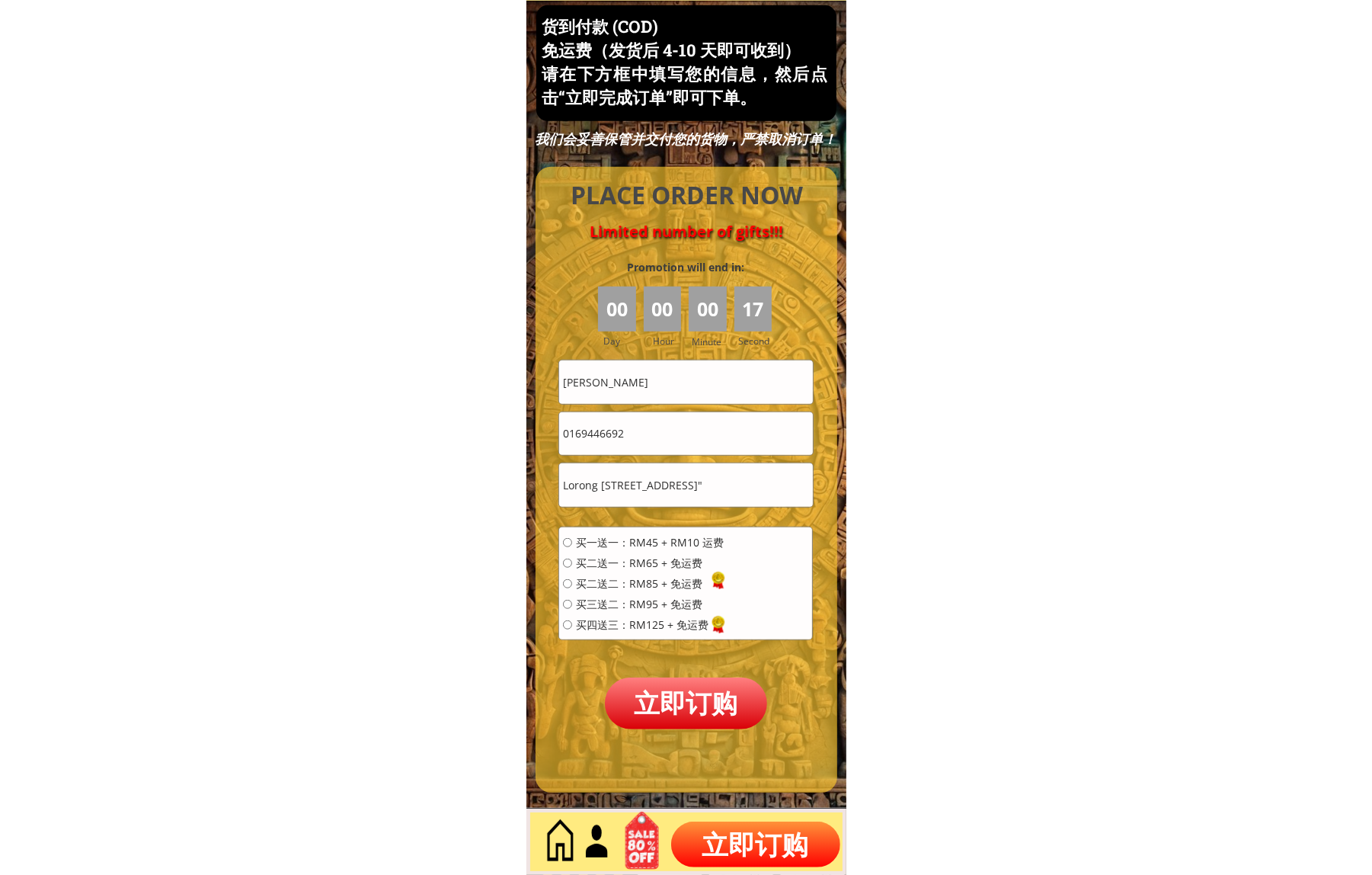
click at [615, 559] on span "买二送一：RM65 + 免运费" at bounding box center [650, 563] width 148 height 11
radio input "true"
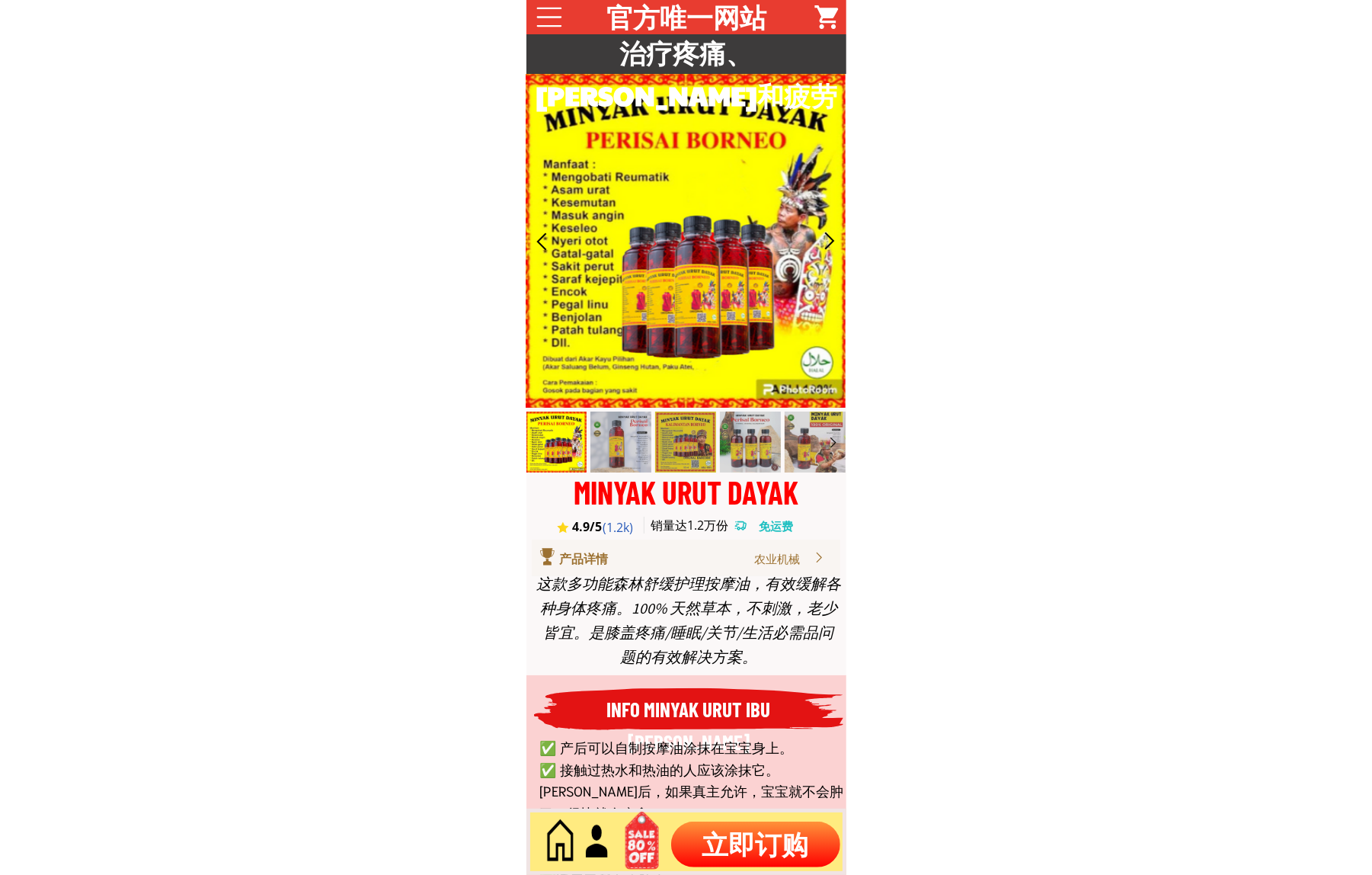
click at [772, 819] on div at bounding box center [687, 841] width 320 height 67
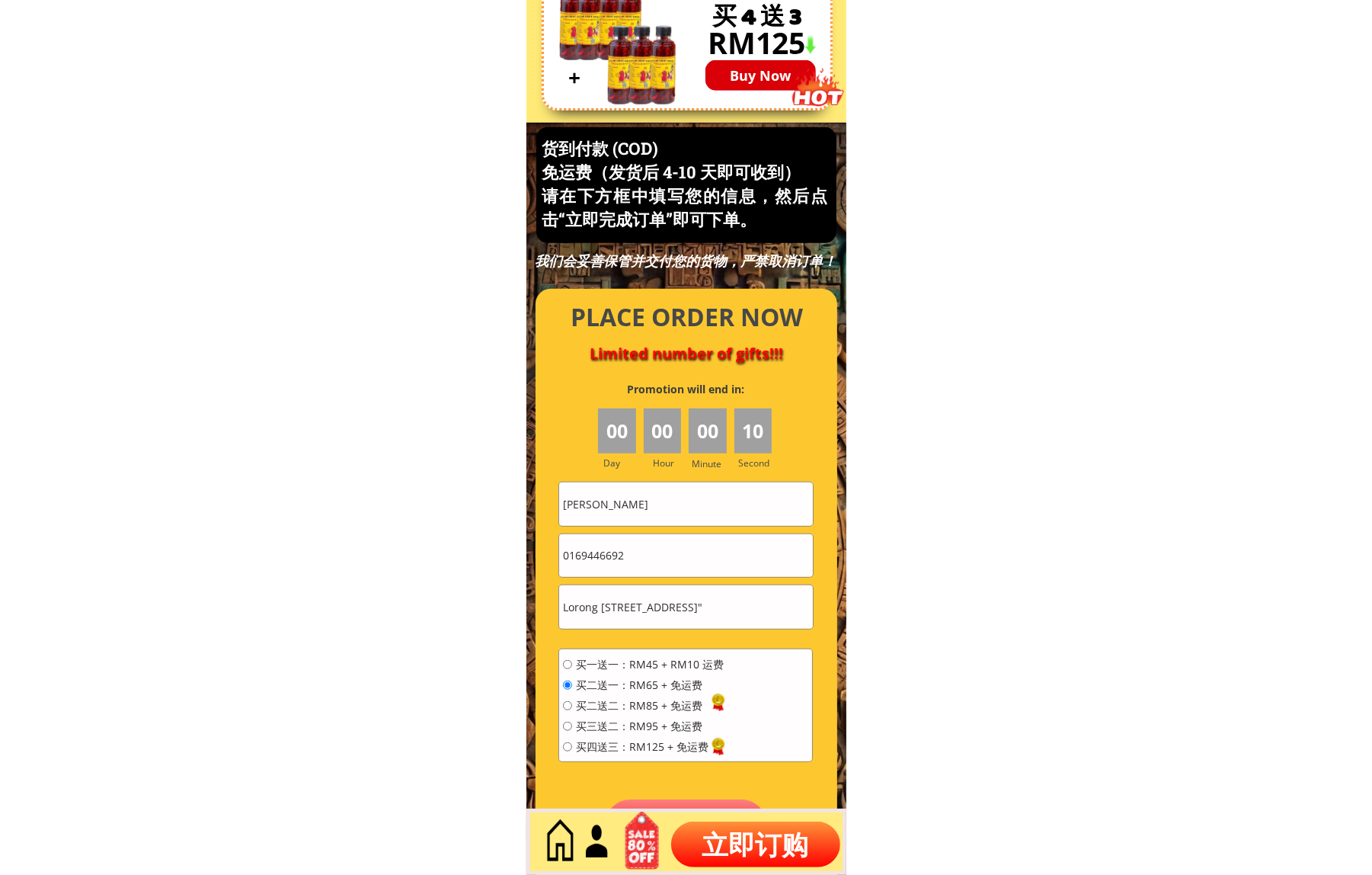
scroll to position [6519, 0]
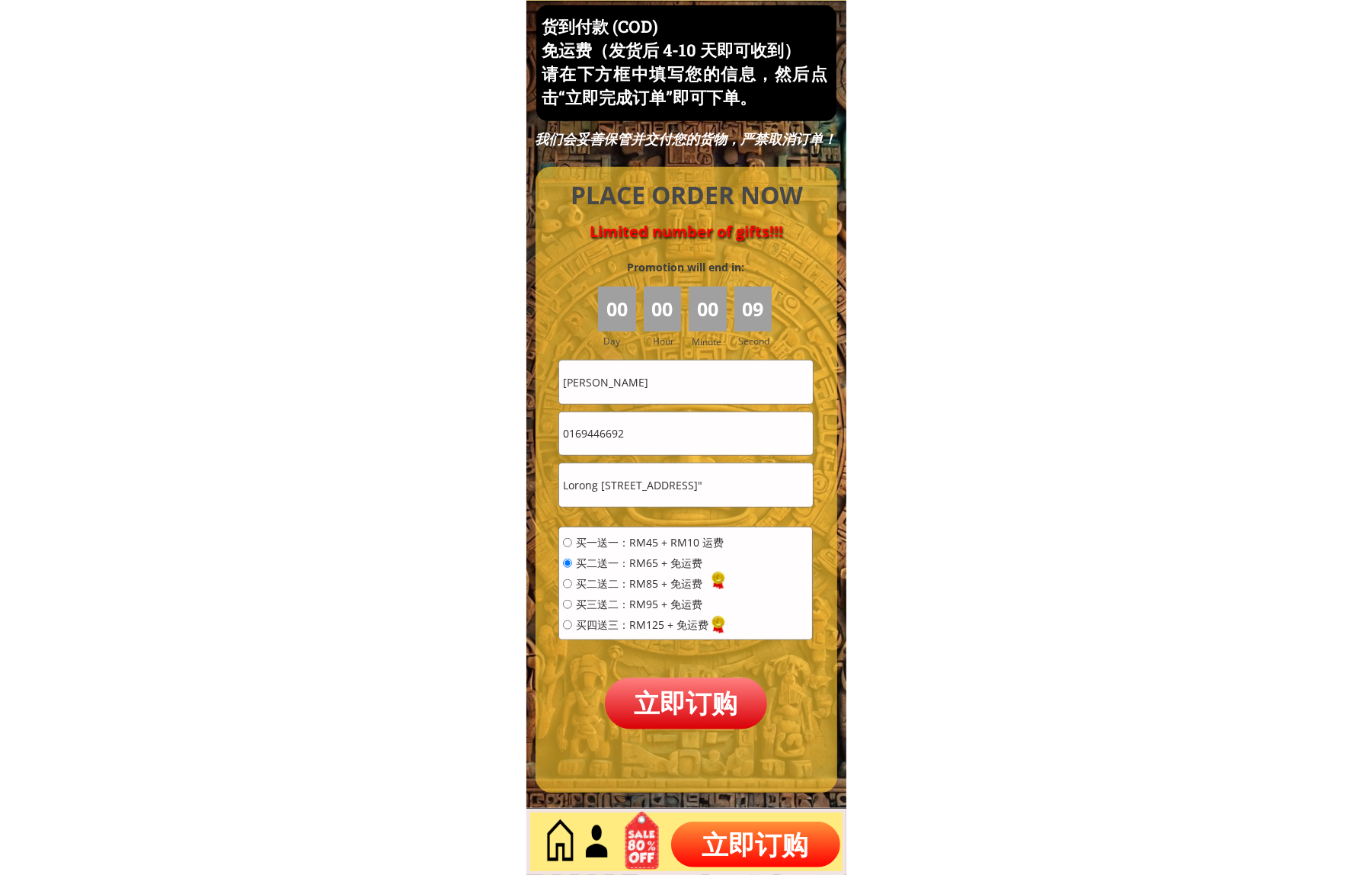
click at [673, 377] on input "Lim Kuan" at bounding box center [685, 381] width 253 height 43
paste input "[PERSON_NAME]"
click at [692, 398] on input "Lim Lim Kuan Peng" at bounding box center [685, 381] width 253 height 43
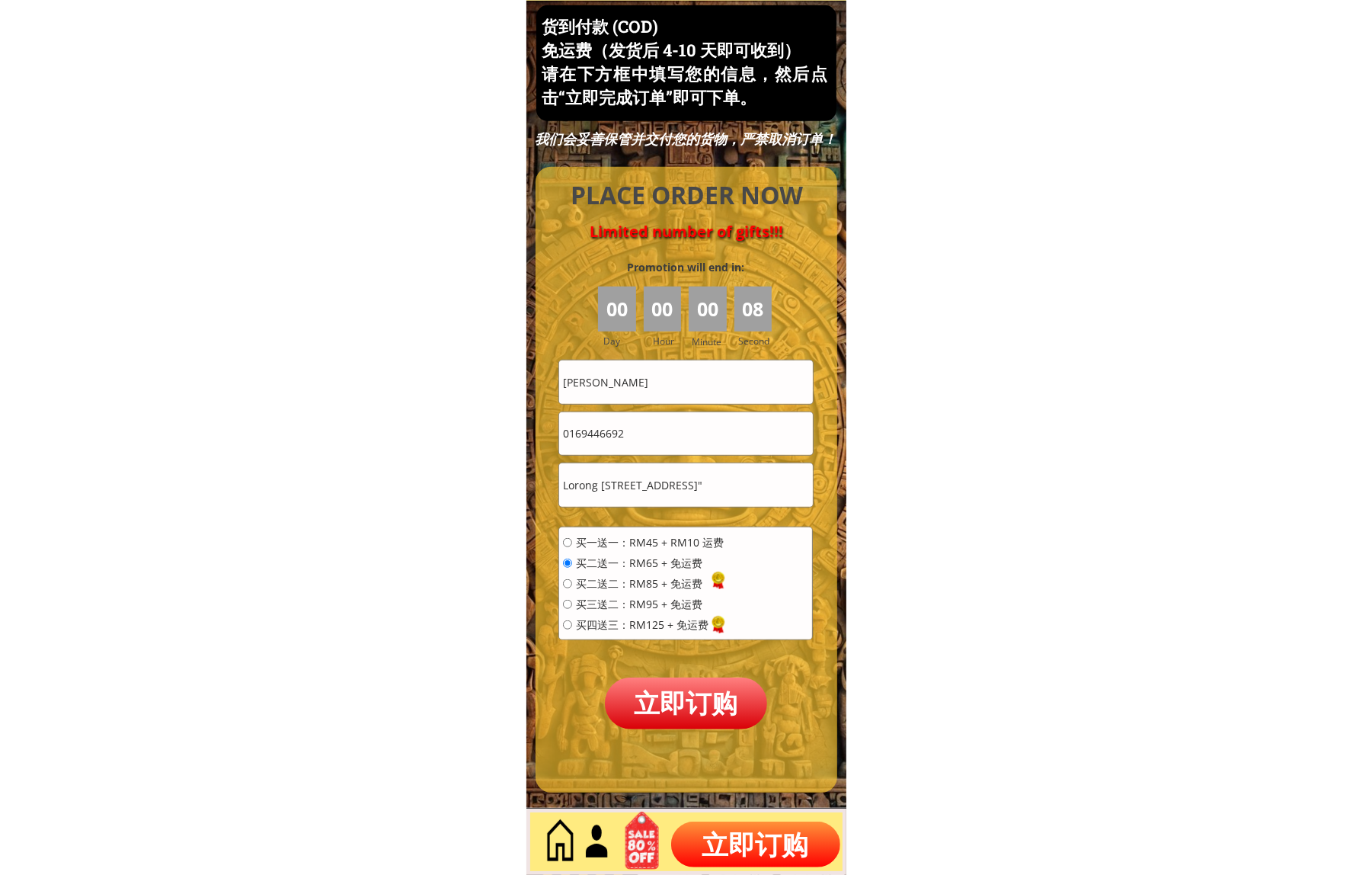
click at [692, 398] on input "Lim Lim Kuan Peng" at bounding box center [685, 381] width 253 height 43
paste input "text"
type input "[PERSON_NAME]"
click at [721, 700] on p "立即订购" at bounding box center [687, 703] width 163 height 51
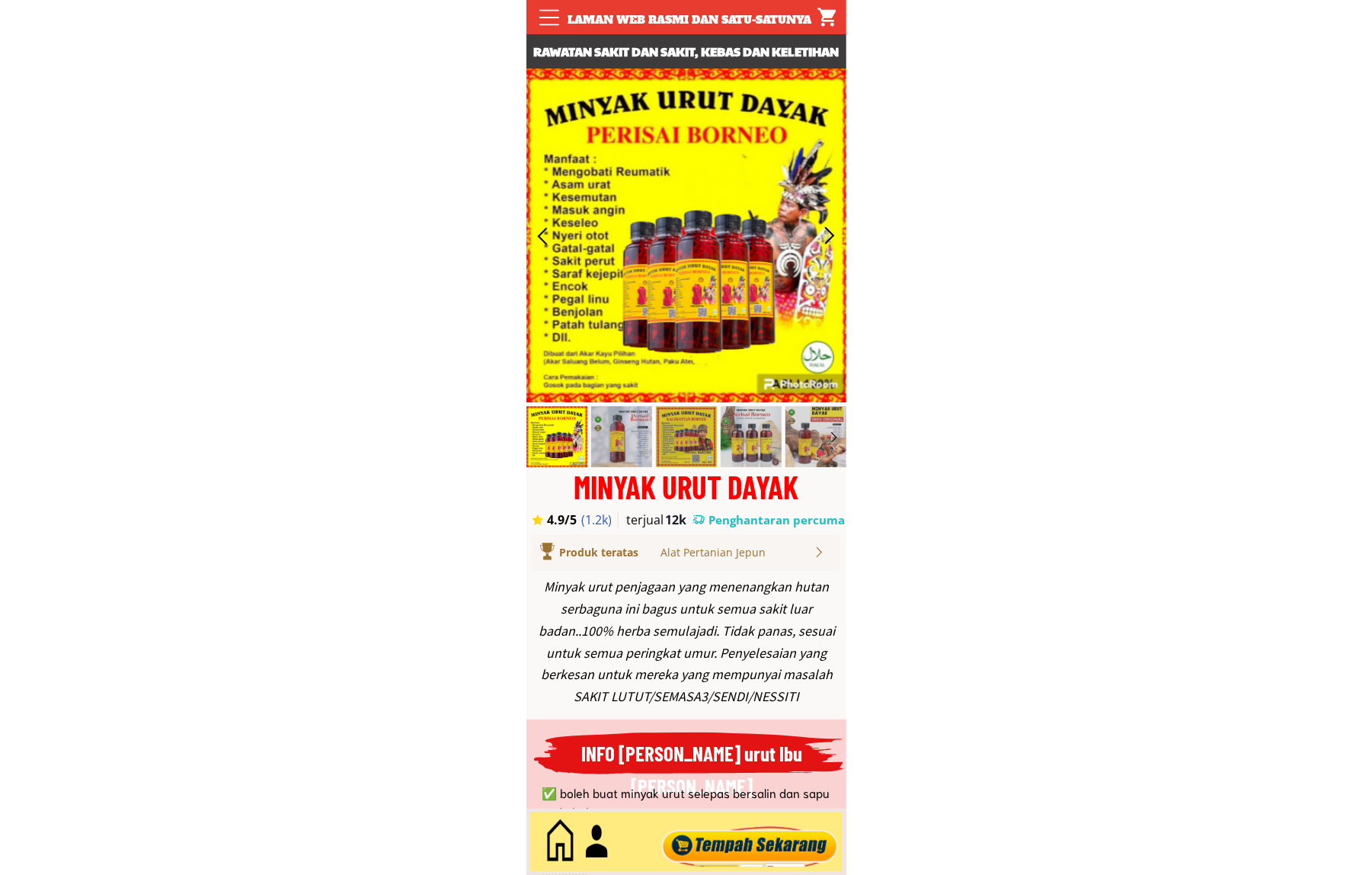
click at [733, 831] on div at bounding box center [749, 842] width 184 height 51
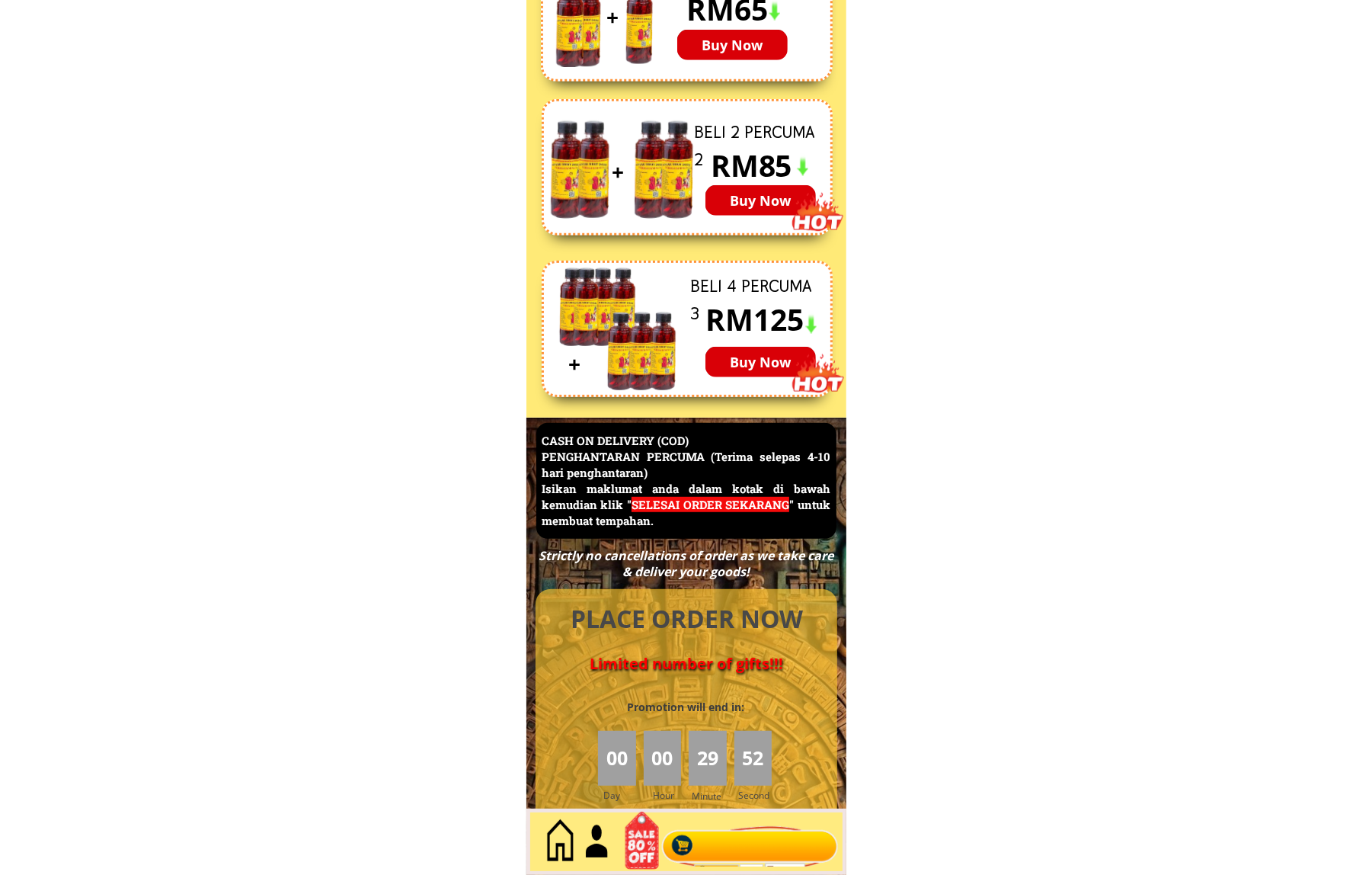
scroll to position [6614, 0]
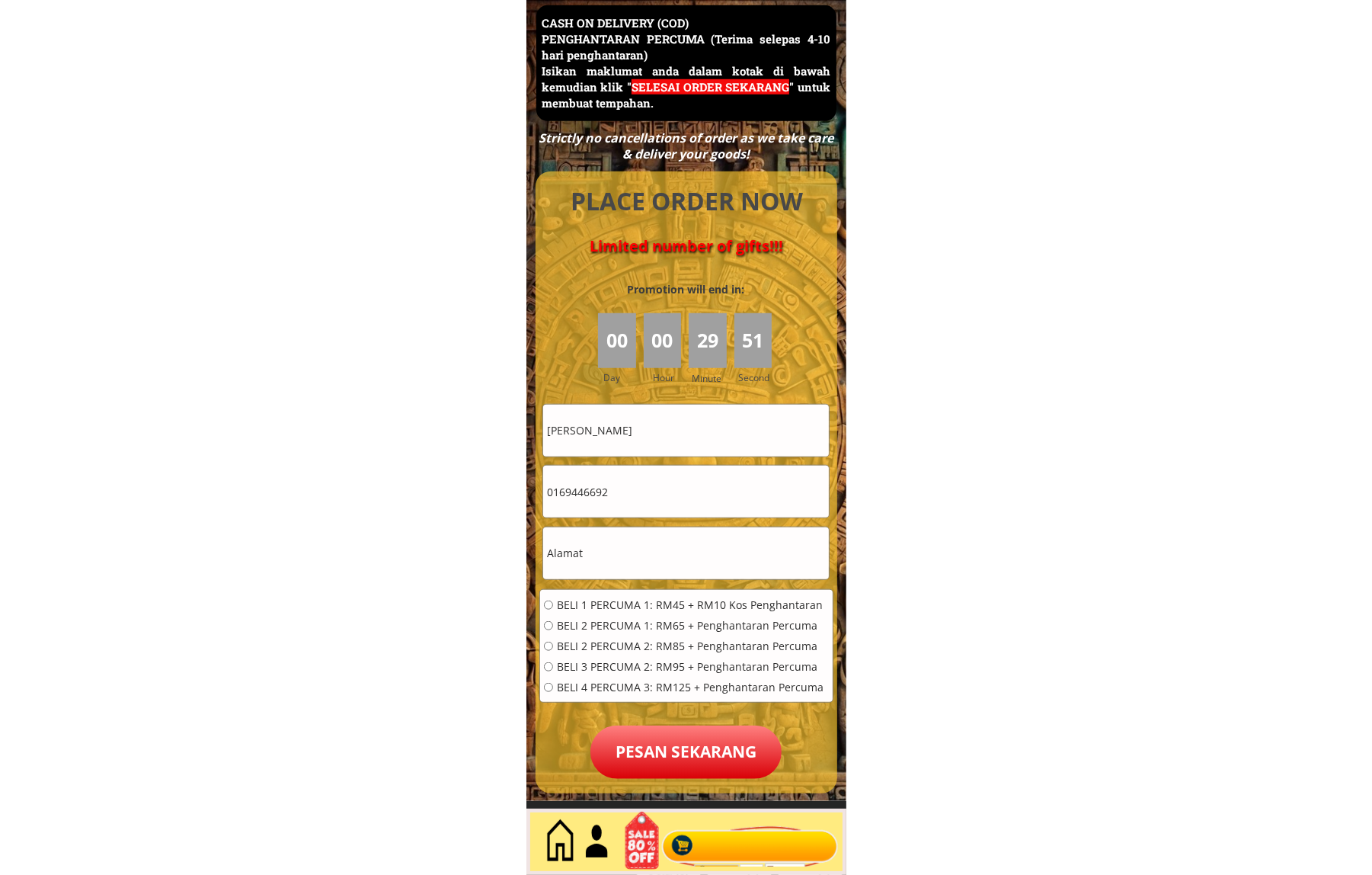
click at [680, 435] on input "[PERSON_NAME]" at bounding box center [685, 431] width 285 height 52
paste input "Kalong anak Engkol"
type input "Kalong anak Engkol"
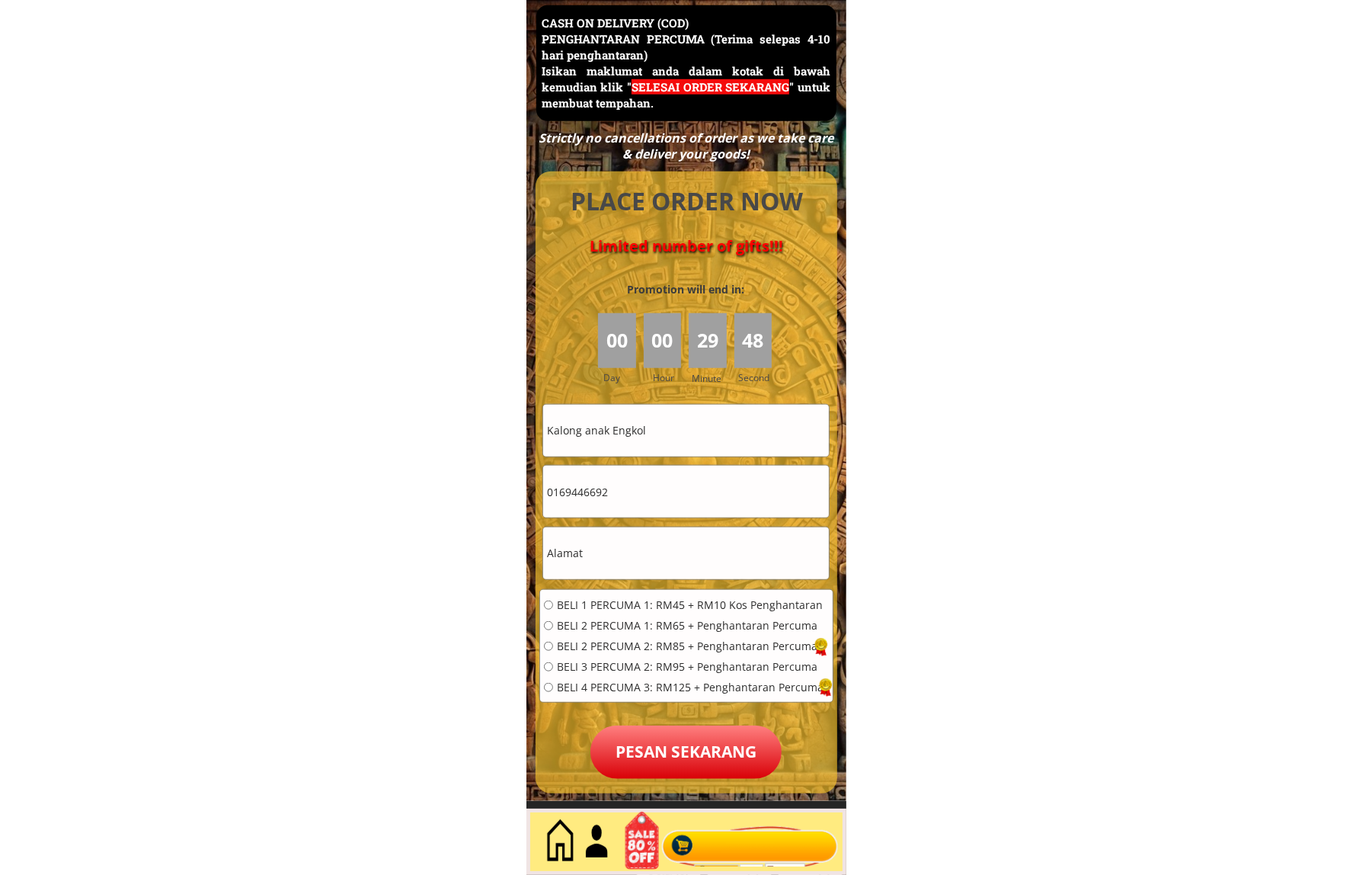
click at [663, 516] on input "0169446692" at bounding box center [685, 492] width 285 height 52
paste input "96837983"
type input "0196837983"
click at [652, 565] on input "text" at bounding box center [685, 553] width 285 height 52
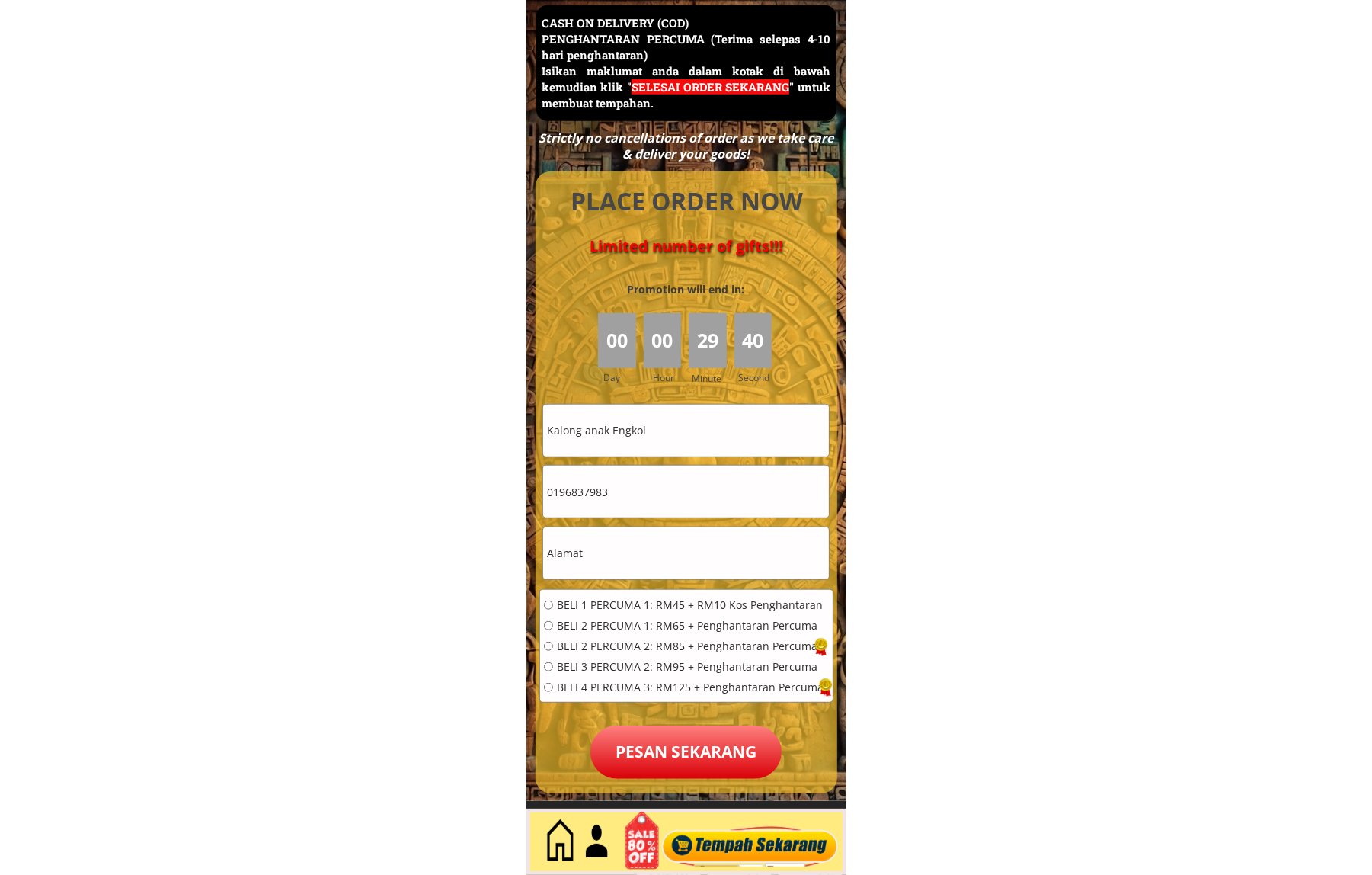
click at [652, 564] on input "text" at bounding box center [685, 553] width 285 height 52
paste input ""No5C Lorong 8 Taman Satria Timur 96000 Sibu Sara"
click at [701, 564] on input ""No5C Lorong 8 Taman Satria Timur 96000 Sibu Sara" at bounding box center [685, 553] width 285 height 52
click at [701, 563] on input ""No5C Lorong 8 Taman Satria Timur 96000 Sibu Sara" at bounding box center [685, 553] width 285 height 52
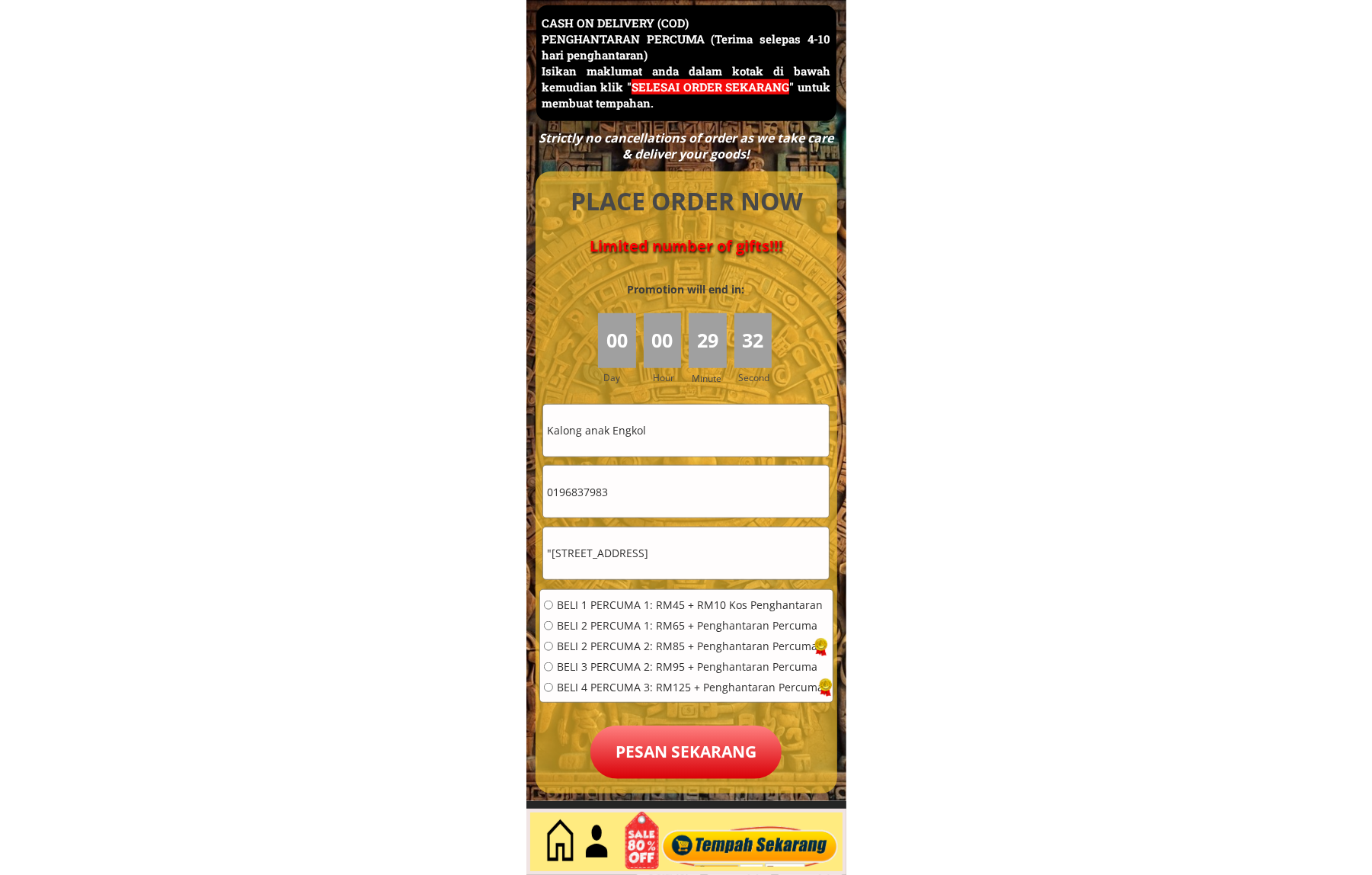
paste input "No5C Lorong 8 Taman Satria Timur 96000 Sibu Sarawak"
type input "No5C Lorong 8 Taman Satria Timur 96000 Sibu Sarawak"
click at [632, 600] on span "BELI 1 PERCUMA 1: RM45 + RM10 Kos Penghantaran" at bounding box center [690, 605] width 267 height 11
radio input "true"
click at [682, 753] on p "Pesan sekarang" at bounding box center [686, 752] width 191 height 53
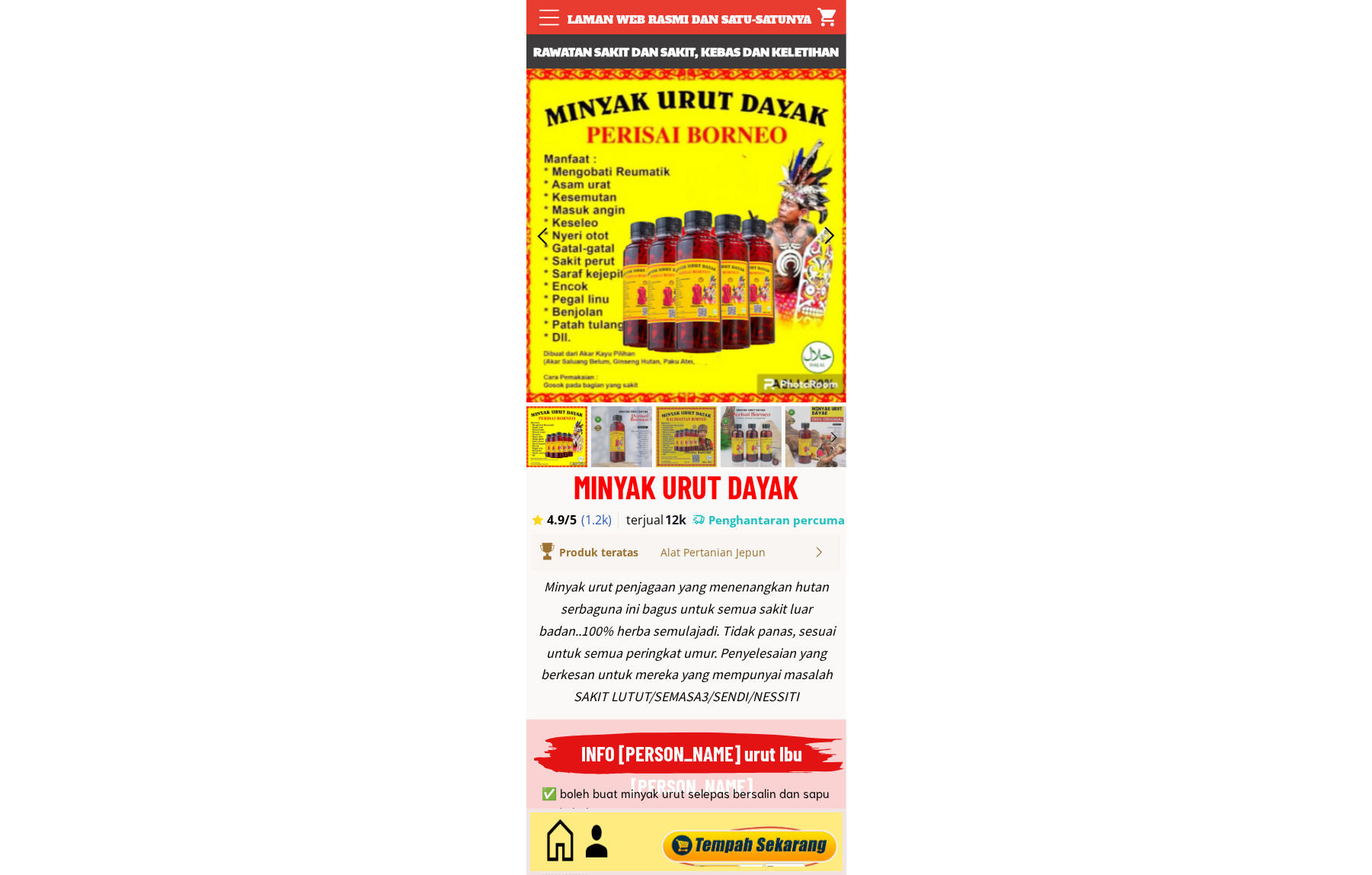
click at [748, 845] on div at bounding box center [749, 842] width 184 height 51
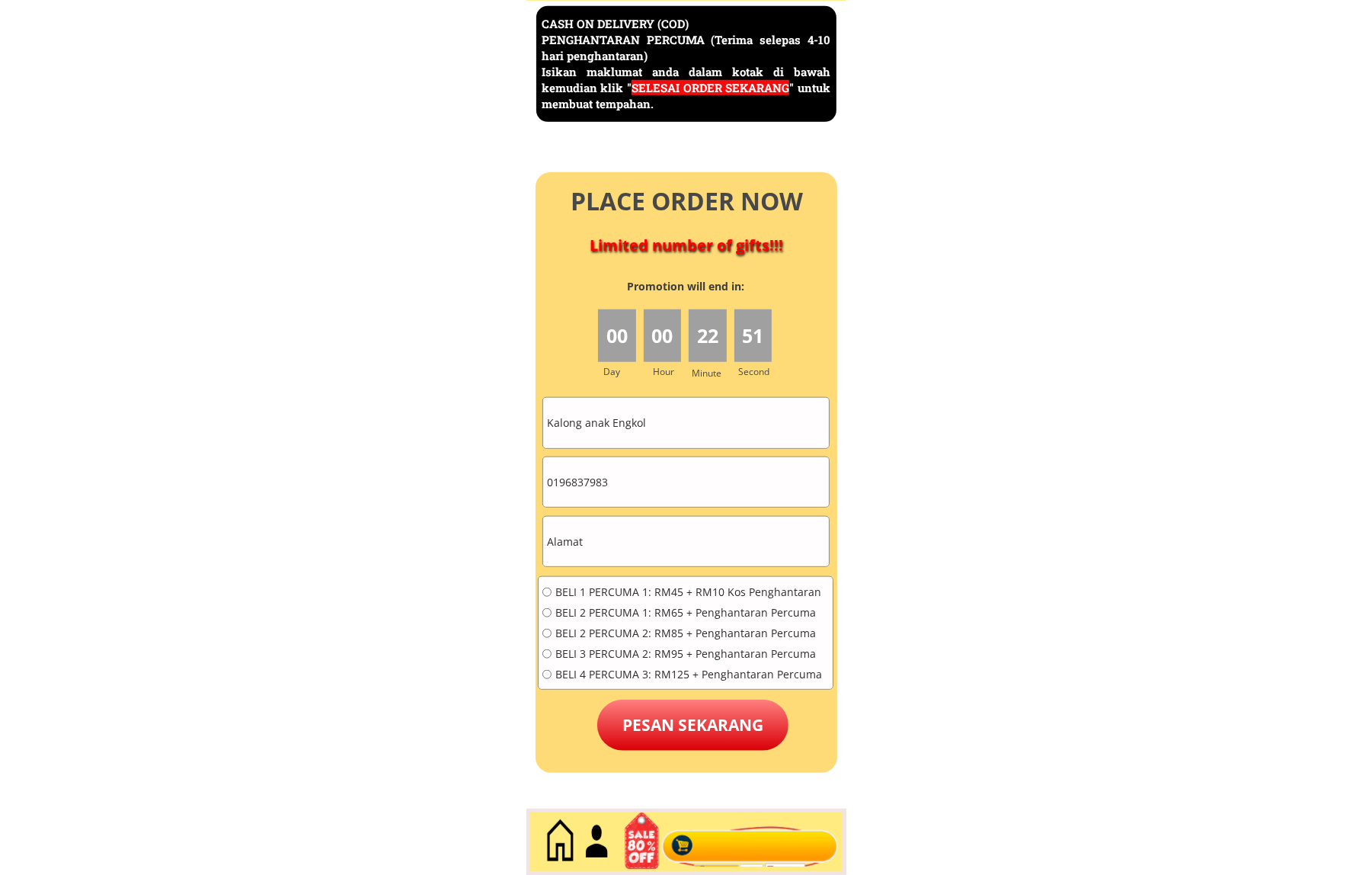
scroll to position [6614, 0]
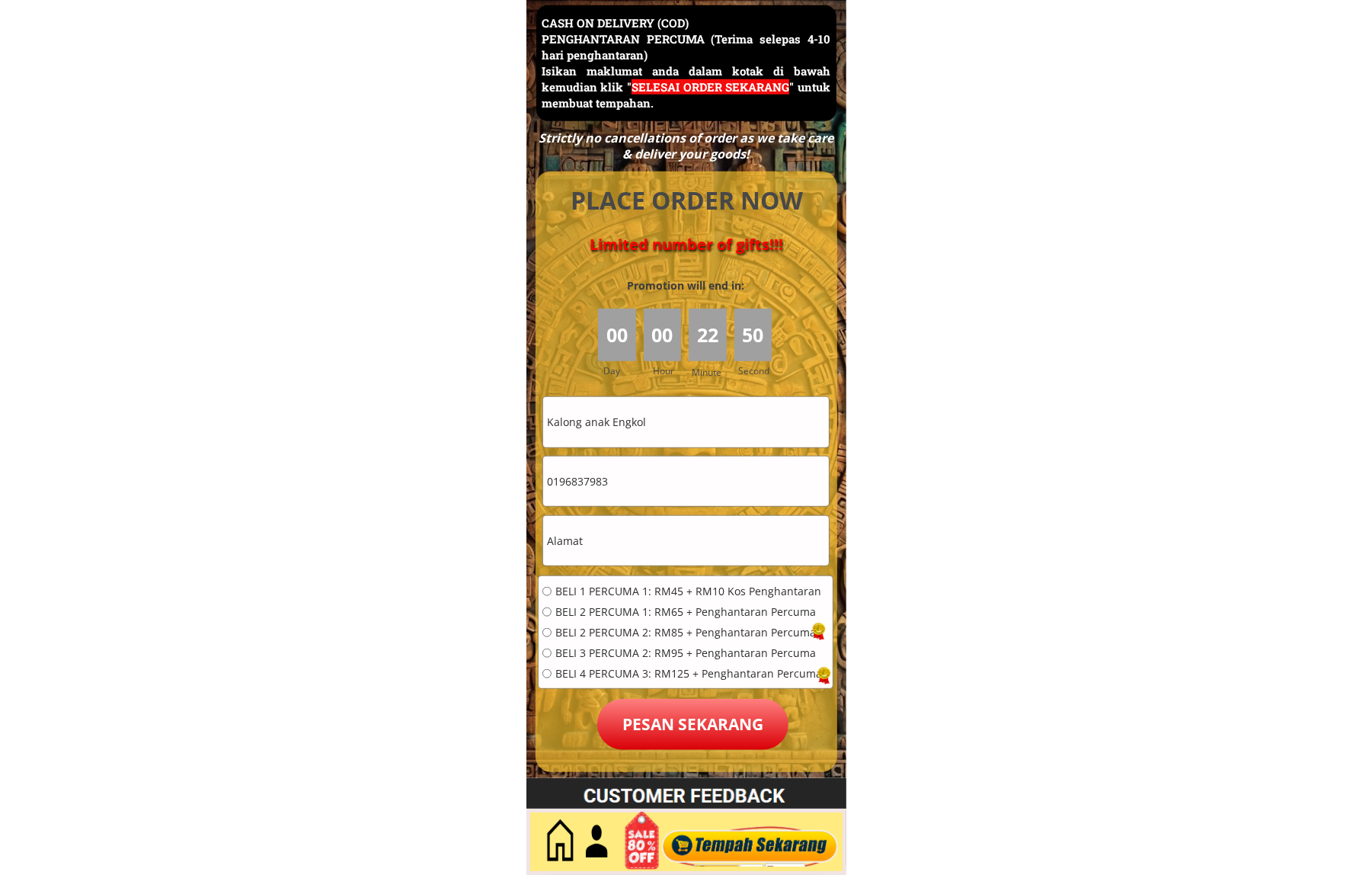
click at [705, 430] on input "Kalong anak Engkol" at bounding box center [685, 422] width 285 height 50
paste input "[PERSON_NAME] BT hj [PERSON_NAME]"
click at [689, 437] on input "Kalong anak [PERSON_NAME] BT hj [PERSON_NAME]" at bounding box center [685, 422] width 285 height 50
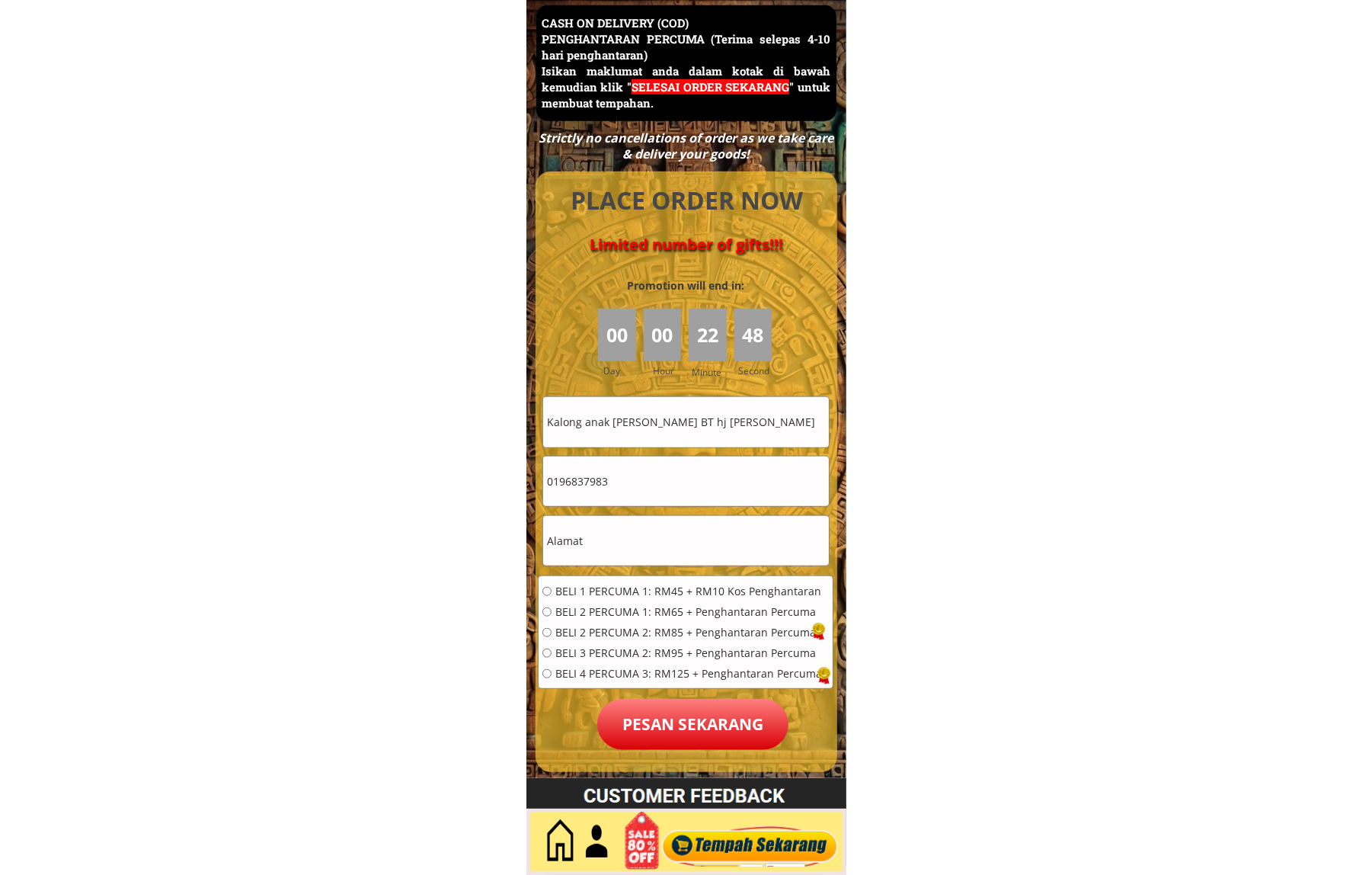
click at [689, 437] on input "Kalong anak [PERSON_NAME] BT hj [PERSON_NAME]" at bounding box center [685, 422] width 285 height 50
paste input "text"
type input "[PERSON_NAME] BT hj [PERSON_NAME]"
click at [633, 467] on input "0196837983" at bounding box center [685, 481] width 285 height 50
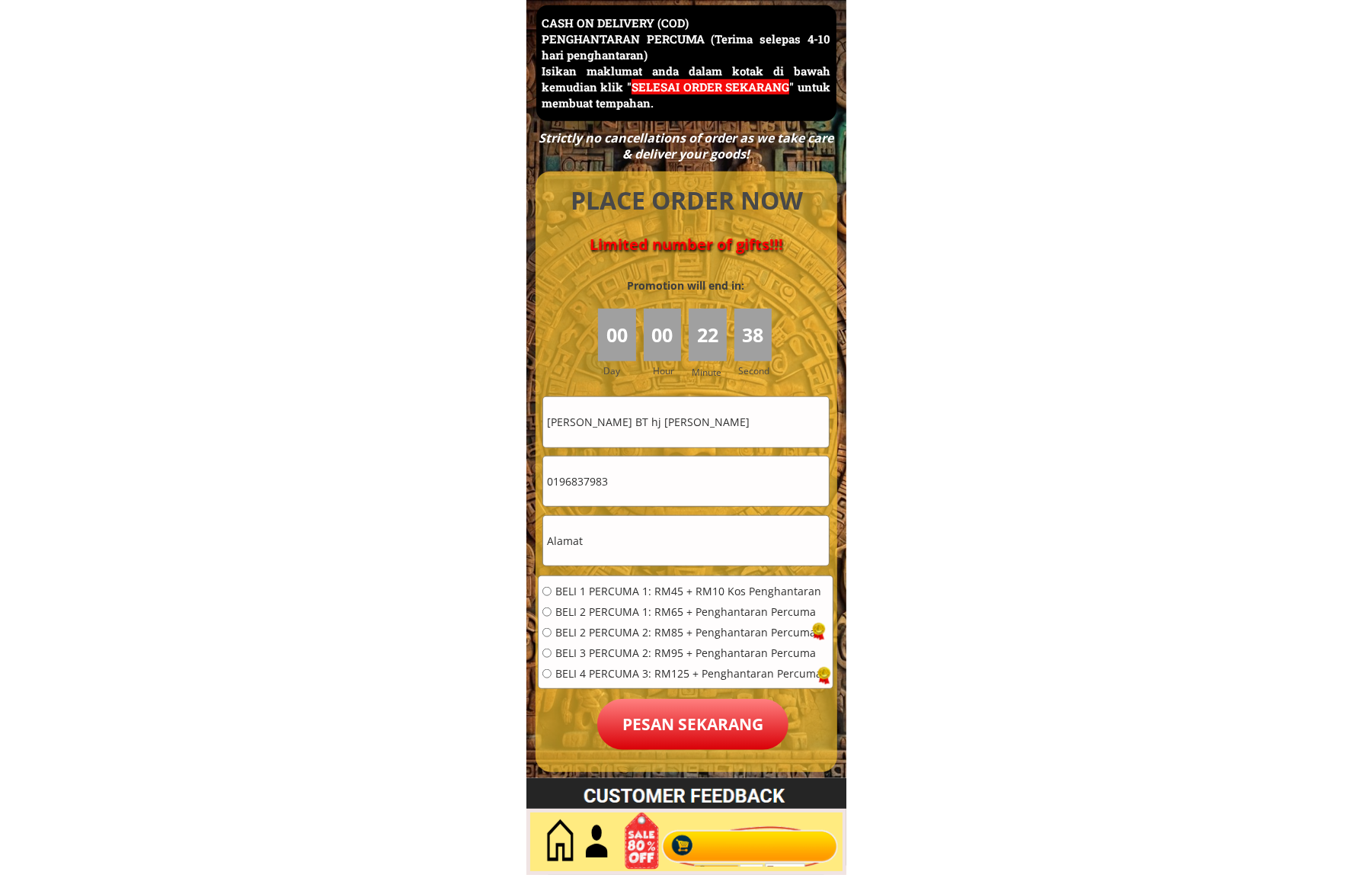
click at [633, 467] on input "0196837983" at bounding box center [685, 481] width 285 height 50
paste input "46015738"
type input "0146015738"
click at [657, 469] on input "0146015738" at bounding box center [685, 481] width 285 height 50
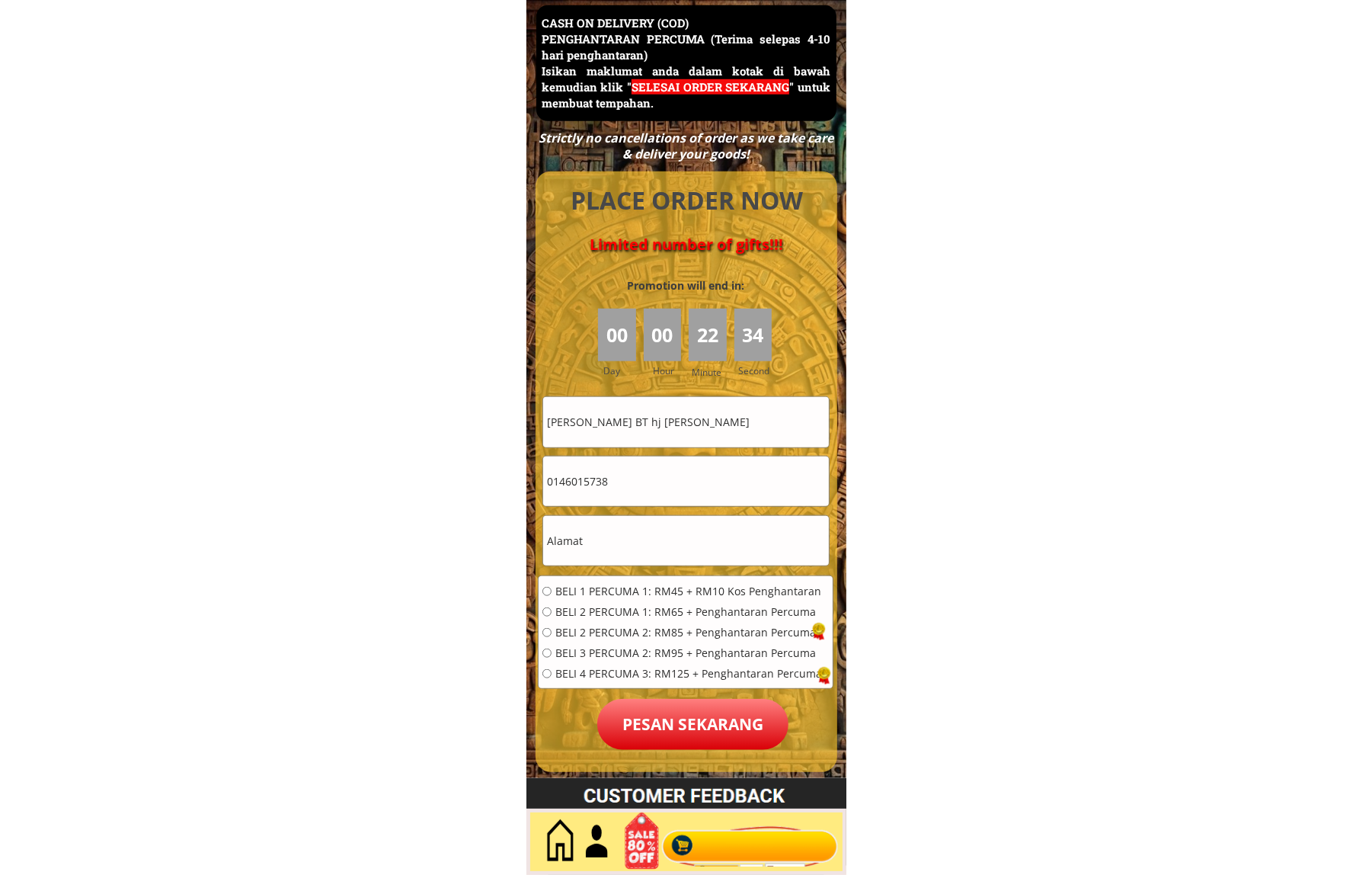
click at [659, 469] on input "0146015738" at bounding box center [685, 481] width 285 height 50
click at [683, 547] on input "text" at bounding box center [685, 541] width 285 height 50
paste input "No. [STREET_ADDRESS]"
type input "No. [STREET_ADDRESS]"
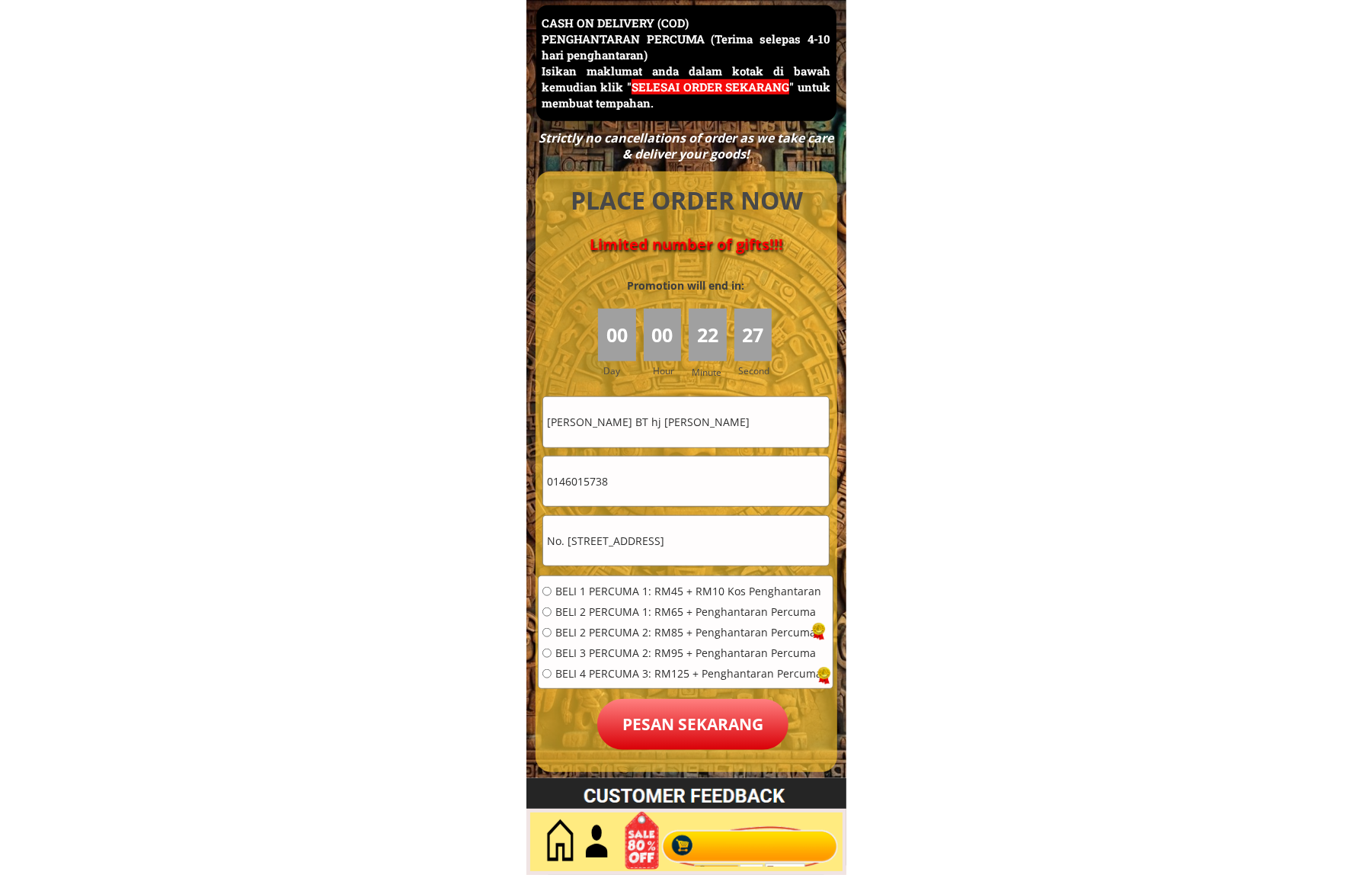
scroll to position [0, 0]
click at [623, 599] on div "BELI 1 PERCUMA 1: RM45 + RM10 Kos Penghantaran BELI 2 PERCUMA 1: RM65 + Penghan…" at bounding box center [683, 638] width 279 height 103
click at [645, 707] on p "Pesan sekarang" at bounding box center [693, 724] width 191 height 51
click at [630, 586] on span "BELI 1 PERCUMA 1: RM45 + RM10 Kos Penghantaran" at bounding box center [689, 591] width 267 height 11
radio input "true"
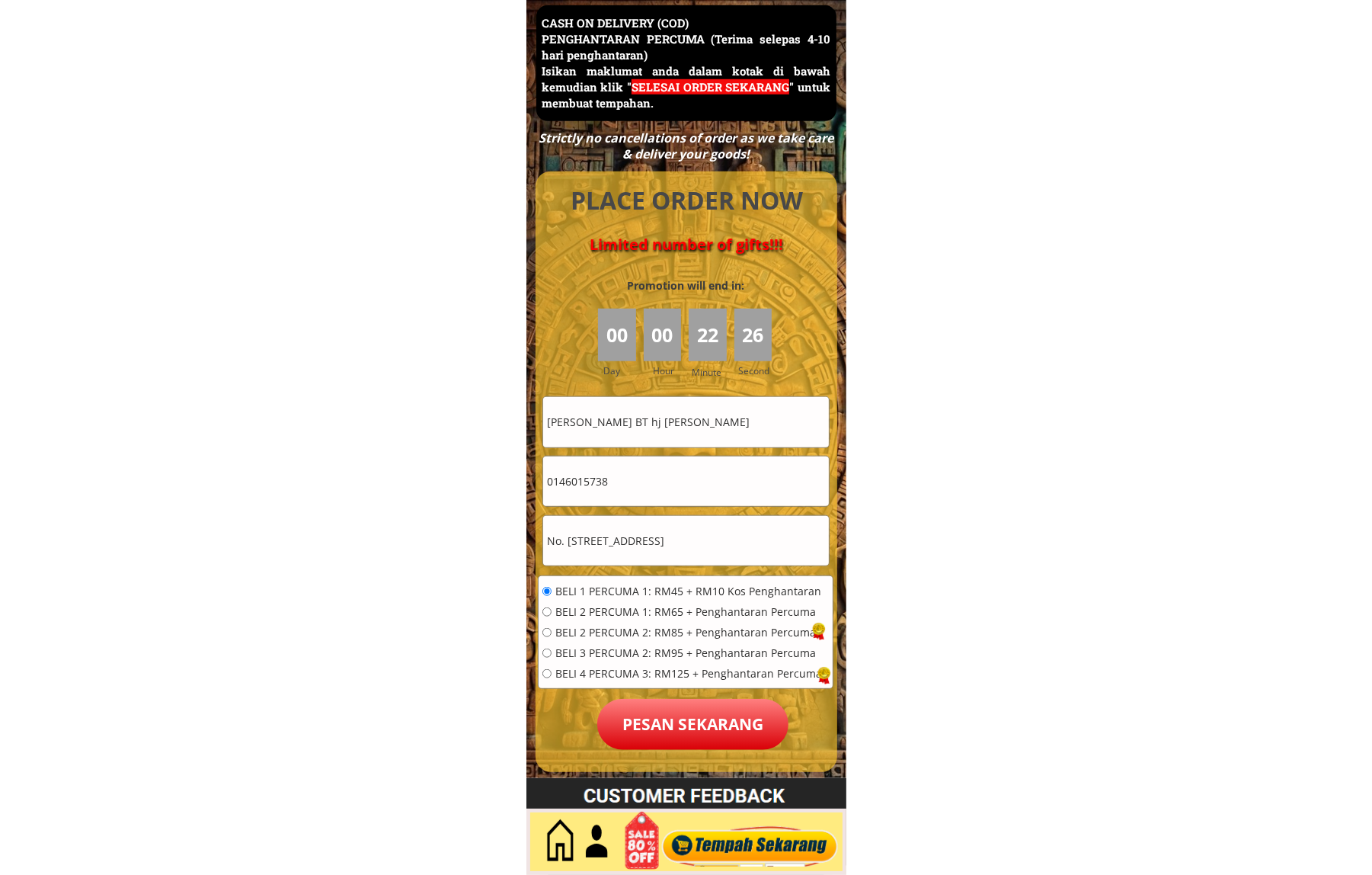
click at [673, 712] on p "Pesan sekarang" at bounding box center [693, 724] width 191 height 51
